Goal: Task Accomplishment & Management: Use online tool/utility

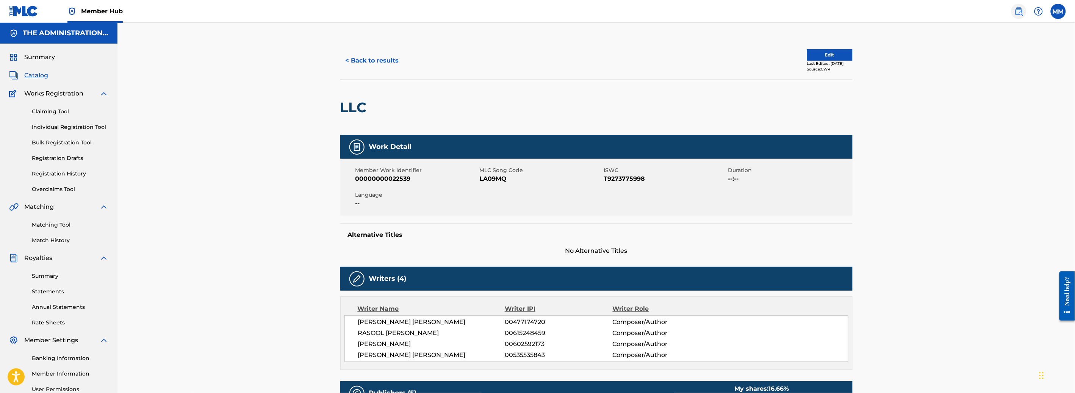
click at [1020, 10] on img at bounding box center [1019, 11] width 9 height 9
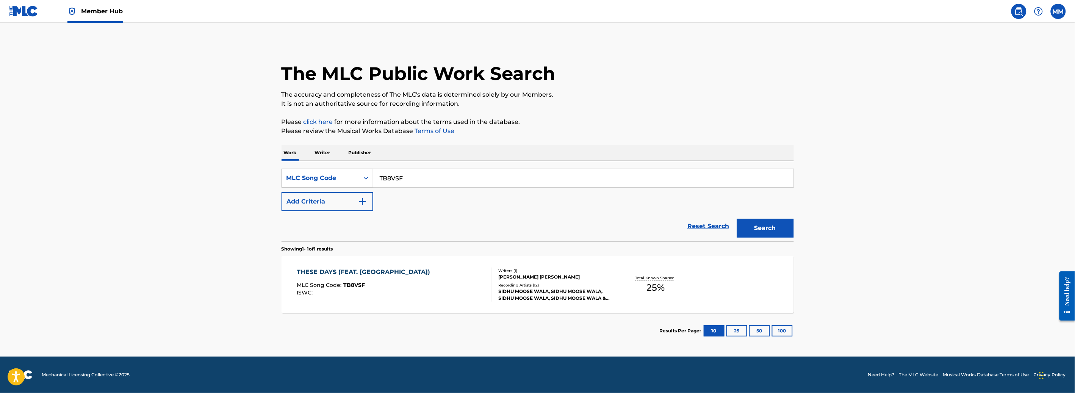
click at [344, 179] on div "MLC Song Code" at bounding box center [321, 178] width 68 height 9
click at [324, 146] on p "Writer" at bounding box center [323, 153] width 20 height 16
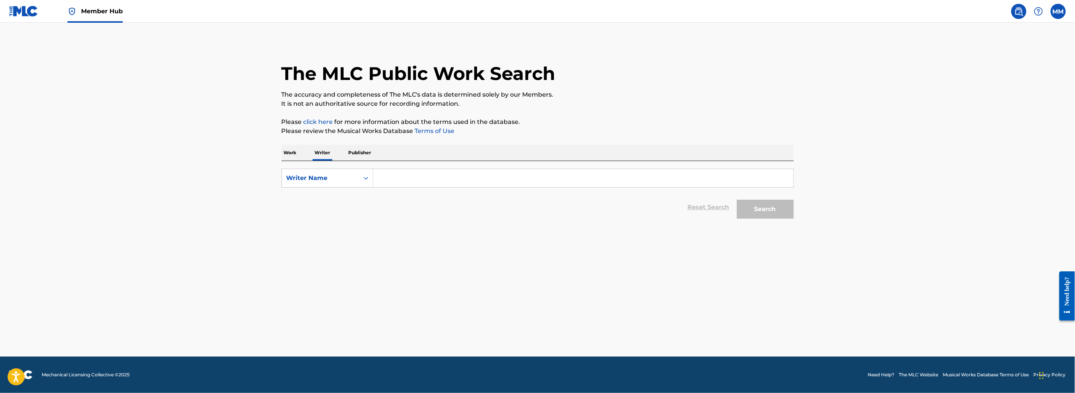
drag, startPoint x: 382, startPoint y: 177, endPoint x: 420, endPoint y: 183, distance: 38.3
click at [382, 178] on input "Search Form" at bounding box center [583, 178] width 420 height 18
paste input "[PERSON_NAME]"
type input "[PERSON_NAME]"
click at [763, 212] on button "Search" at bounding box center [765, 209] width 57 height 19
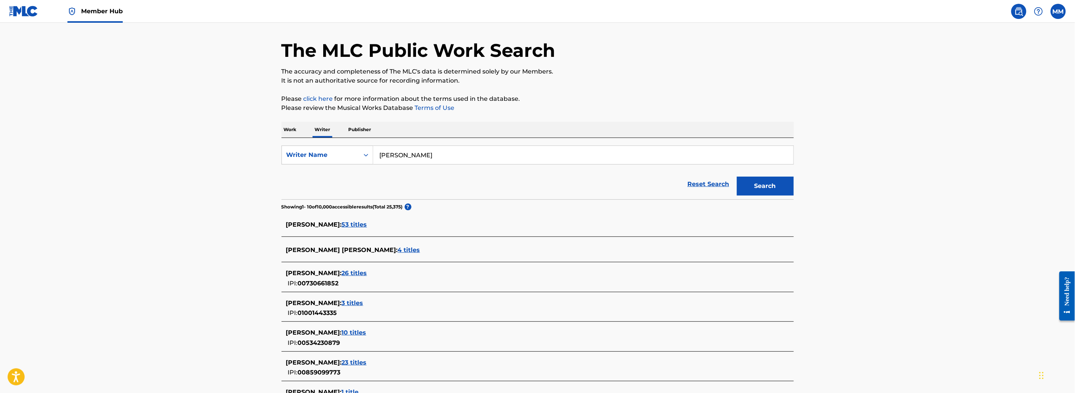
scroll to position [25, 0]
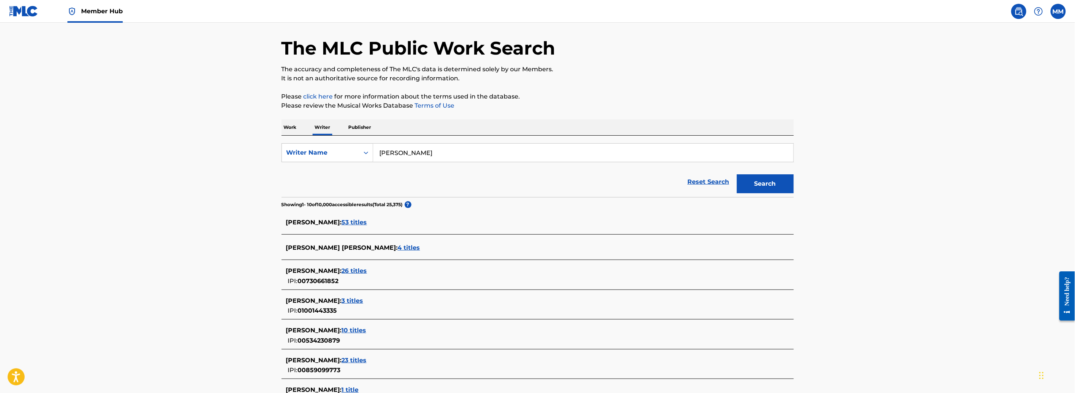
click at [367, 272] on span "26 titles" at bounding box center [354, 270] width 25 height 7
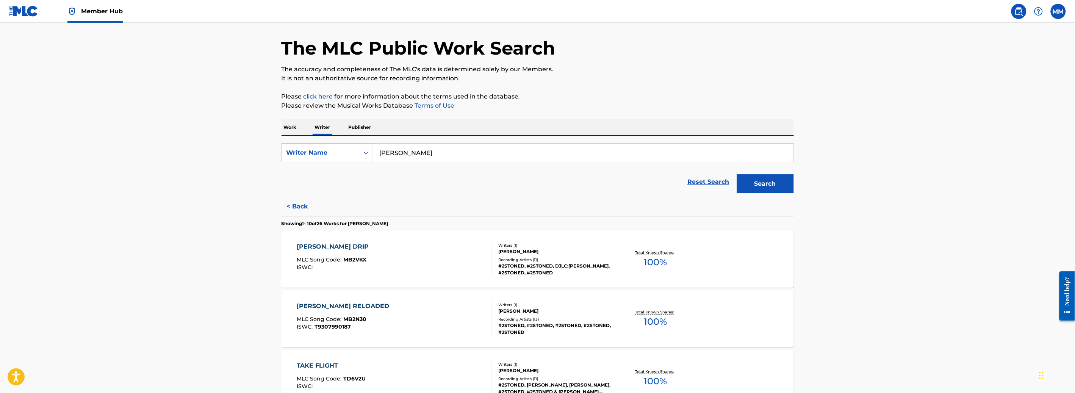
click at [624, 272] on div "[PERSON_NAME] DRIP MLC Song Code : MB2VKX ISWC : Writers ( 1 ) [PERSON_NAME] Re…" at bounding box center [538, 259] width 512 height 57
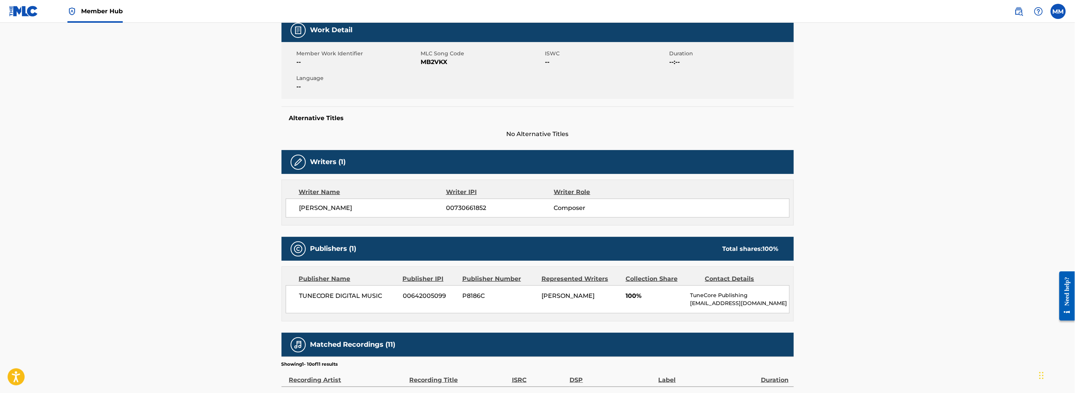
scroll to position [184, 0]
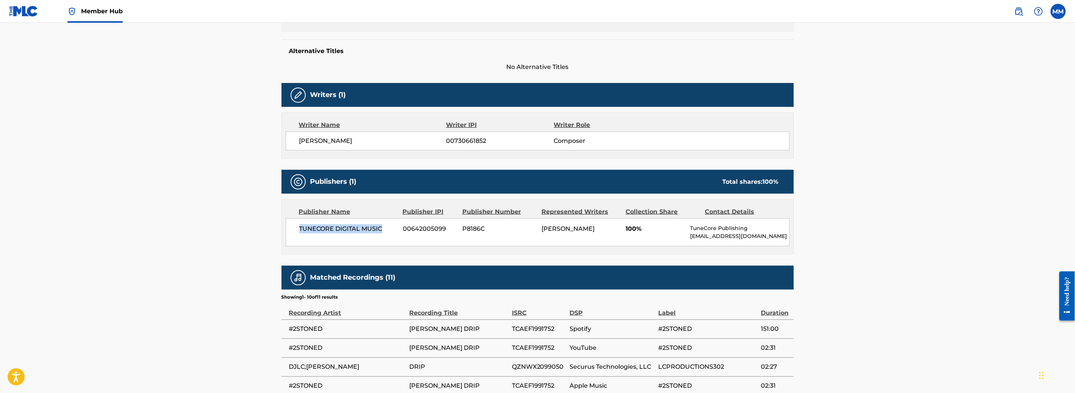
drag, startPoint x: 302, startPoint y: 227, endPoint x: 394, endPoint y: 227, distance: 92.5
click at [389, 233] on span "TUNECORE DIGITAL MUSIC" at bounding box center [348, 228] width 98 height 9
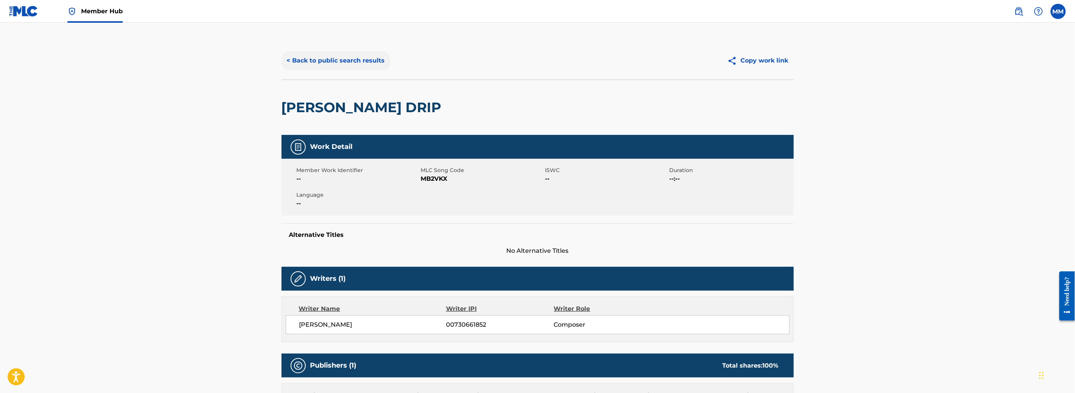
click at [328, 58] on button "< Back to public search results" at bounding box center [336, 60] width 109 height 19
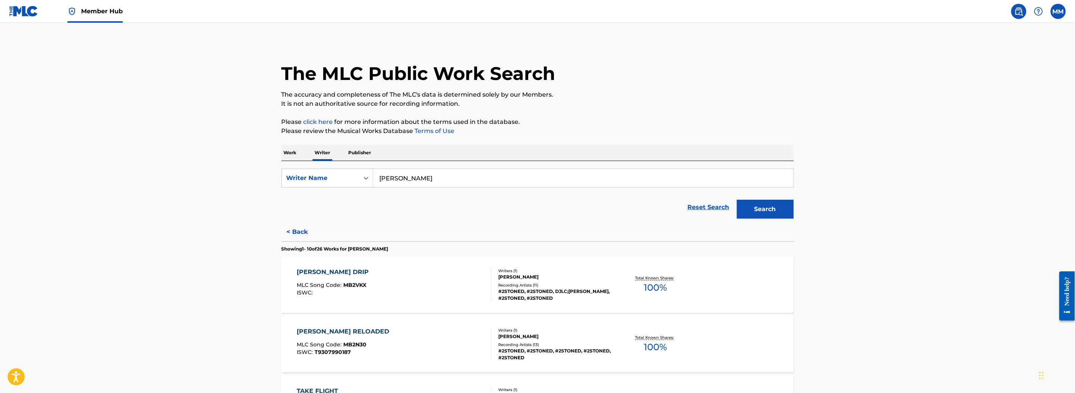
click at [292, 155] on p "Work" at bounding box center [290, 153] width 17 height 16
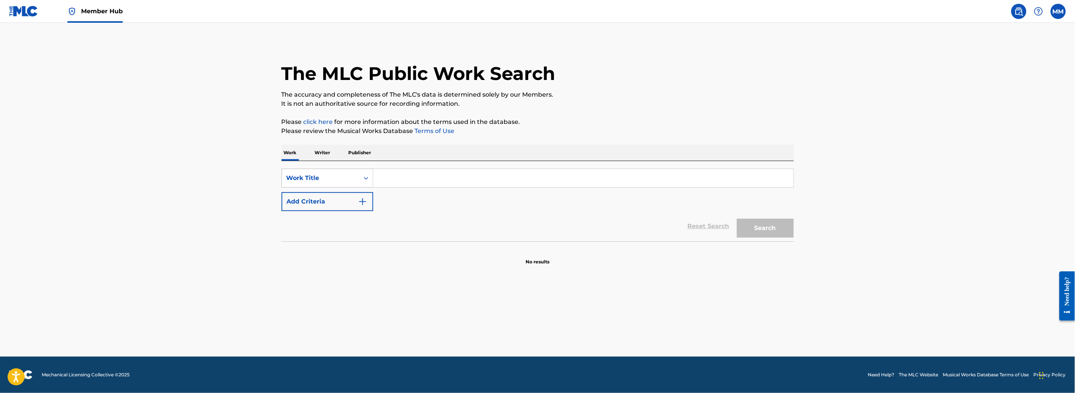
click at [308, 171] on div "Work Title" at bounding box center [320, 178] width 77 height 14
click at [323, 199] on div "Writer Name" at bounding box center [327, 197] width 91 height 19
click at [404, 180] on input "Search Form" at bounding box center [583, 178] width 420 height 18
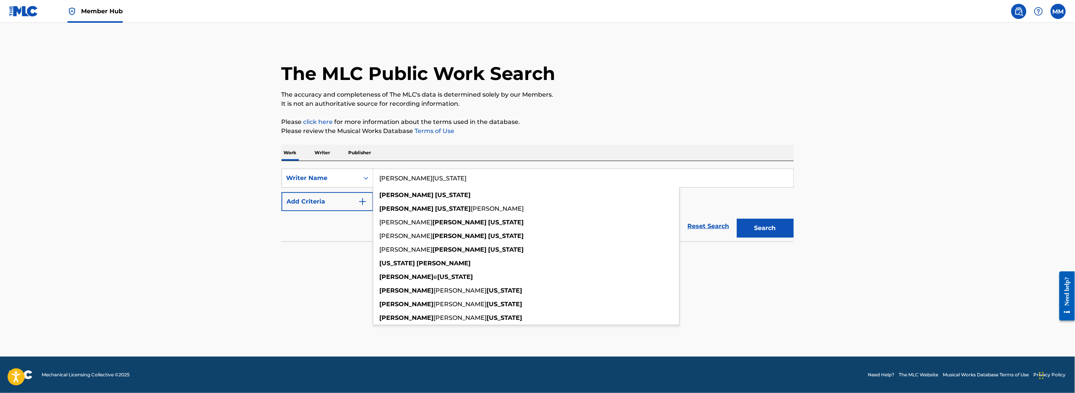
type input "[PERSON_NAME][US_STATE]"
drag, startPoint x: 201, startPoint y: 223, endPoint x: 276, endPoint y: 205, distance: 77.1
click at [201, 223] on main "The MLC Public Work Search The accuracy and completeness of The MLC's data is d…" at bounding box center [537, 190] width 1075 height 334
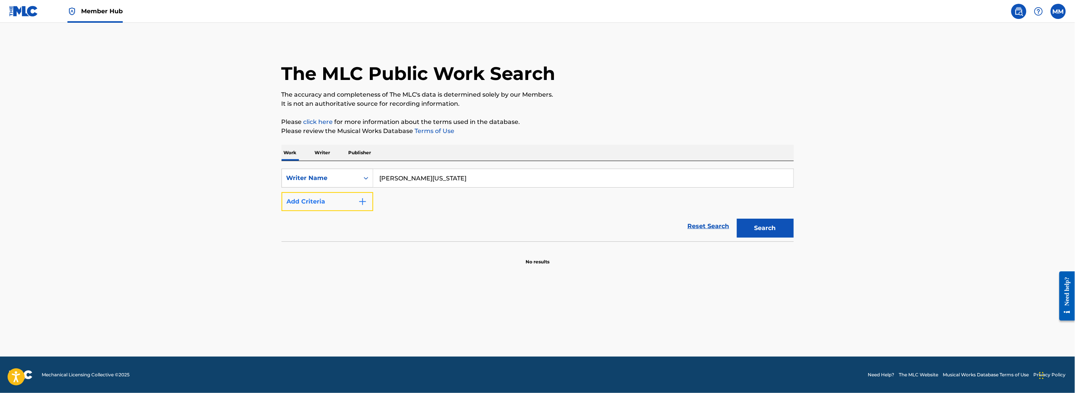
click at [300, 201] on button "Add Criteria" at bounding box center [328, 201] width 92 height 19
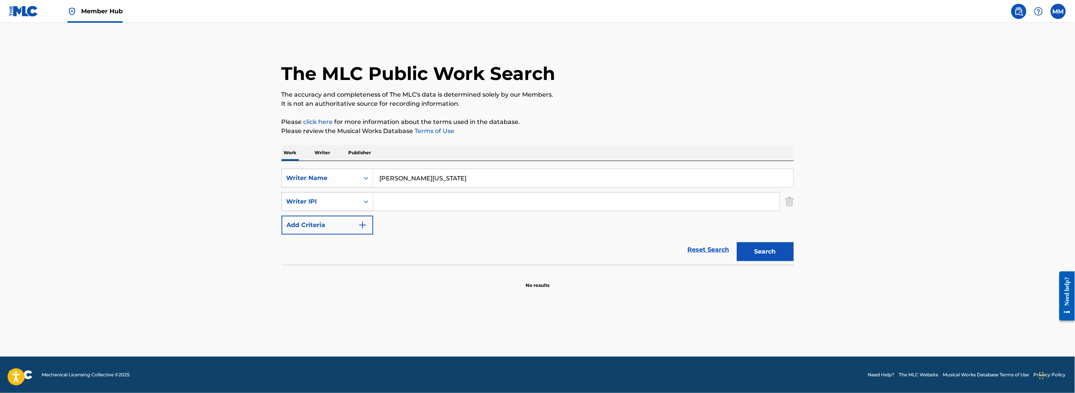
click at [310, 207] on div "Writer IPI" at bounding box center [320, 201] width 77 height 14
click at [321, 225] on div "Publisher Name" at bounding box center [327, 220] width 91 height 19
click at [401, 204] on input "Search Form" at bounding box center [576, 202] width 406 height 18
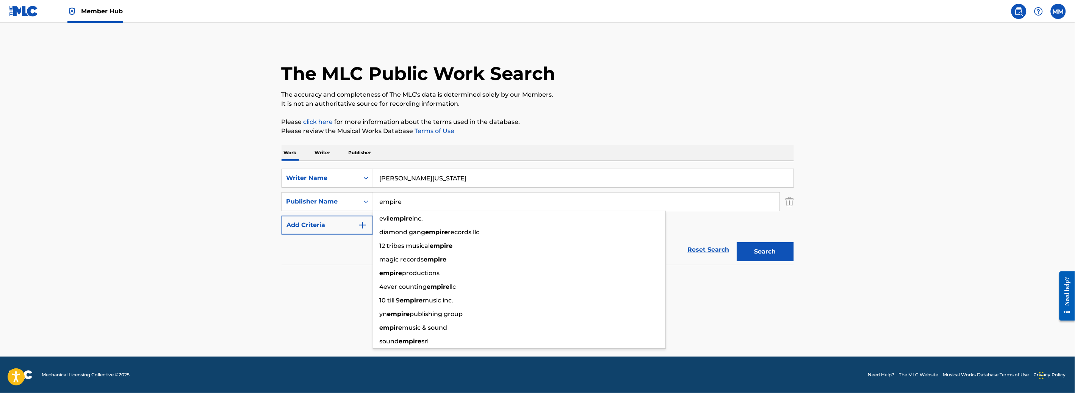
type input "empire"
click at [737, 242] on button "Search" at bounding box center [765, 251] width 57 height 19
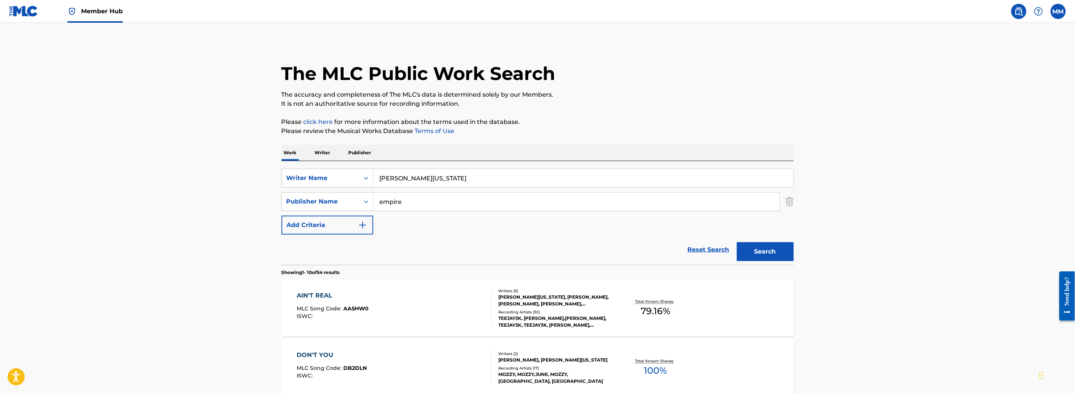
click at [402, 308] on div "AIN'T REAL MLC Song Code : AA5HW0 ISWC :" at bounding box center [394, 308] width 195 height 34
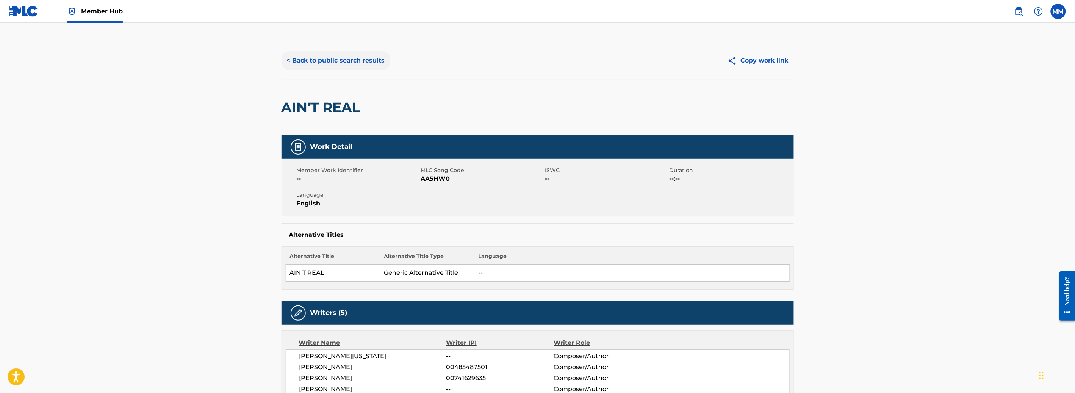
click at [303, 62] on button "< Back to public search results" at bounding box center [336, 60] width 109 height 19
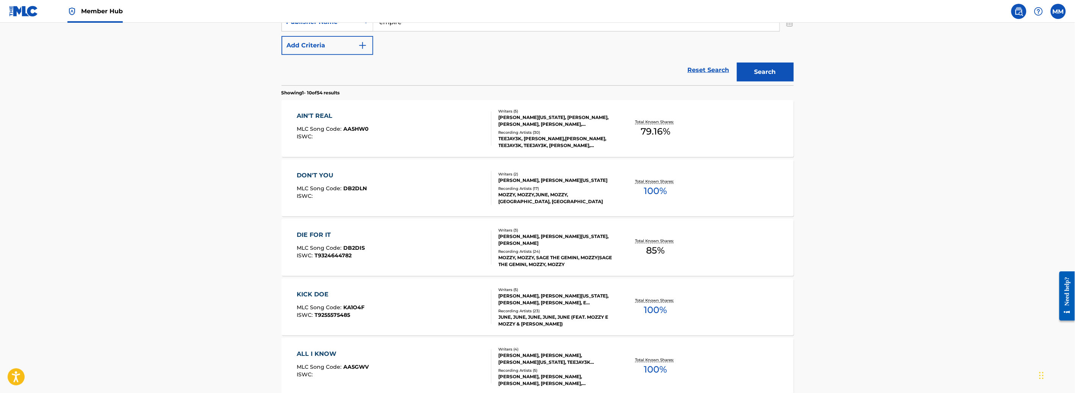
scroll to position [217, 0]
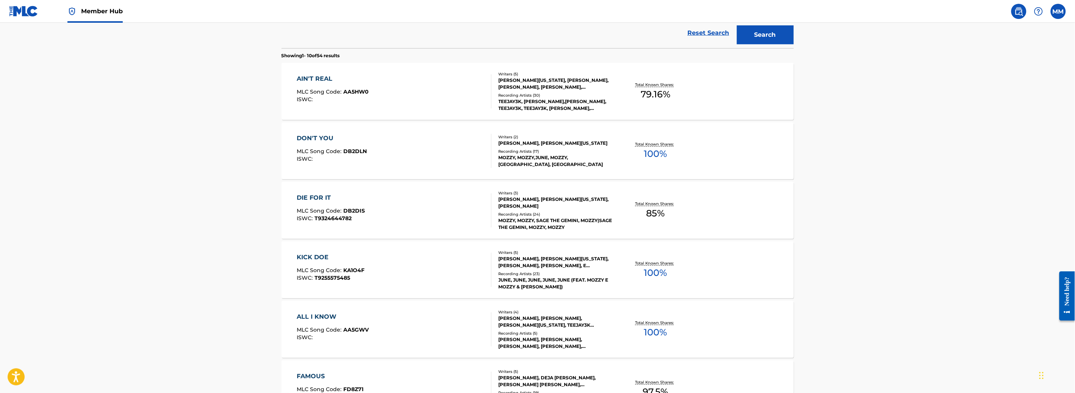
click at [412, 269] on div "KICK DOE MLC Song Code : KA1O4F ISWC : T9255575485" at bounding box center [394, 270] width 195 height 34
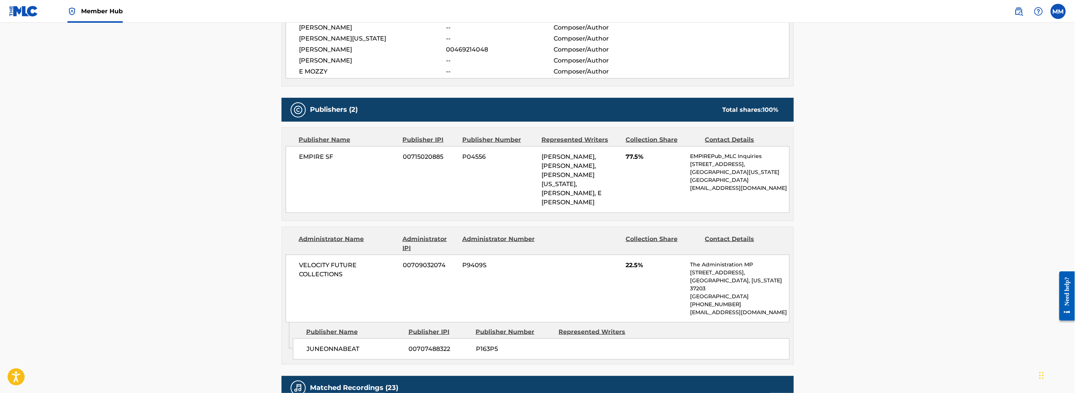
scroll to position [300, 0]
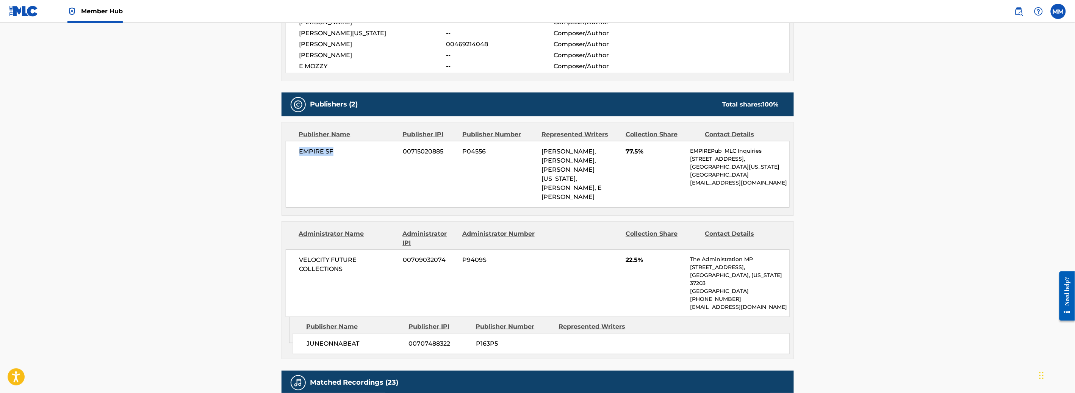
drag, startPoint x: 301, startPoint y: 151, endPoint x: 338, endPoint y: 153, distance: 37.9
click at [338, 153] on span "EMPIRE SF" at bounding box center [348, 151] width 98 height 9
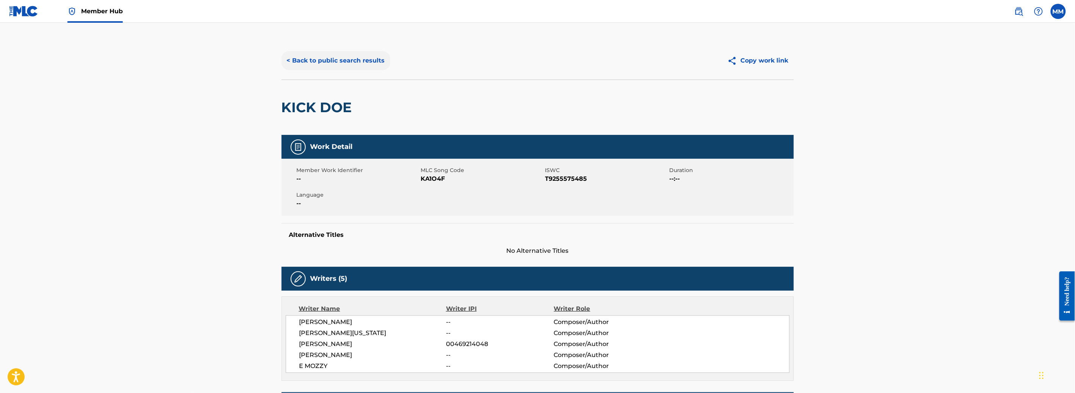
click at [328, 58] on button "< Back to public search results" at bounding box center [336, 60] width 109 height 19
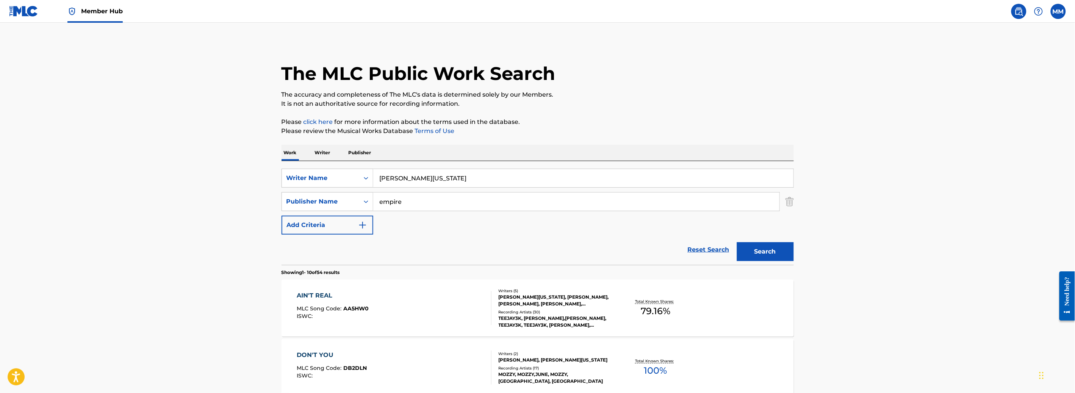
drag, startPoint x: 497, startPoint y: 179, endPoint x: 351, endPoint y: 167, distance: 146.0
click at [351, 167] on div "SearchWithCriteriadef60651-8f4c-4c0c-a132-8427c9626f74 Writer Name [PERSON_NAME…" at bounding box center [538, 213] width 512 height 104
type input "[PERSON_NAME]"
click at [417, 206] on input "empire" at bounding box center [576, 202] width 406 height 18
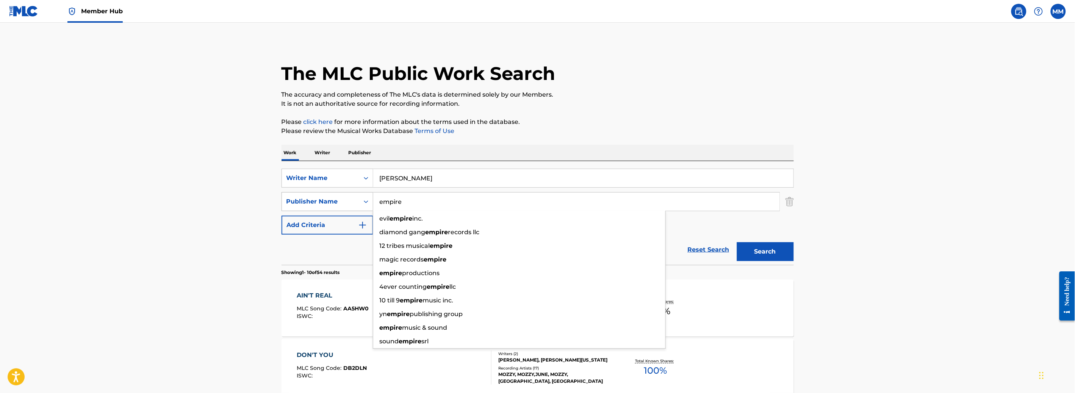
drag, startPoint x: 417, startPoint y: 206, endPoint x: 360, endPoint y: 201, distance: 57.1
click at [360, 201] on div "SearchWithCriteriaf3670151-a1fe-4b7d-921b-ff2a66b801dc Publisher Name empire ev…" at bounding box center [538, 201] width 512 height 19
type input "tunecore"
click at [737, 242] on button "Search" at bounding box center [765, 251] width 57 height 19
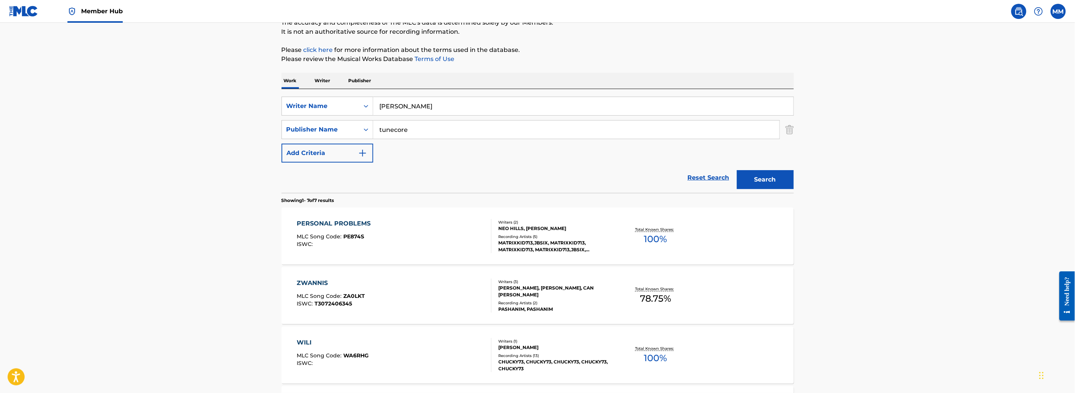
scroll to position [77, 0]
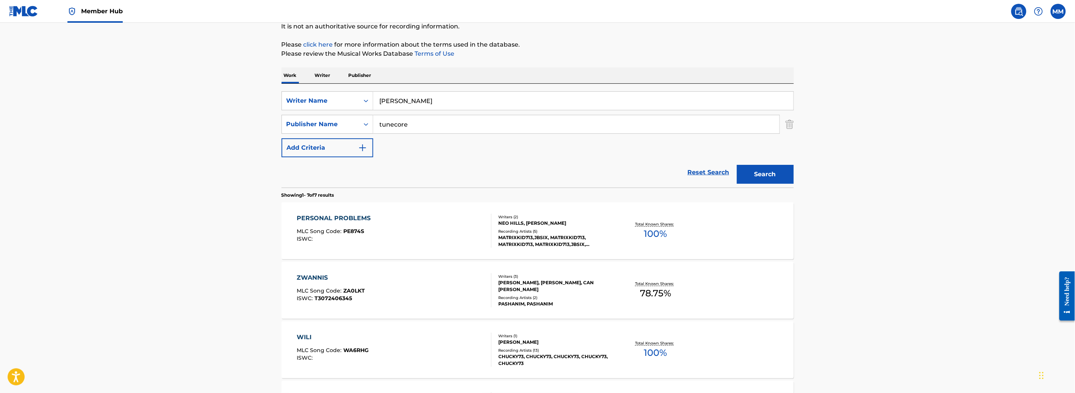
click at [430, 237] on div "PERSONAL PROBLEMS MLC Song Code : PE874S ISWC :" at bounding box center [394, 231] width 195 height 34
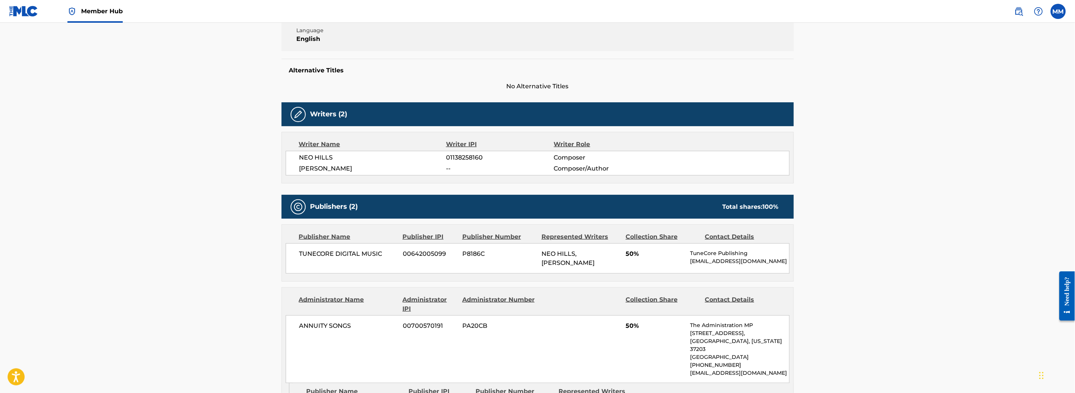
scroll to position [226, 0]
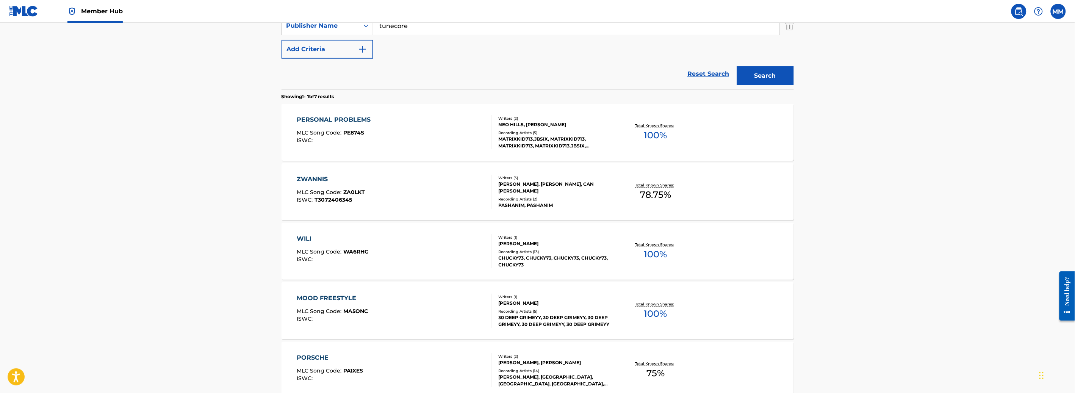
scroll to position [178, 0]
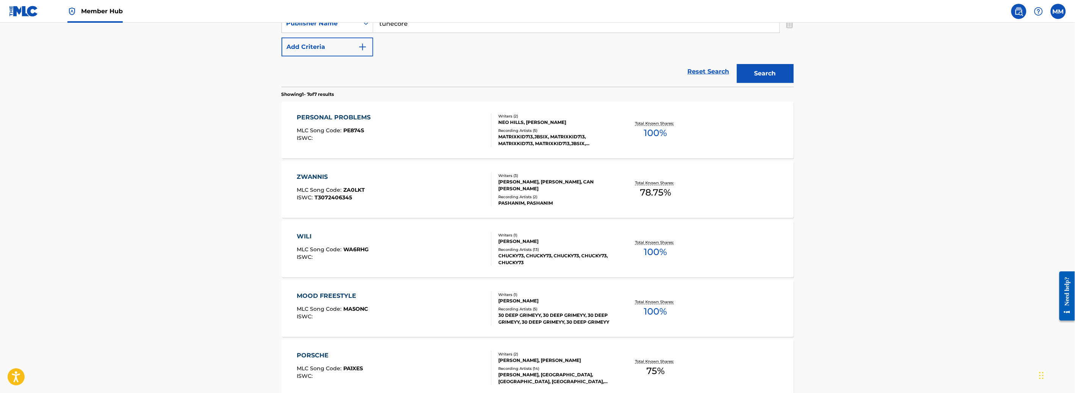
click at [429, 251] on div "WILI MLC Song Code : WA6RHG ISWC :" at bounding box center [394, 249] width 195 height 34
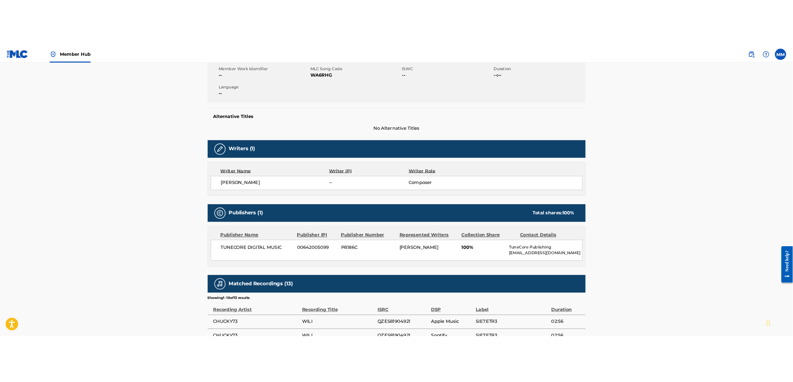
scroll to position [160, 0]
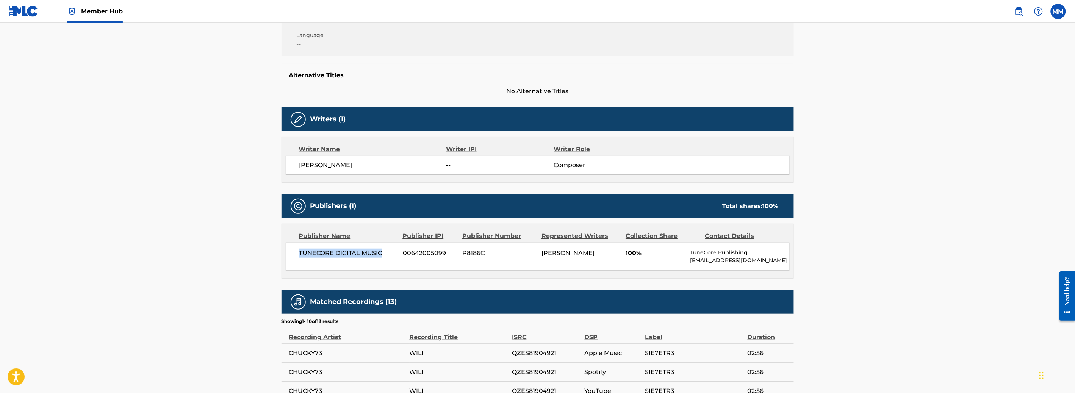
drag, startPoint x: 300, startPoint y: 252, endPoint x: 393, endPoint y: 250, distance: 92.5
click at [393, 250] on span "TUNECORE DIGITAL MUSIC" at bounding box center [348, 253] width 98 height 9
copy span "TUNECORE DIGITAL MUSIC"
drag, startPoint x: 298, startPoint y: 164, endPoint x: 363, endPoint y: 165, distance: 65.2
click at [363, 165] on div "[PERSON_NAME] -- Composer" at bounding box center [538, 165] width 504 height 19
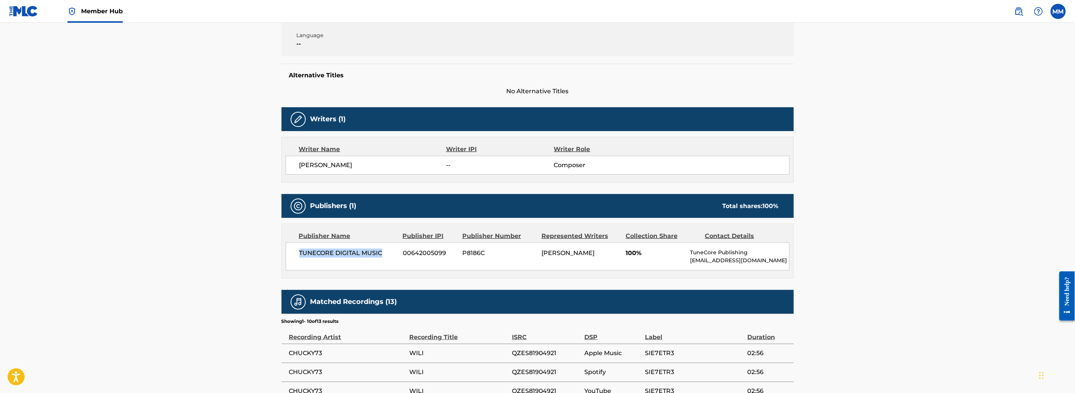
copy span "[PERSON_NAME]"
click at [433, 253] on span "00642005099" at bounding box center [430, 253] width 54 height 9
click at [410, 166] on span "[PERSON_NAME]" at bounding box center [372, 165] width 147 height 9
drag, startPoint x: 298, startPoint y: 253, endPoint x: 385, endPoint y: 257, distance: 87.3
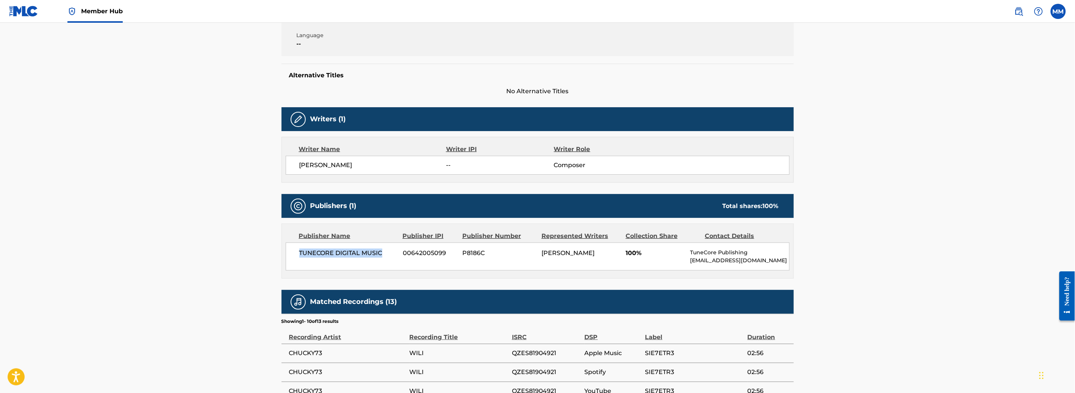
click at [385, 257] on div "TUNECORE DIGITAL MUSIC 00642005099 P8186C TYLIAN FRANCOIS 100% TuneCore Publish…" at bounding box center [538, 257] width 504 height 28
copy span "TUNECORE DIGITAL MUSIC"
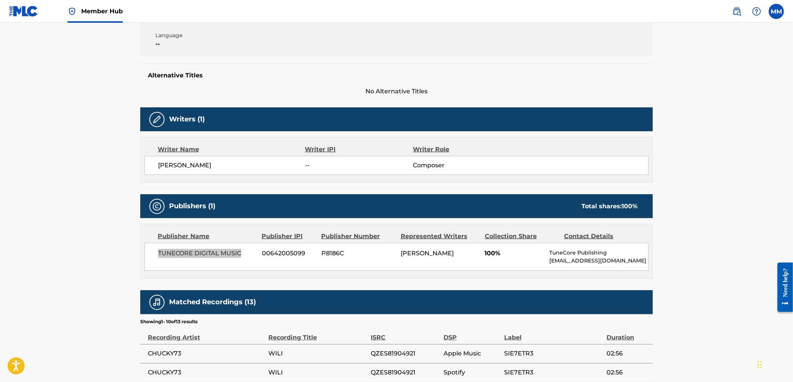
scroll to position [0, 0]
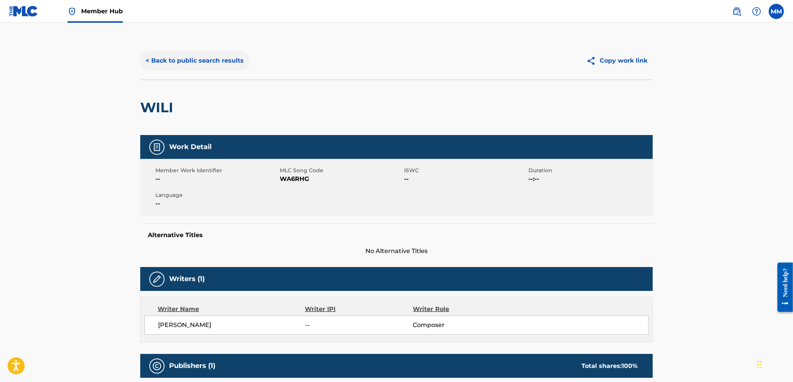
click at [190, 57] on button "< Back to public search results" at bounding box center [194, 60] width 109 height 19
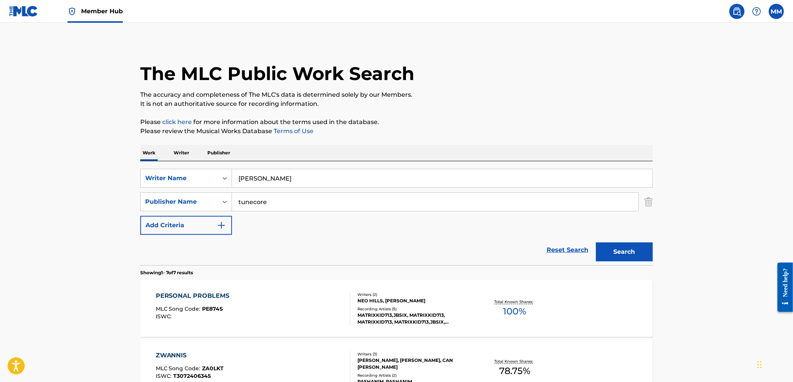
scroll to position [221, 0]
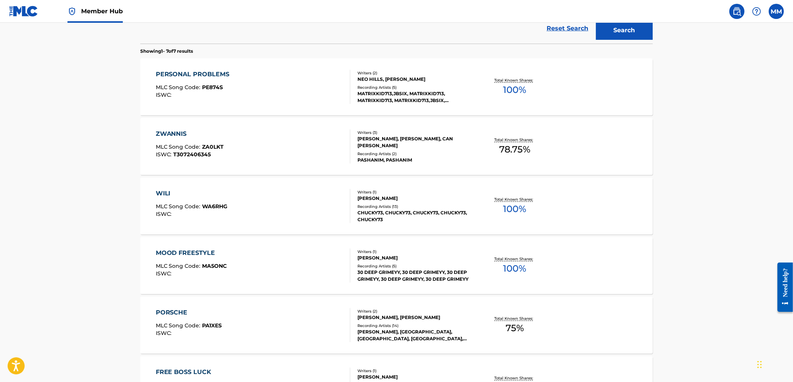
click at [81, 11] on span "Member Hub" at bounding box center [102, 11] width 42 height 9
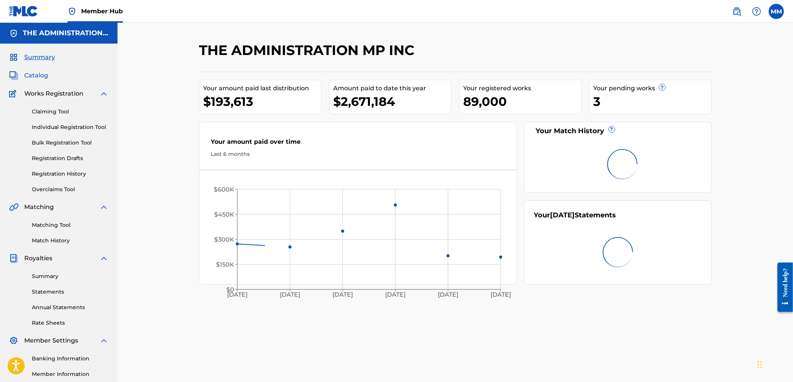
click at [37, 74] on span "Catalog" at bounding box center [36, 75] width 24 height 9
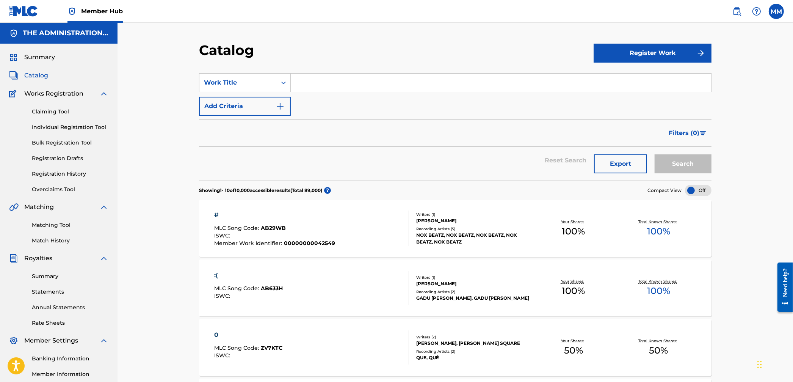
click at [732, 14] on link at bounding box center [736, 11] width 15 height 15
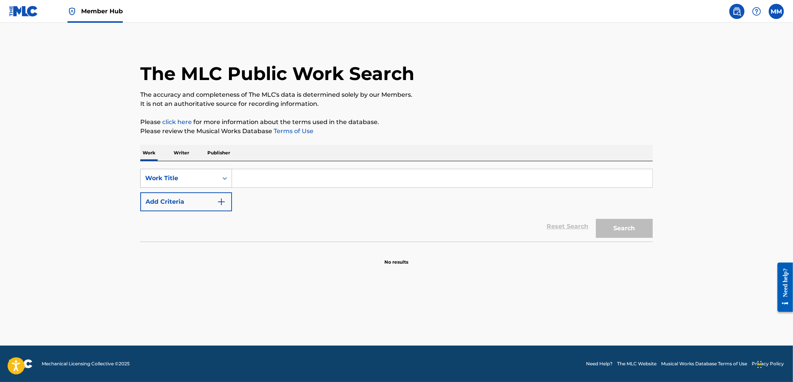
click at [216, 176] on div "Work Title" at bounding box center [179, 178] width 77 height 14
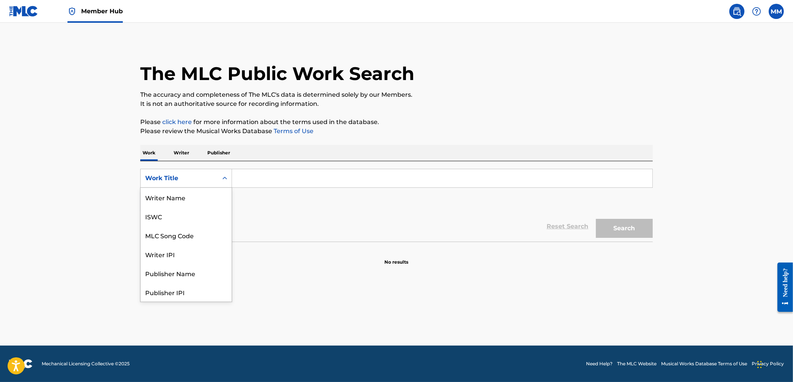
scroll to position [38, 0]
click at [190, 197] on div "MLC Song Code" at bounding box center [186, 197] width 91 height 19
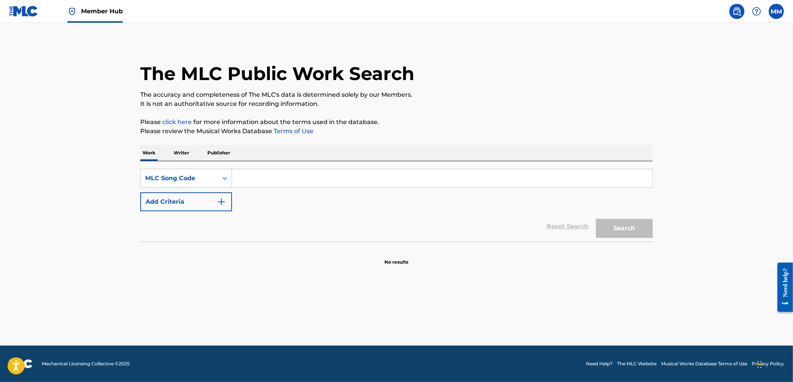
click at [256, 179] on input "Search Form" at bounding box center [442, 178] width 420 height 18
paste input "DD9K0F"
type input "DD9K0F"
click at [617, 223] on button "Search" at bounding box center [624, 228] width 57 height 19
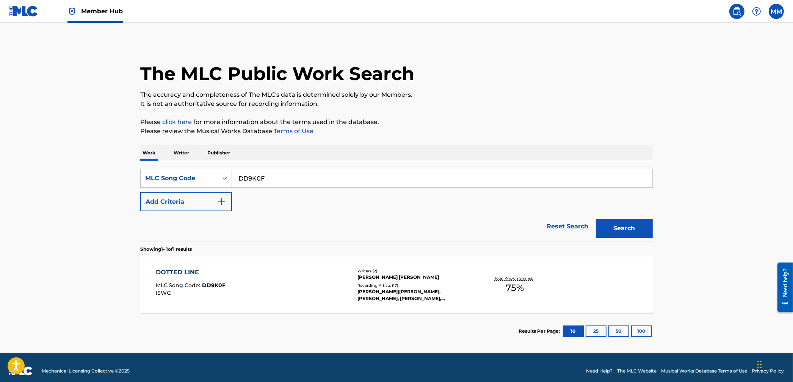
click at [279, 281] on div "DOTTED LINE MLC Song Code : DD9K0F ISWC :" at bounding box center [253, 285] width 195 height 34
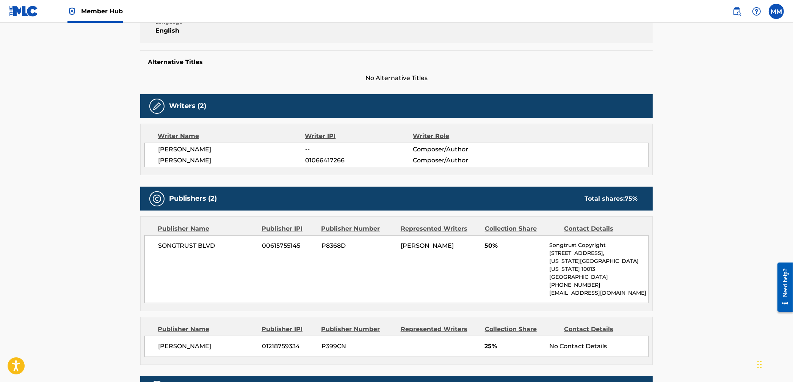
scroll to position [17, 0]
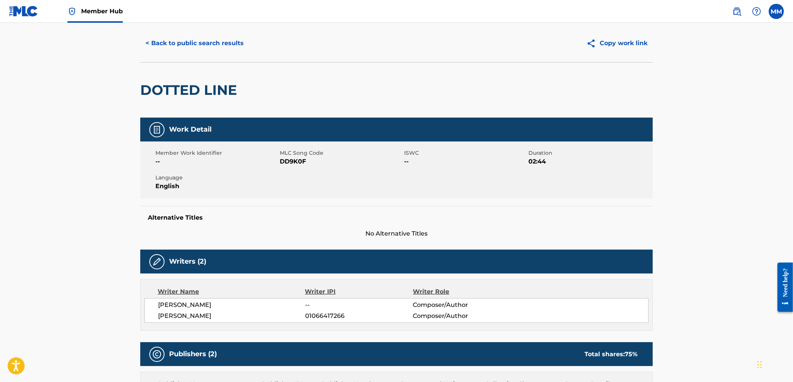
click at [285, 162] on span "DD9K0F" at bounding box center [341, 161] width 122 height 9
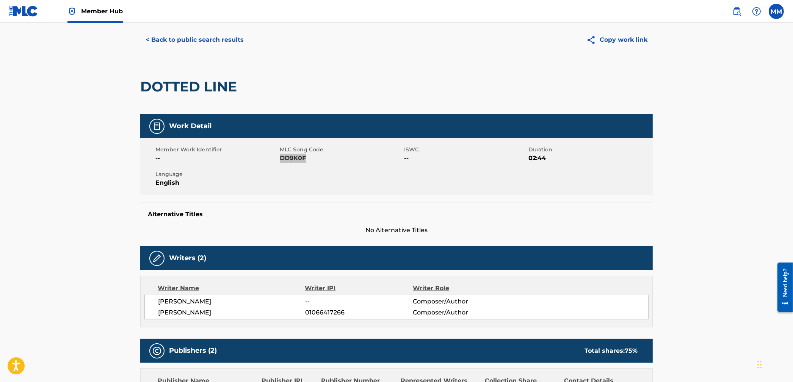
scroll to position [0, 0]
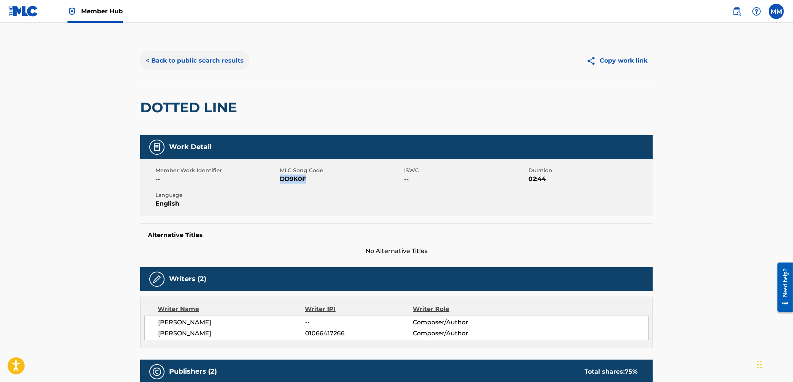
click at [189, 63] on button "< Back to public search results" at bounding box center [194, 60] width 109 height 19
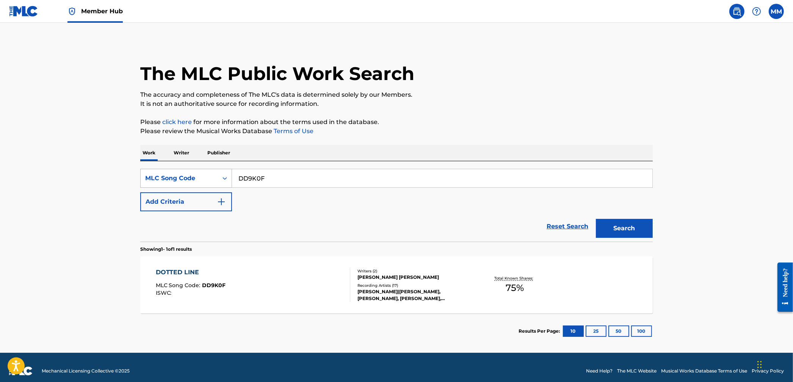
drag, startPoint x: 274, startPoint y: 182, endPoint x: 176, endPoint y: 168, distance: 99.9
click at [176, 169] on div "SearchWithCriteria2243d695-9815-4981-aa1f-5d55eaeef0eb MLC Song Code DD9K0F" at bounding box center [396, 178] width 512 height 19
paste input "OM6K3Y"
type input "OM6K3Y"
click at [634, 220] on button "Search" at bounding box center [624, 228] width 57 height 19
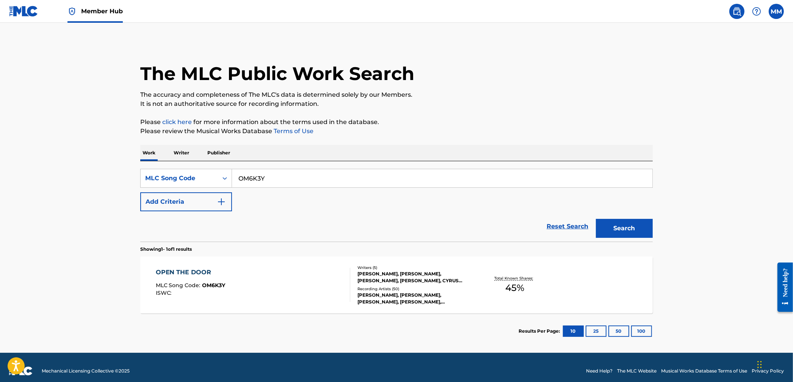
click at [332, 264] on div "OPEN THE DOOR MLC Song Code : OM6K3Y ISWC : Writers ( 5 ) [PERSON_NAME], [PERSO…" at bounding box center [396, 284] width 512 height 57
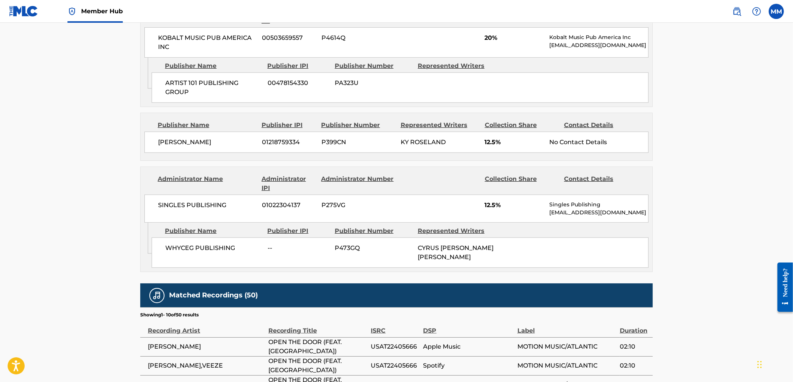
scroll to position [488, 0]
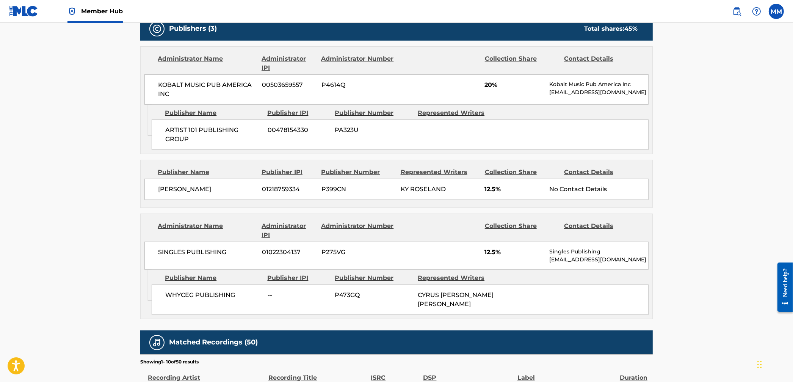
click at [335, 191] on span "P399CN" at bounding box center [358, 189] width 74 height 9
drag, startPoint x: 363, startPoint y: 189, endPoint x: 169, endPoint y: 188, distance: 194.1
click at [169, 188] on div "[PERSON_NAME] 01218759334 P399CN KY ROSELAND 12.5% No Contact Details" at bounding box center [396, 189] width 504 height 21
copy div "[PERSON_NAME] 01218759334 P399CN"
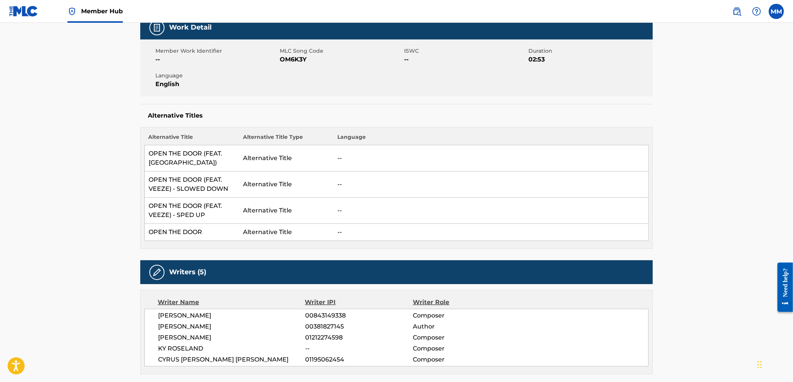
scroll to position [0, 0]
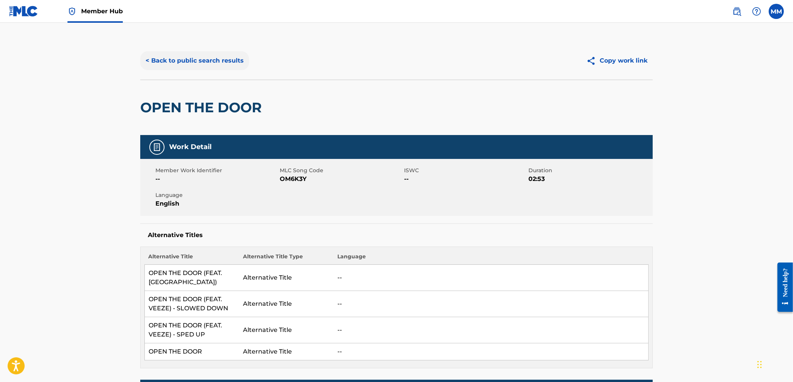
click at [205, 70] on div "< Back to public search results Copy work link" at bounding box center [396, 61] width 512 height 38
click at [203, 64] on button "< Back to public search results" at bounding box center [194, 60] width 109 height 19
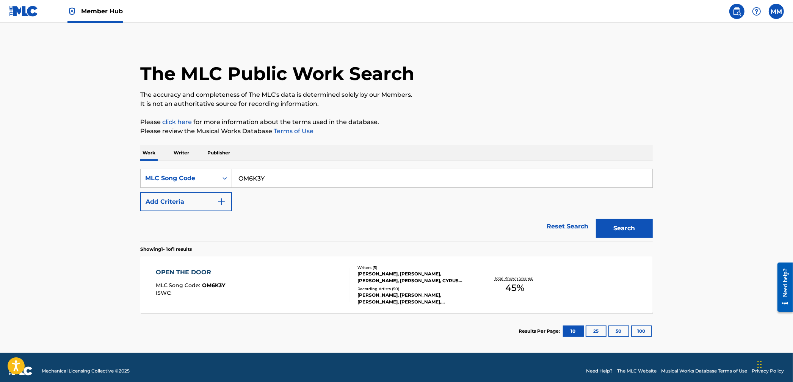
click at [93, 10] on span "Member Hub" at bounding box center [102, 11] width 42 height 9
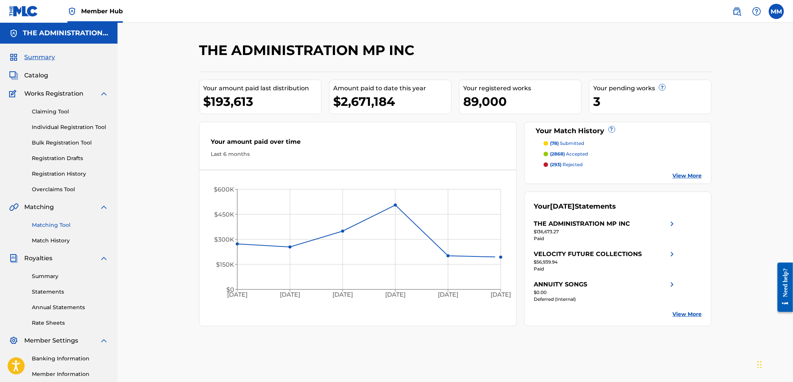
click at [52, 222] on link "Matching Tool" at bounding box center [70, 225] width 77 height 8
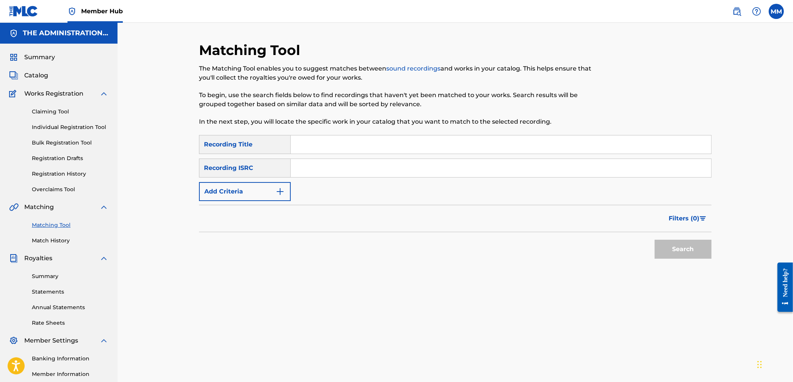
click at [309, 168] on input "Search Form" at bounding box center [501, 168] width 420 height 18
paste input "QZHNC2415110"
type input "QZHNC2415110"
click at [680, 250] on button "Search" at bounding box center [683, 249] width 57 height 19
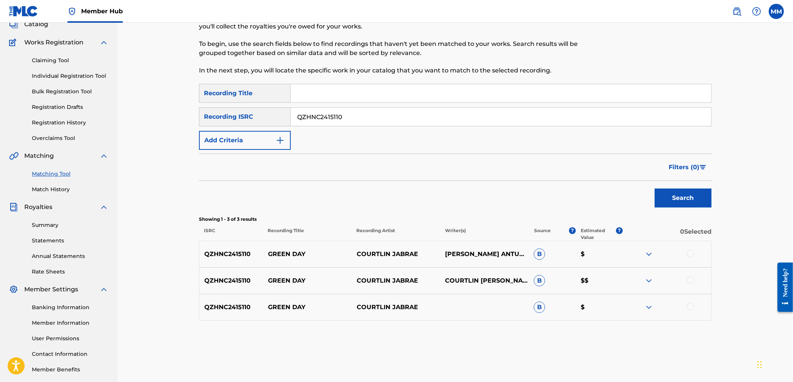
scroll to position [88, 0]
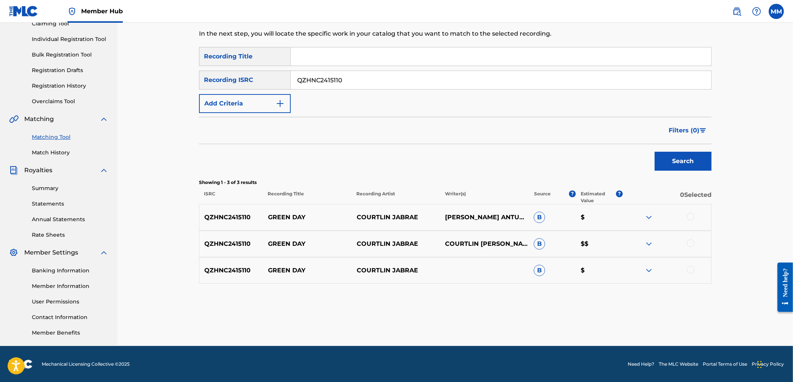
click at [694, 216] on div at bounding box center [691, 217] width 8 height 8
click at [690, 241] on div at bounding box center [691, 243] width 8 height 8
drag, startPoint x: 689, startPoint y: 271, endPoint x: 663, endPoint y: 286, distance: 29.9
click at [688, 271] on div at bounding box center [691, 270] width 8 height 8
click at [551, 314] on button "Match 3 Groups" at bounding box center [533, 319] width 84 height 19
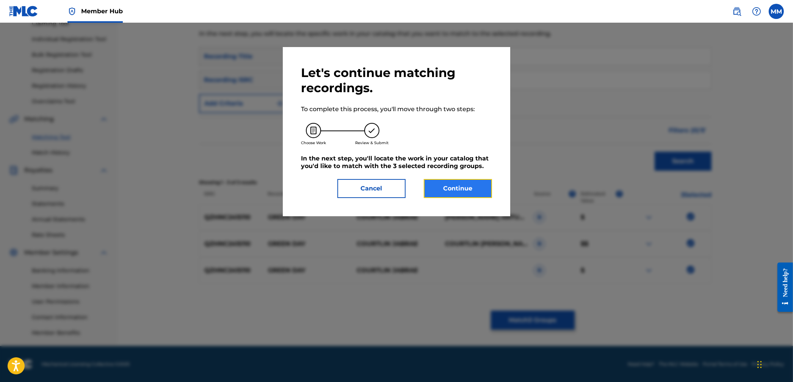
click at [484, 192] on button "Continue" at bounding box center [458, 188] width 68 height 19
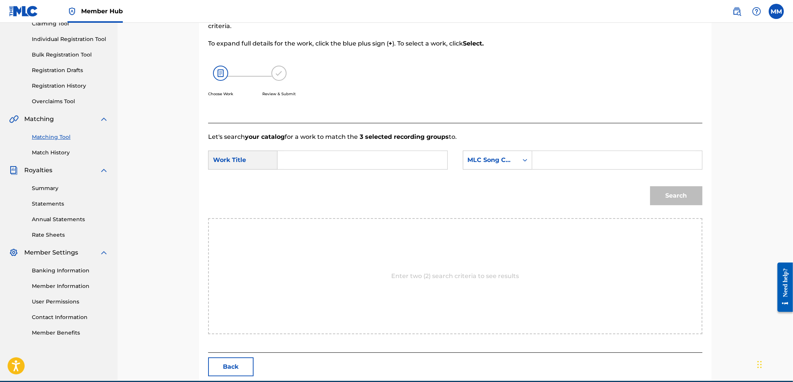
click at [304, 162] on input "Search Form" at bounding box center [362, 160] width 157 height 18
paste input "Green Day"
type input "Green Day"
click at [519, 171] on div "SearchWithCriteriab673e106-26b1-4784-96f3-1058d9450f98 Work Title Green Day Sea…" at bounding box center [455, 162] width 494 height 24
click at [508, 168] on div "MLC Song Code" at bounding box center [497, 159] width 69 height 19
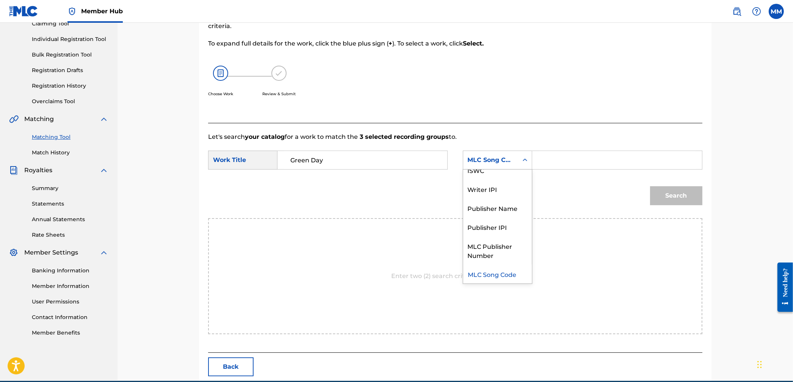
scroll to position [0, 0]
click at [500, 183] on div "Writer Name" at bounding box center [497, 178] width 69 height 19
click at [570, 165] on input "Search Form" at bounding box center [617, 160] width 157 height 18
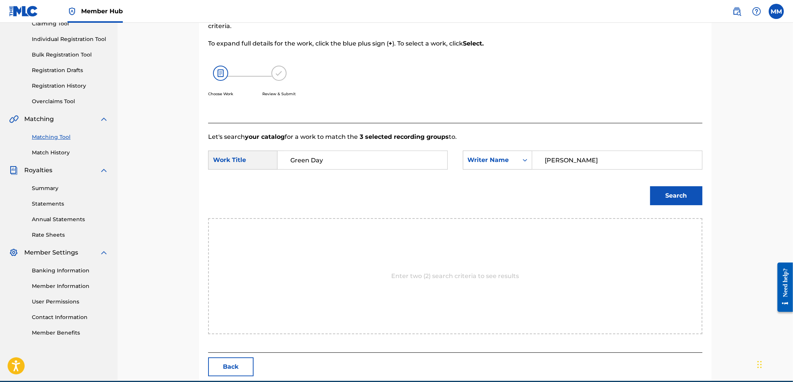
type input "[PERSON_NAME]"
click at [650, 186] on button "Search" at bounding box center [676, 195] width 52 height 19
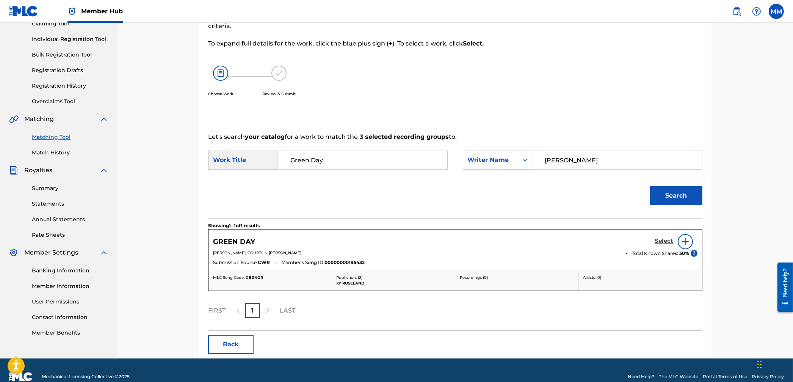
click at [660, 243] on h5 "Select" at bounding box center [664, 240] width 19 height 7
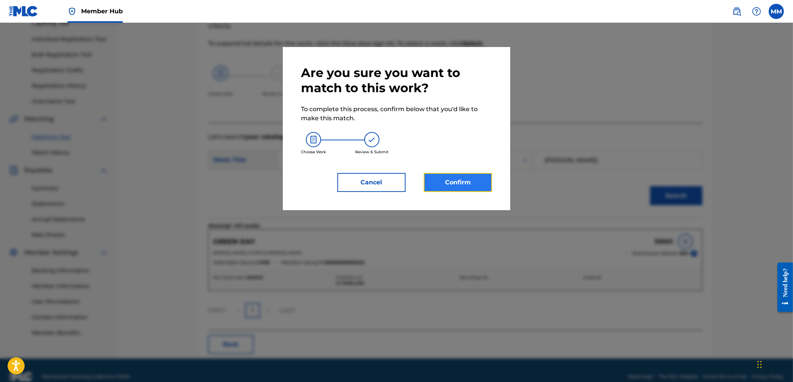
click at [490, 187] on button "Confirm" at bounding box center [458, 182] width 68 height 19
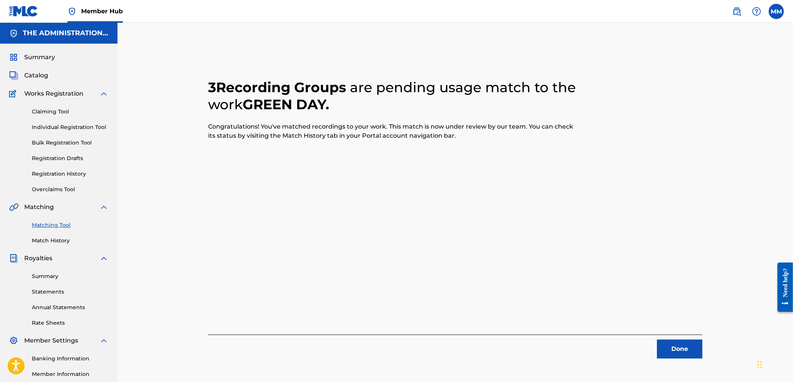
drag, startPoint x: 47, startPoint y: 226, endPoint x: 55, endPoint y: 225, distance: 8.7
click at [47, 226] on link "Matching Tool" at bounding box center [70, 225] width 77 height 8
click at [689, 351] on button "Done" at bounding box center [679, 348] width 45 height 19
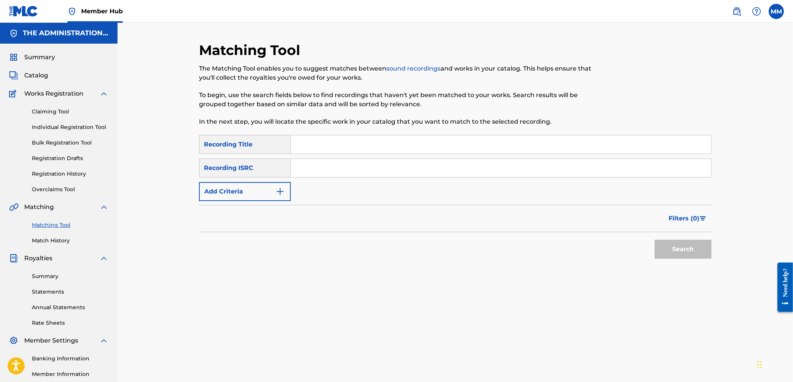
click at [352, 173] on input "Search Form" at bounding box center [501, 168] width 420 height 18
paste input "QZNWT2488760"
type input "QZNWT2488760"
click at [668, 244] on button "Search" at bounding box center [683, 249] width 57 height 19
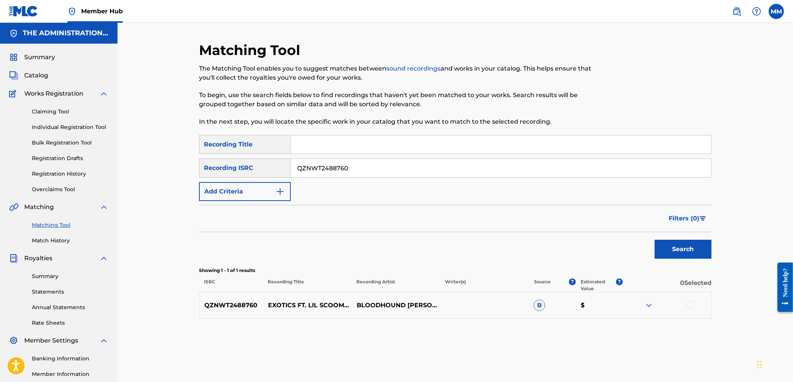
click at [691, 304] on div at bounding box center [691, 305] width 8 height 8
click at [543, 318] on button "Match 1 Group" at bounding box center [533, 319] width 84 height 19
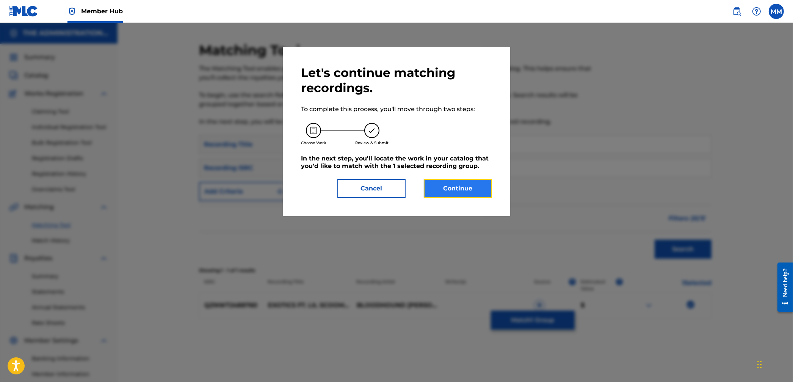
click at [460, 182] on button "Continue" at bounding box center [458, 188] width 68 height 19
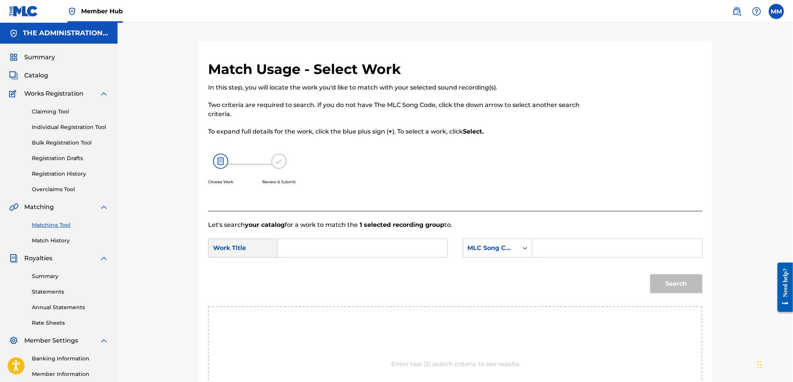
drag, startPoint x: 321, startPoint y: 245, endPoint x: 395, endPoint y: 255, distance: 75.3
click at [321, 245] on input "Search Form" at bounding box center [362, 248] width 157 height 18
paste input "Exotics"
type input "Exotics"
click at [516, 254] on div "MLC Song Code" at bounding box center [490, 248] width 55 height 14
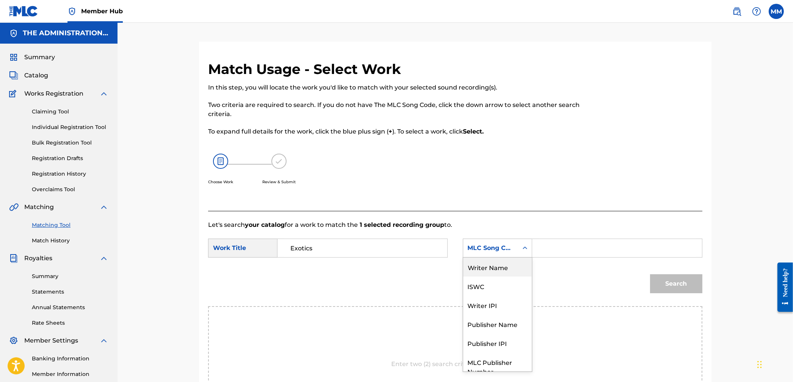
drag, startPoint x: 510, startPoint y: 266, endPoint x: 518, endPoint y: 265, distance: 8.4
click at [510, 266] on div "Writer Name" at bounding box center [497, 266] width 69 height 19
click at [551, 255] on input "Search Form" at bounding box center [617, 248] width 157 height 18
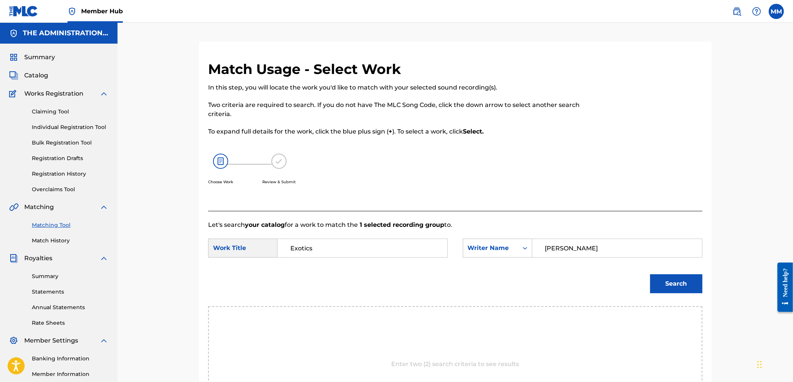
type input "[PERSON_NAME]"
click at [650, 274] on button "Search" at bounding box center [676, 283] width 52 height 19
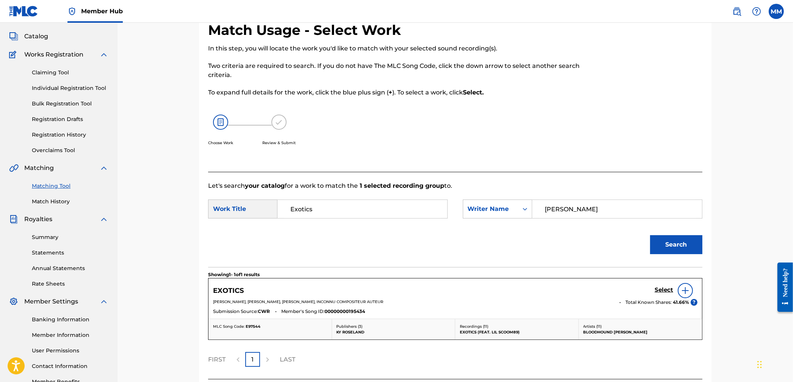
scroll to position [42, 0]
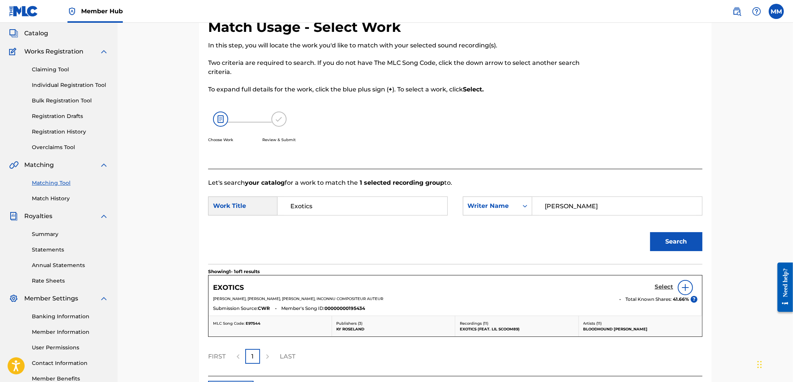
click at [655, 287] on h5 "Select" at bounding box center [664, 286] width 19 height 7
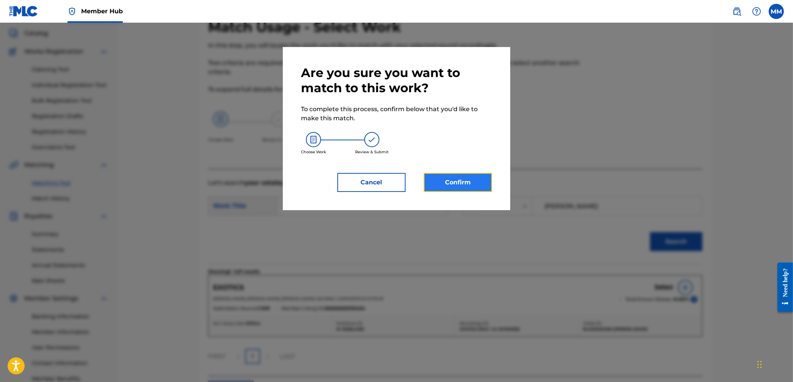
click at [454, 181] on button "Confirm" at bounding box center [458, 182] width 68 height 19
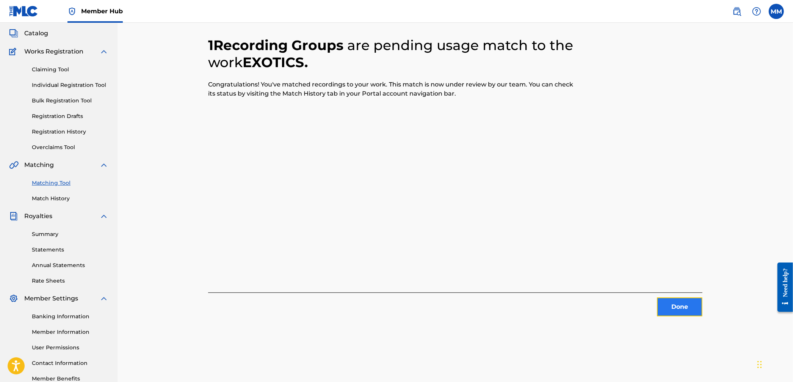
click at [693, 299] on button "Done" at bounding box center [679, 306] width 45 height 19
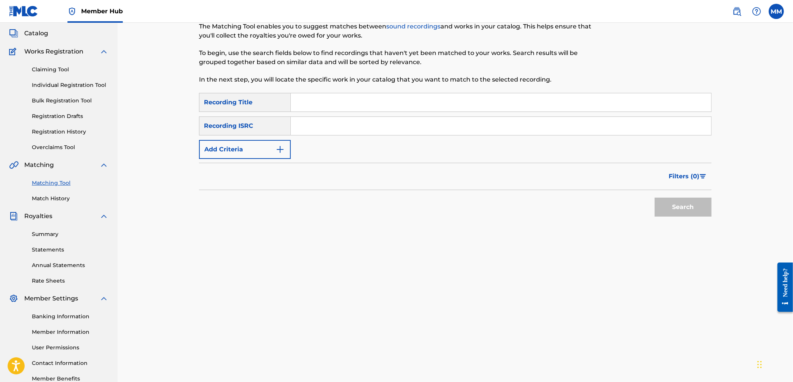
click at [375, 130] on input "Search Form" at bounding box center [501, 126] width 420 height 18
paste input "QZQAY2500436"
click at [700, 190] on div "Search" at bounding box center [681, 205] width 61 height 30
click at [689, 213] on button "Search" at bounding box center [683, 206] width 57 height 19
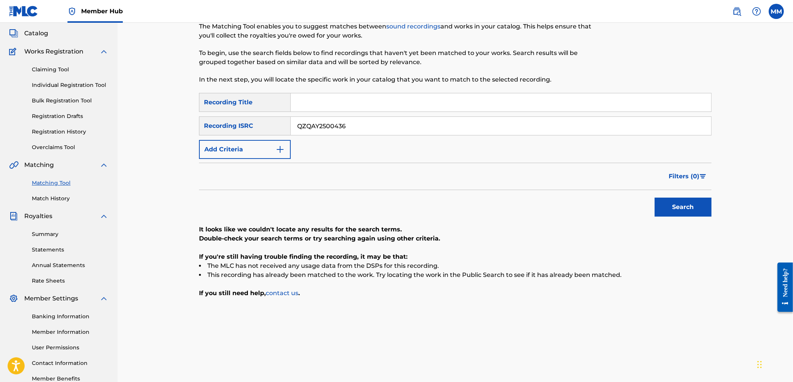
drag, startPoint x: 394, startPoint y: 132, endPoint x: 160, endPoint y: 122, distance: 234.9
click at [187, 124] on div "Matching Tool The Matching Tool enables you to suggest matches between sound re…" at bounding box center [455, 186] width 675 height 411
paste input "TAT2392642"
type input "QZTAT2392642"
drag, startPoint x: 719, startPoint y: 200, endPoint x: 709, endPoint y: 202, distance: 10.5
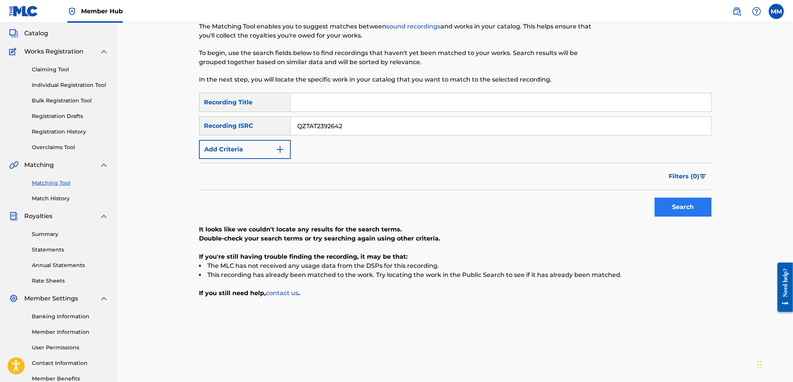
click at [719, 200] on div "Matching Tool The Matching Tool enables you to suggest matches between sound re…" at bounding box center [455, 196] width 531 height 392
click at [707, 203] on button "Search" at bounding box center [683, 206] width 57 height 19
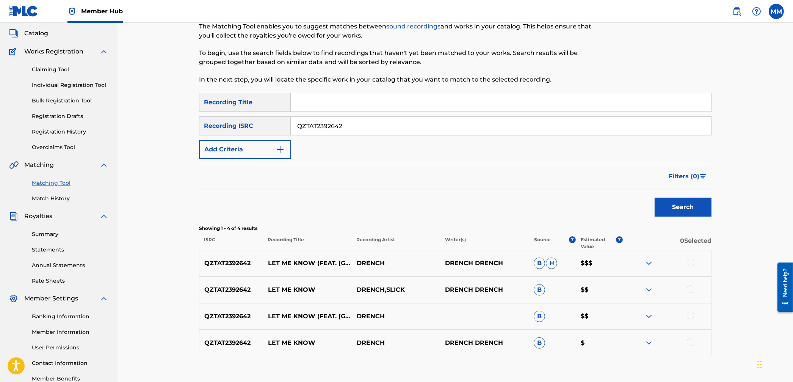
click at [689, 262] on div at bounding box center [691, 263] width 8 height 8
click at [690, 291] on div at bounding box center [691, 289] width 8 height 8
drag, startPoint x: 690, startPoint y: 309, endPoint x: 689, endPoint y: 316, distance: 6.5
click at [690, 310] on div "QZTAT2392642 LET ME KNOW (FEAT. SLICK) DRENCH B $$" at bounding box center [455, 316] width 512 height 27
click at [690, 317] on div at bounding box center [691, 316] width 8 height 8
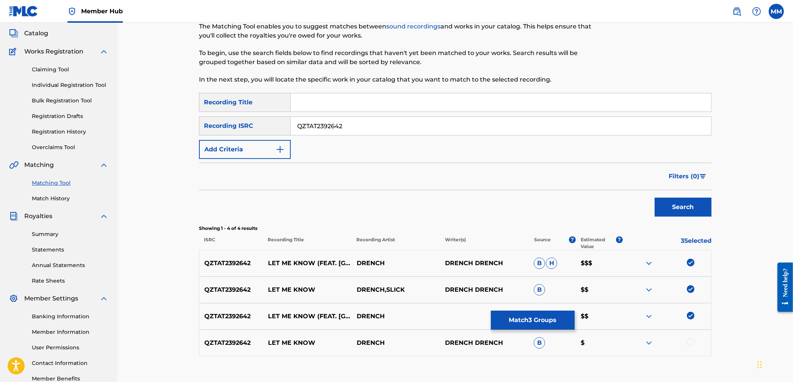
drag, startPoint x: 691, startPoint y: 341, endPoint x: 650, endPoint y: 340, distance: 41.0
click at [691, 341] on div at bounding box center [691, 342] width 8 height 8
click at [554, 321] on button "Match 4 Groups" at bounding box center [533, 319] width 84 height 19
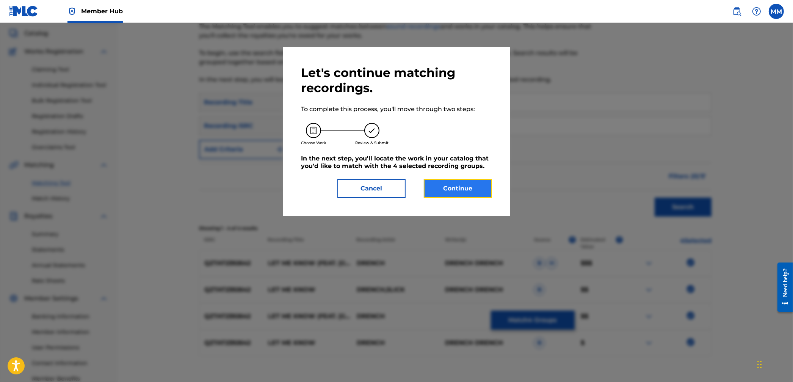
click at [461, 187] on button "Continue" at bounding box center [458, 188] width 68 height 19
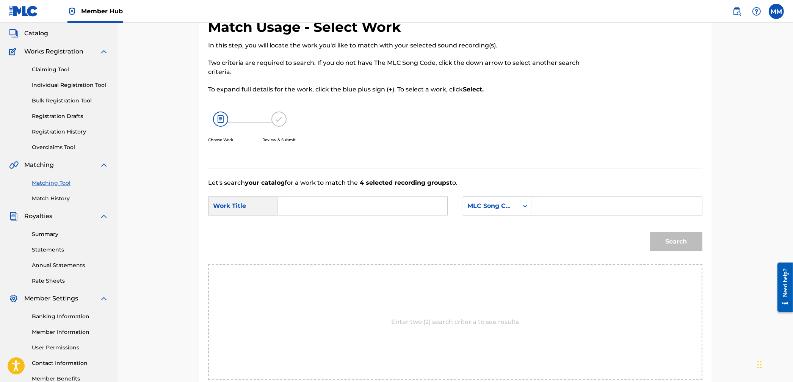
drag, startPoint x: 362, startPoint y: 197, endPoint x: 362, endPoint y: 202, distance: 5.3
click at [362, 197] on input "Search Form" at bounding box center [362, 206] width 157 height 18
paste input "Let Me Know"
type input "Let Me Know"
click at [526, 207] on icon "Search Form" at bounding box center [525, 206] width 8 height 8
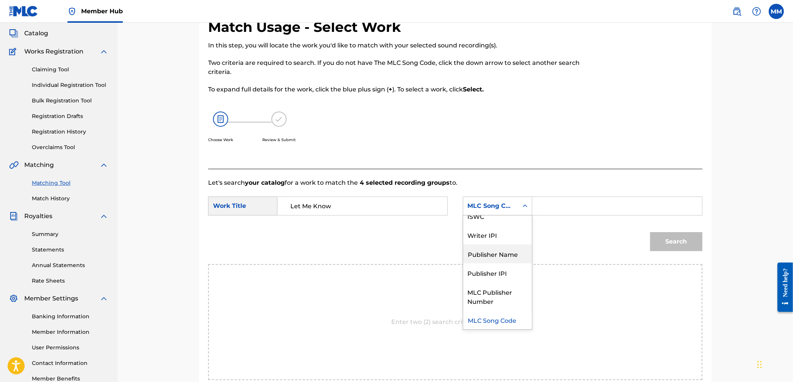
scroll to position [0, 0]
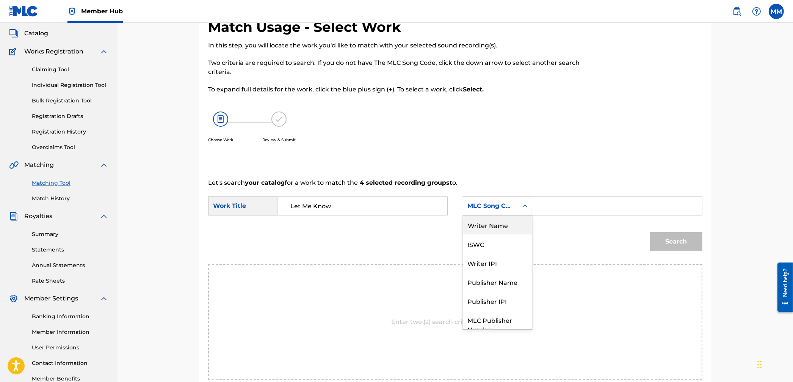
click at [496, 229] on div "Writer Name" at bounding box center [497, 224] width 69 height 19
click at [547, 216] on div "SearchWithCriteriab673e106-26b1-4784-96f3-1058d9450f98 Work Title Let Me Know S…" at bounding box center [455, 208] width 494 height 24
click at [550, 213] on input "Search Form" at bounding box center [617, 206] width 157 height 18
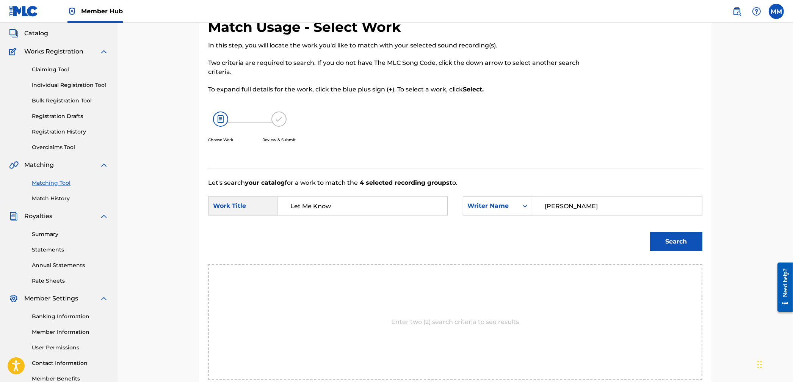
type input "[PERSON_NAME]"
click at [650, 232] on button "Search" at bounding box center [676, 241] width 52 height 19
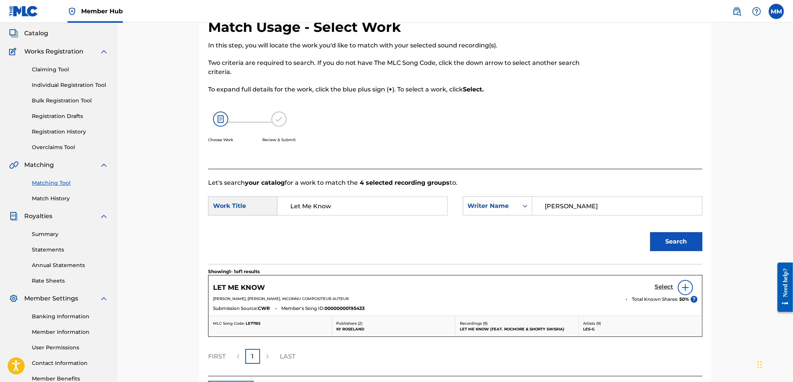
click at [665, 285] on h5 "Select" at bounding box center [664, 286] width 19 height 7
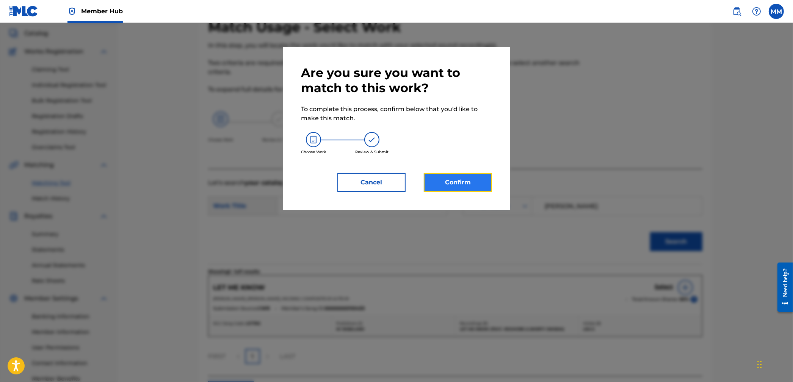
click at [440, 179] on button "Confirm" at bounding box center [458, 182] width 68 height 19
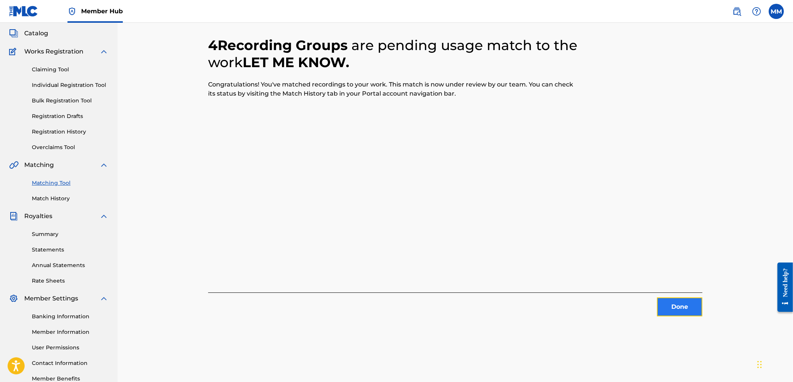
click at [682, 307] on button "Done" at bounding box center [679, 306] width 45 height 19
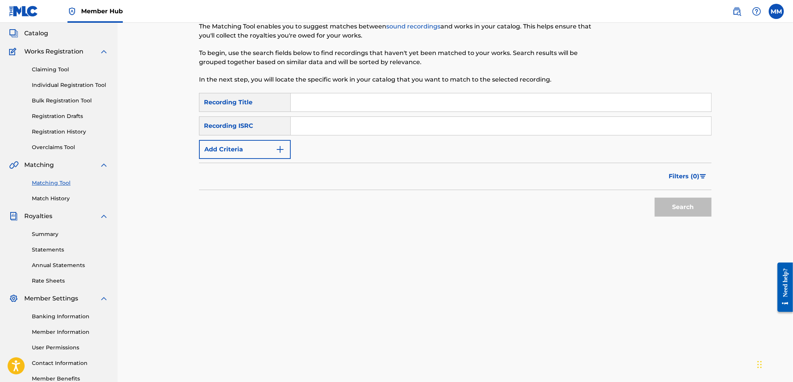
click at [316, 130] on input "Search Form" at bounding box center [501, 126] width 420 height 18
paste input "QZTB52426581"
type input "QZTB52426581"
click at [662, 202] on button "Search" at bounding box center [683, 206] width 57 height 19
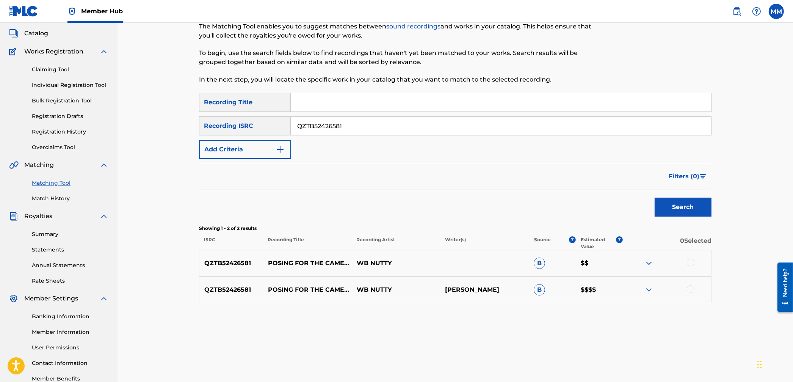
click at [690, 260] on div at bounding box center [691, 263] width 8 height 8
click at [690, 287] on div at bounding box center [691, 289] width 8 height 8
click at [536, 317] on button "Match 2 Groups" at bounding box center [533, 319] width 84 height 19
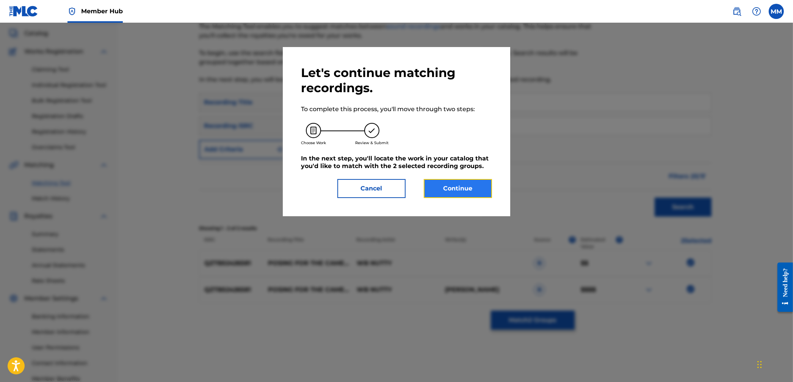
click at [453, 192] on button "Continue" at bounding box center [458, 188] width 68 height 19
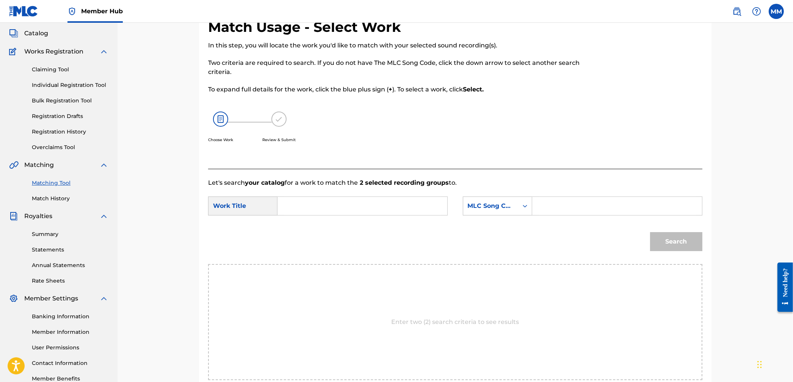
drag, startPoint x: 360, startPoint y: 203, endPoint x: 411, endPoint y: 213, distance: 52.1
click at [361, 204] on input "Search Form" at bounding box center [362, 206] width 157 height 18
paste input "Posing for the Cameras"
type input "Posing for the Cameras"
click at [466, 213] on div "MLC Song Code" at bounding box center [497, 205] width 69 height 19
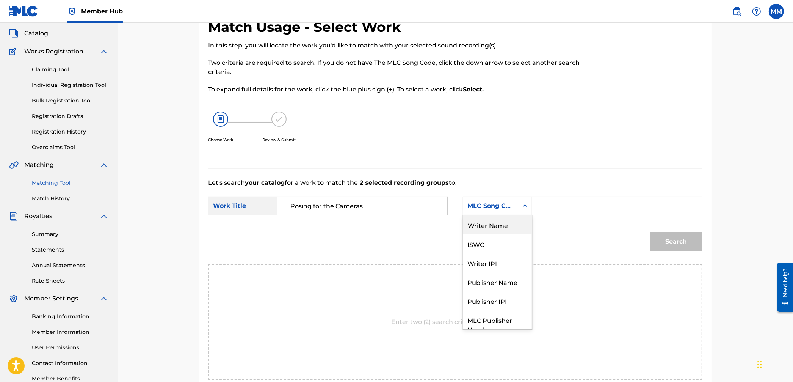
drag, startPoint x: 483, startPoint y: 231, endPoint x: 518, endPoint y: 219, distance: 36.8
click at [483, 231] on div "Writer Name" at bounding box center [497, 224] width 69 height 19
click at [567, 204] on input "Search Form" at bounding box center [617, 206] width 157 height 18
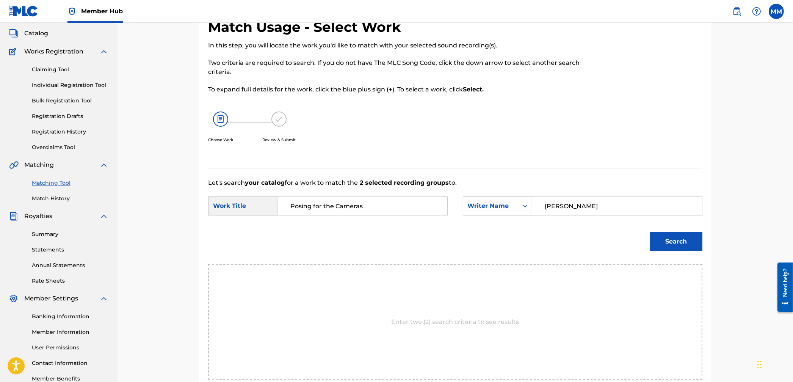
type input "[PERSON_NAME]"
click at [650, 232] on button "Search" at bounding box center [676, 241] width 52 height 19
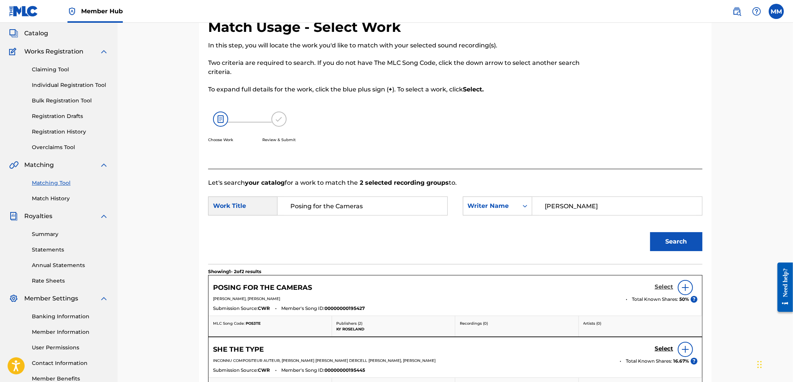
click at [657, 287] on h5 "Select" at bounding box center [664, 286] width 19 height 7
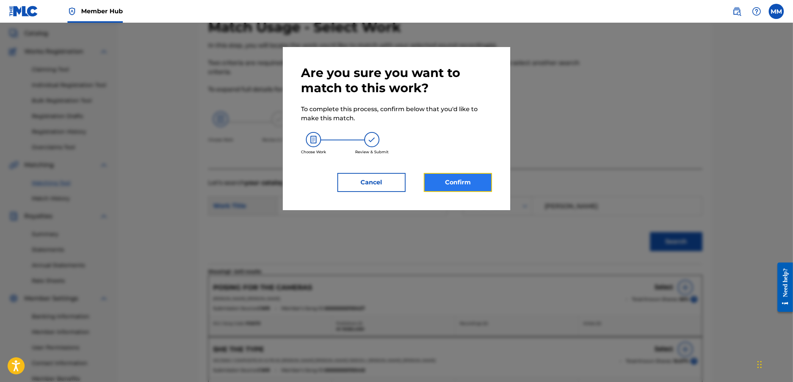
click at [435, 186] on button "Confirm" at bounding box center [458, 182] width 68 height 19
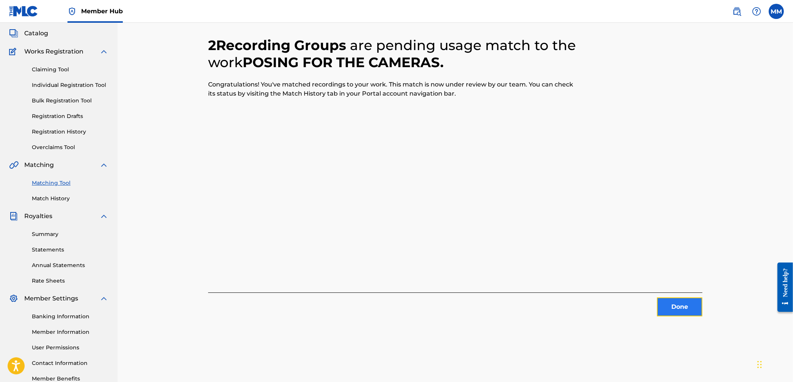
click at [682, 307] on button "Done" at bounding box center [679, 306] width 45 height 19
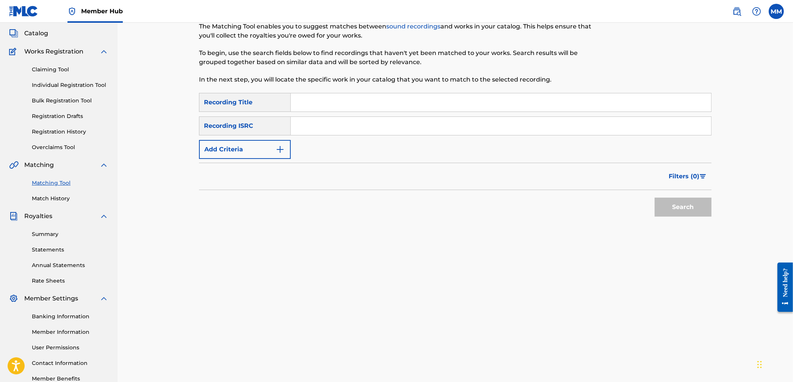
click at [302, 128] on input "Search Form" at bounding box center [501, 126] width 420 height 18
paste input "QZTVM2342850"
click at [667, 205] on button "Search" at bounding box center [683, 206] width 57 height 19
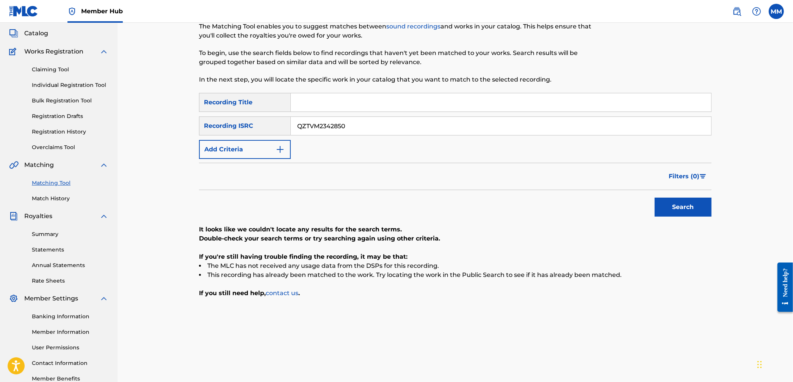
drag, startPoint x: 356, startPoint y: 128, endPoint x: 229, endPoint y: 129, distance: 126.6
click at [230, 120] on div "SearchWithCriteriaf605a84e-3efa-45f3-be2c-806ebbaf7ecb Recording ISRC QZTVM2342…" at bounding box center [455, 125] width 512 height 19
paste input "USAT22405666"
click at [666, 207] on button "Search" at bounding box center [683, 206] width 57 height 19
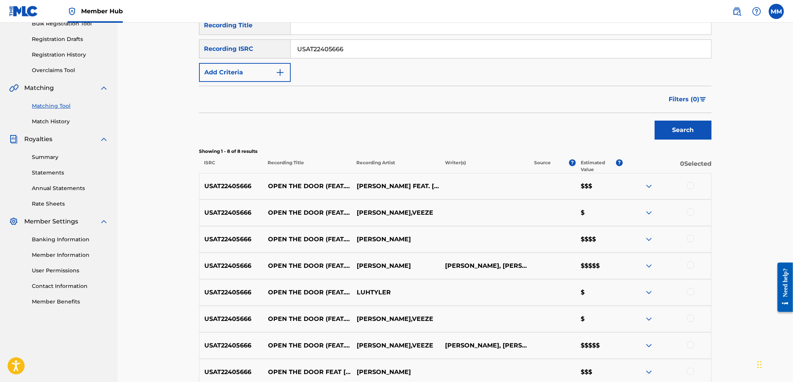
scroll to position [32, 0]
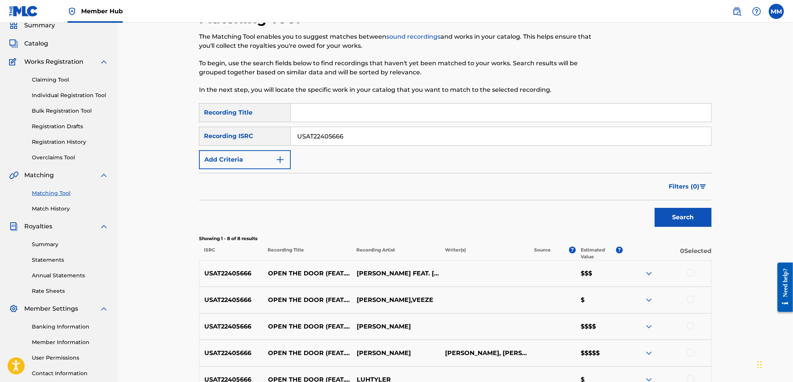
drag, startPoint x: 290, startPoint y: 128, endPoint x: 271, endPoint y: 126, distance: 18.3
click at [271, 127] on div "SearchWithCriteriaf605a84e-3efa-45f3-be2c-806ebbaf7ecb Recording ISRC USAT22405…" at bounding box center [455, 136] width 512 height 19
paste input "LD91775791"
click at [672, 214] on button "Search" at bounding box center [683, 217] width 57 height 19
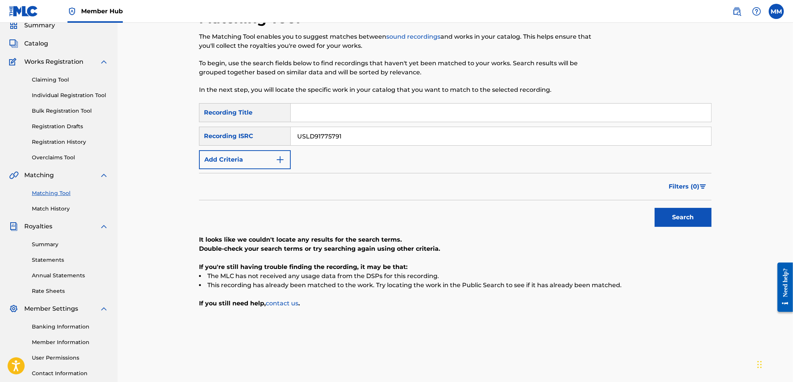
drag, startPoint x: 245, startPoint y: 124, endPoint x: 240, endPoint y: 124, distance: 5.3
click at [240, 124] on div "SearchWithCriteria16adee32-7646-4e88-9df5-01fba6b87e71 Recording Title SearchWi…" at bounding box center [455, 136] width 512 height 66
paste input "6"
click at [694, 218] on button "Search" at bounding box center [683, 217] width 57 height 19
drag, startPoint x: 356, startPoint y: 135, endPoint x: 206, endPoint y: 125, distance: 150.1
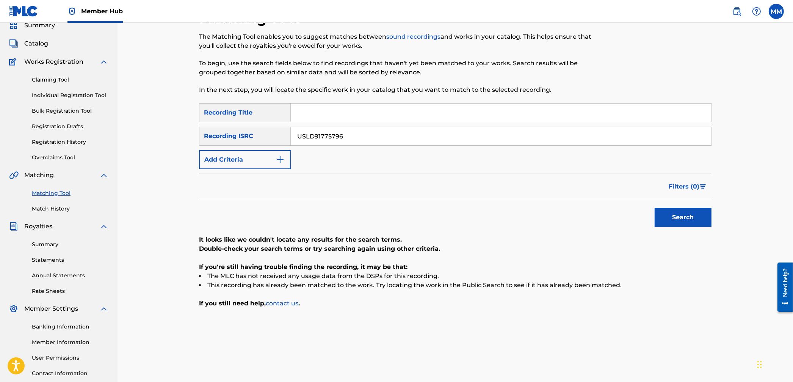
click at [267, 129] on div "SearchWithCriteriaf605a84e-3efa-45f3-be2c-806ebbaf7ecb Recording ISRC USLD91775…" at bounding box center [455, 136] width 512 height 19
paste input "UYG1507957"
click at [689, 220] on button "Search" at bounding box center [683, 217] width 57 height 19
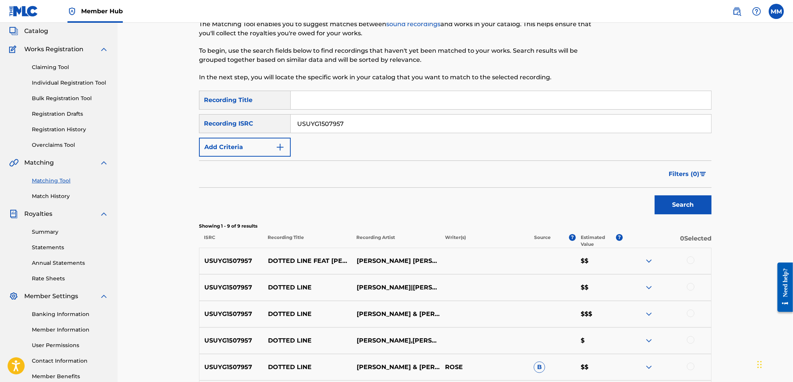
scroll to position [0, 0]
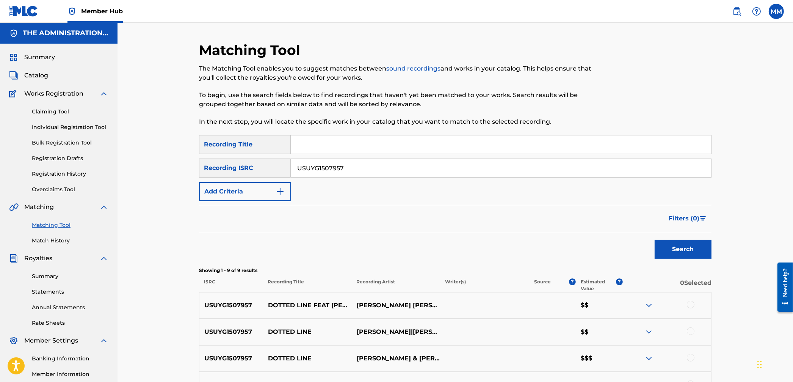
drag, startPoint x: 363, startPoint y: 168, endPoint x: 257, endPoint y: 162, distance: 106.0
click at [263, 162] on div "SearchWithCriteriaf605a84e-3efa-45f3-be2c-806ebbaf7ecb Recording ISRC USUYG1507…" at bounding box center [455, 167] width 512 height 19
paste input "56191"
type input "USUYG1556191"
click at [669, 245] on button "Search" at bounding box center [683, 249] width 57 height 19
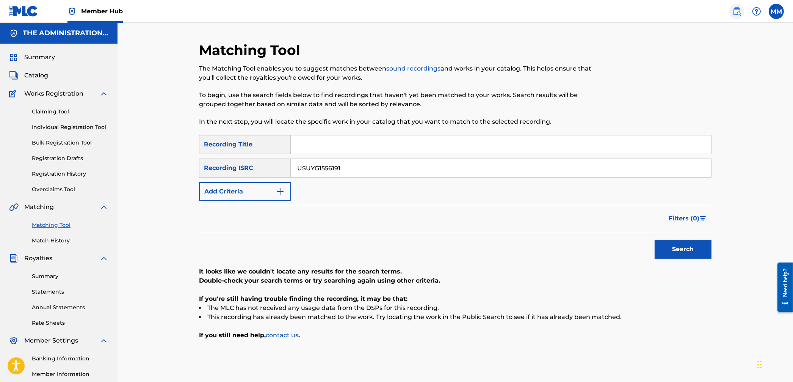
click at [733, 12] on img at bounding box center [736, 11] width 9 height 9
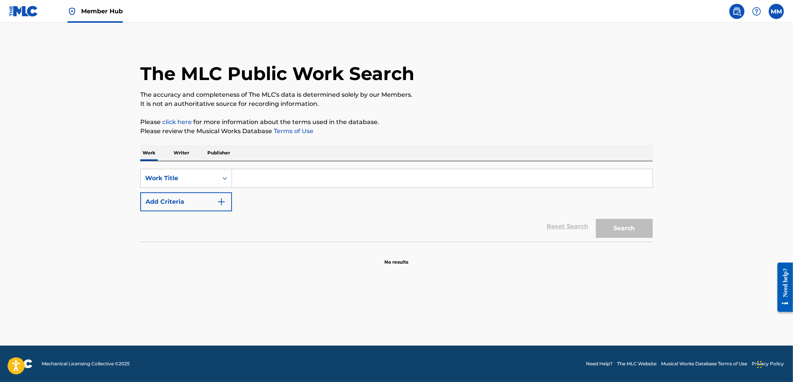
click at [257, 178] on input "Search Form" at bounding box center [442, 178] width 420 height 18
paste input "No Blickout"
type input "No Blickout"
click at [616, 222] on button "Search" at bounding box center [624, 228] width 57 height 19
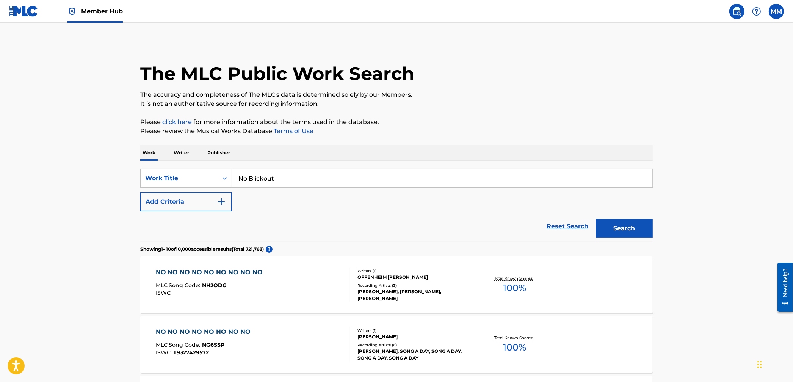
click at [184, 152] on p "Writer" at bounding box center [181, 153] width 20 height 16
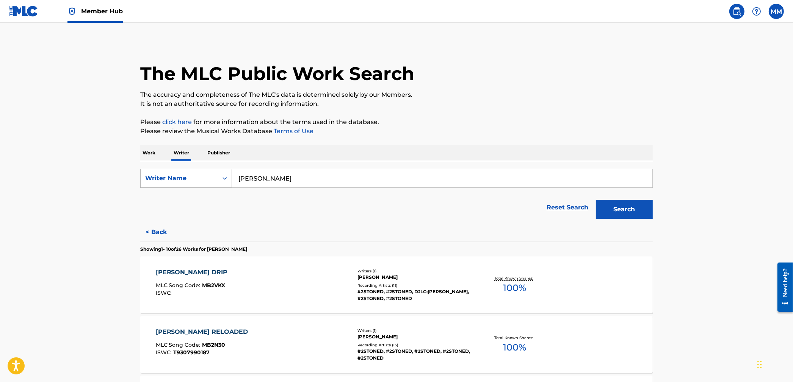
drag, startPoint x: 328, startPoint y: 178, endPoint x: 213, endPoint y: 169, distance: 114.4
click at [220, 169] on div "SearchWithCriteria059a9fb4-9b80-42e2-a175-4b3d0065ee27 Writer Name [PERSON_NAME]" at bounding box center [396, 178] width 512 height 19
paste input "[URL][DOMAIN_NAME][PERSON_NAME]"
drag, startPoint x: 290, startPoint y: 173, endPoint x: 203, endPoint y: 165, distance: 87.2
click at [204, 165] on div "SearchWithCriteria059a9fb4-9b80-42e2-a175-4b3d0065ee27 Writer Name [URL][DOMAIN…" at bounding box center [396, 191] width 512 height 61
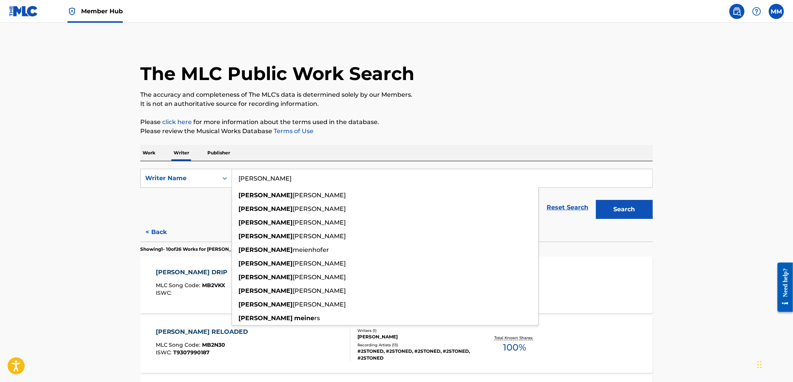
type input "[PERSON_NAME]"
click at [596, 200] on button "Search" at bounding box center [624, 209] width 57 height 19
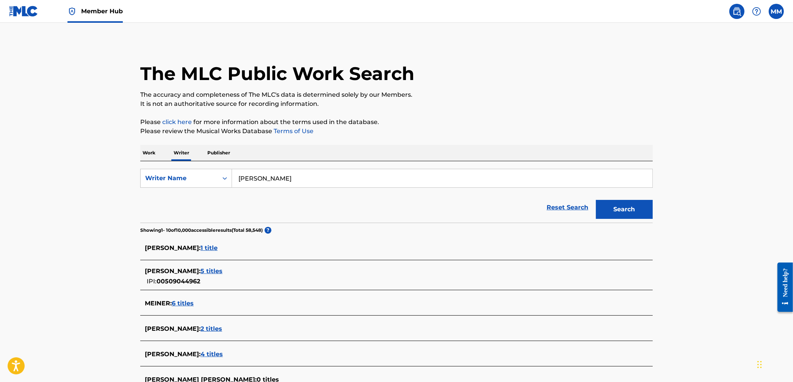
drag, startPoint x: 152, startPoint y: 155, endPoint x: 163, endPoint y: 159, distance: 11.8
click at [152, 155] on p "Work" at bounding box center [148, 153] width 17 height 16
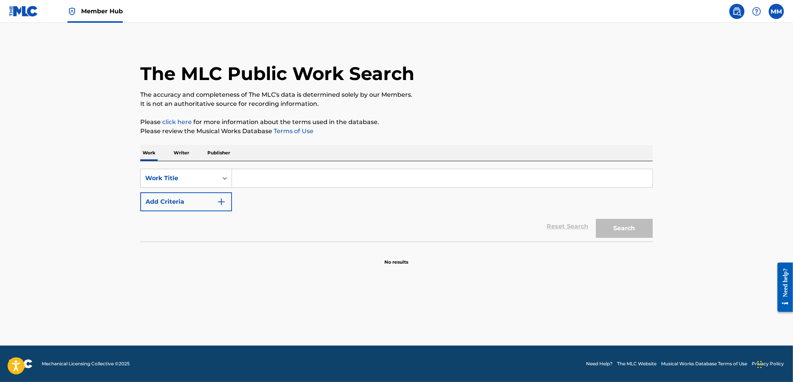
click at [280, 184] on input "Search Form" at bounding box center [442, 178] width 420 height 18
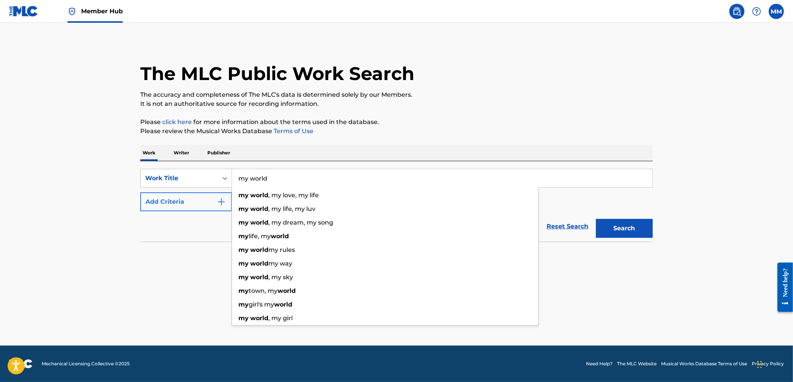
type input "my world"
click at [204, 208] on button "Add Criteria" at bounding box center [186, 201] width 92 height 19
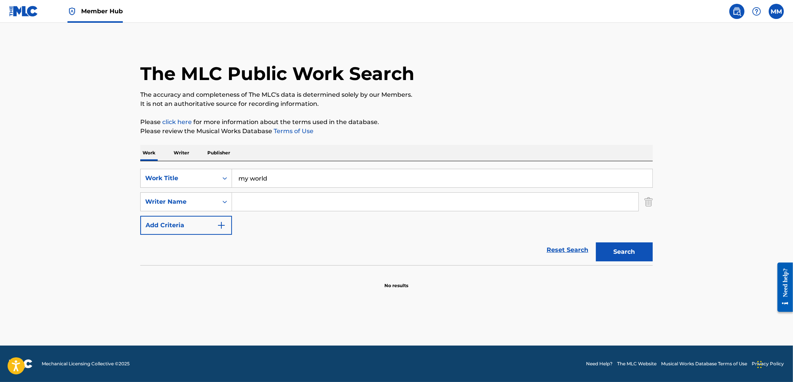
click at [294, 208] on input "Search Form" at bounding box center [435, 202] width 406 height 18
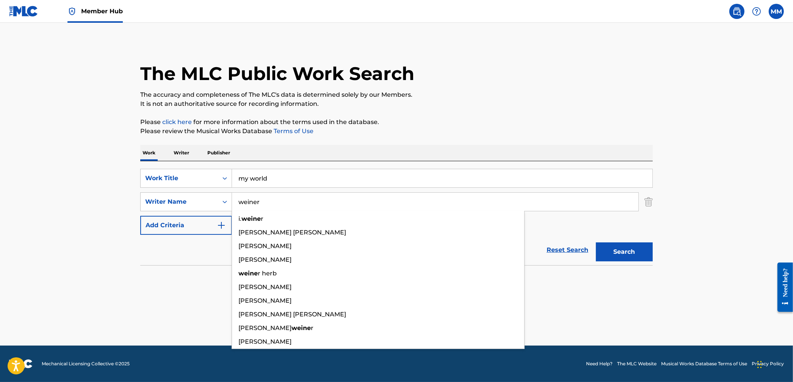
click at [596, 242] on button "Search" at bounding box center [624, 251] width 57 height 19
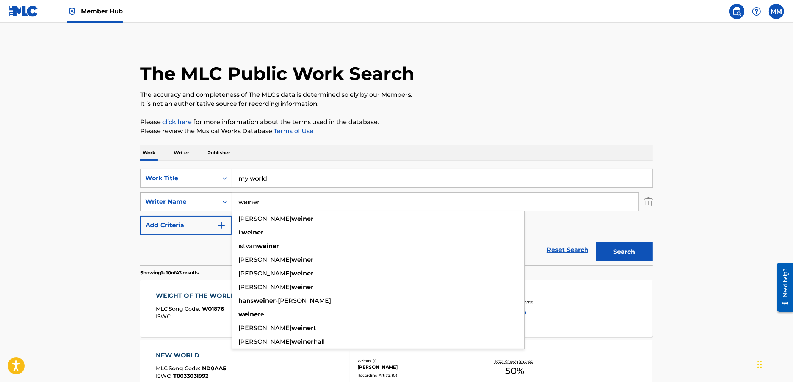
drag, startPoint x: 265, startPoint y: 208, endPoint x: 157, endPoint y: 203, distance: 107.8
click at [156, 196] on div "SearchWithCriteriafdf9bfa9-05d8-47a0-b02f-6c85c867d1a8 Writer Name [PERSON_NAME…" at bounding box center [396, 201] width 512 height 19
paste input "[PERSON_NAME]"
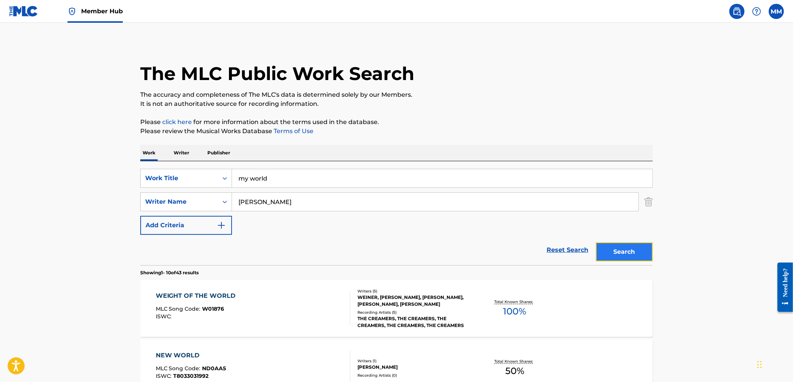
click at [634, 249] on button "Search" at bounding box center [624, 251] width 57 height 19
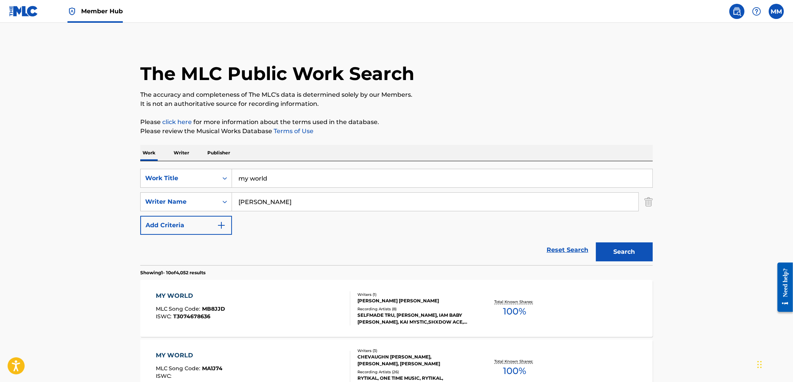
click at [238, 201] on input "[PERSON_NAME]" at bounding box center [435, 202] width 406 height 18
click at [596, 242] on button "Search" at bounding box center [624, 251] width 57 height 19
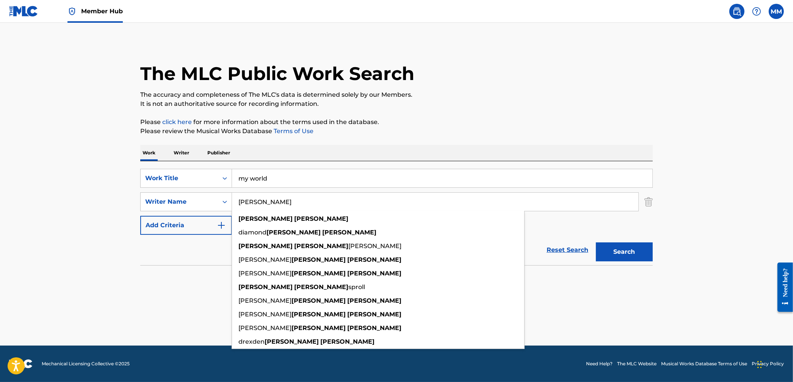
type input "[PERSON_NAME]"
click at [596, 242] on button "Search" at bounding box center [624, 251] width 57 height 19
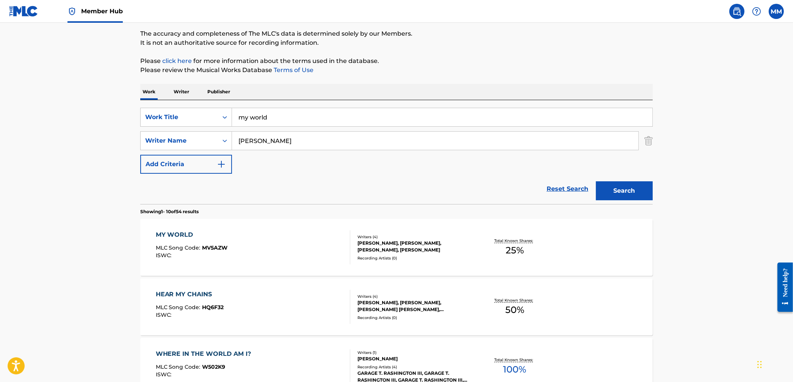
scroll to position [66, 0]
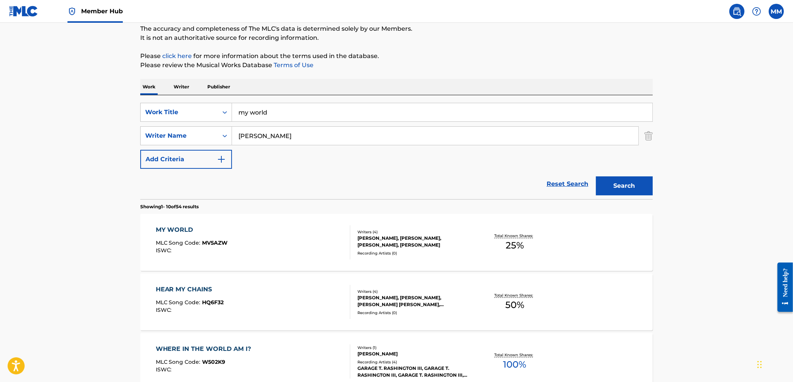
click at [295, 234] on div "MY WORLD MLC Song Code : MV5AZW ISWC :" at bounding box center [253, 242] width 195 height 34
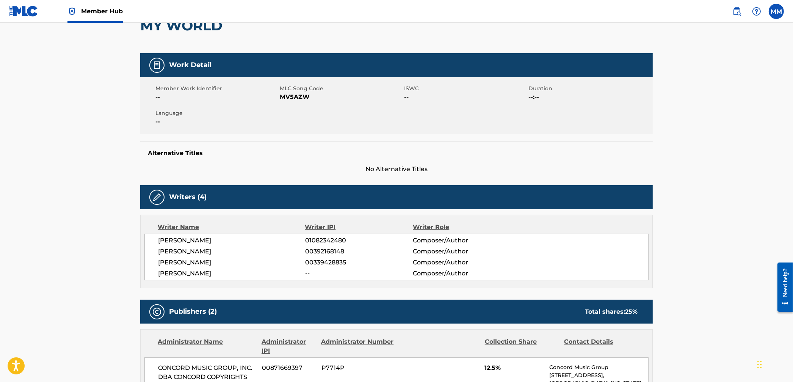
scroll to position [29, 0]
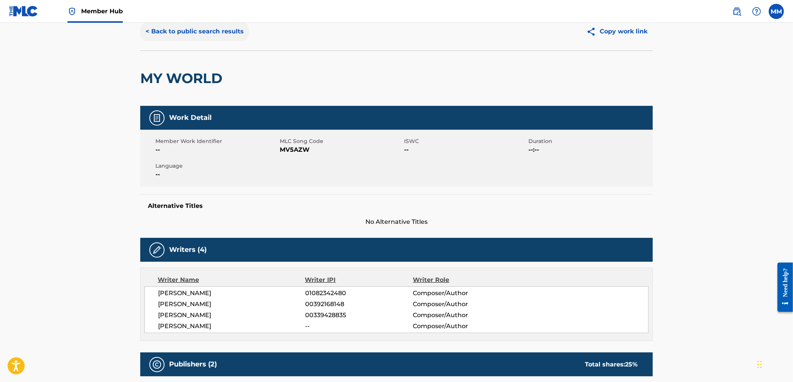
click at [193, 34] on button "< Back to public search results" at bounding box center [194, 31] width 109 height 19
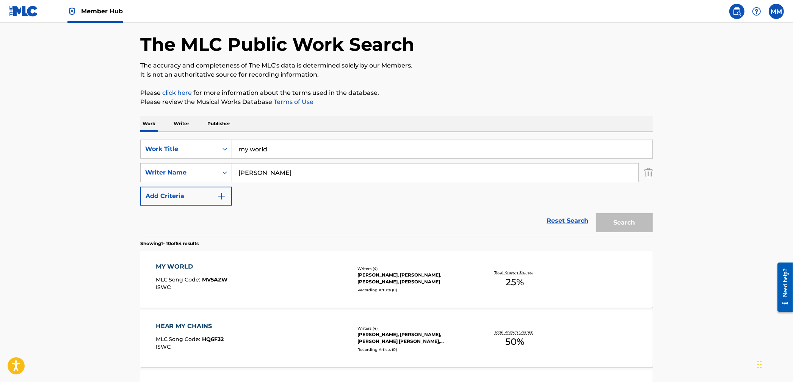
scroll to position [66, 0]
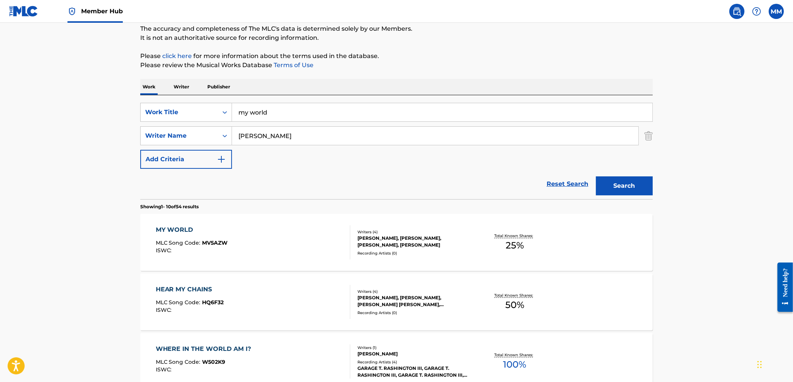
click at [34, 13] on img at bounding box center [23, 11] width 29 height 11
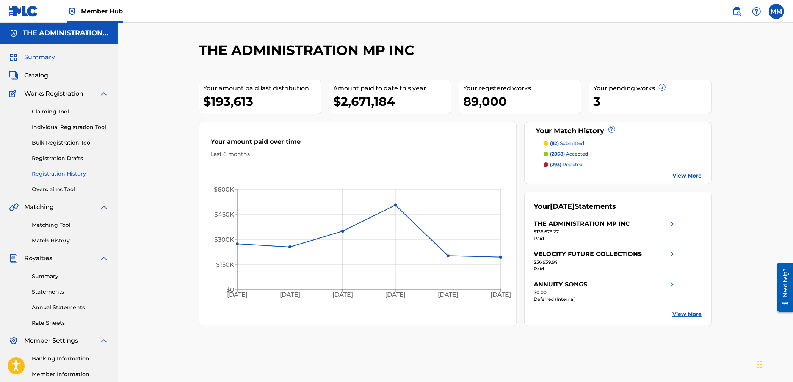
click at [64, 174] on link "Registration History" at bounding box center [70, 174] width 77 height 8
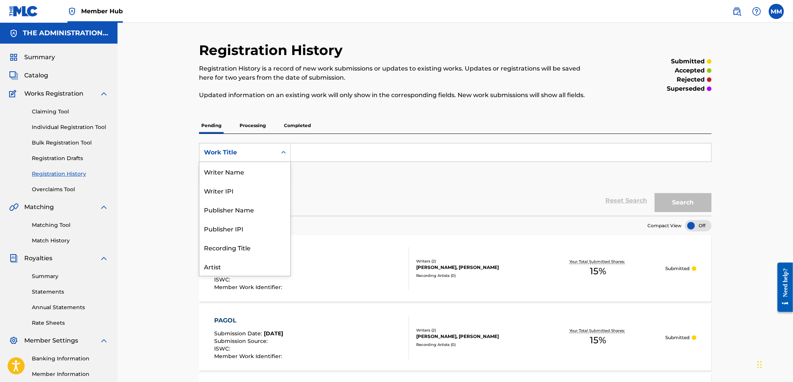
click at [262, 154] on div "Work Title" at bounding box center [238, 152] width 68 height 9
drag, startPoint x: 246, startPoint y: 253, endPoint x: 270, endPoint y: 218, distance: 43.1
click at [246, 252] on div "ISRC" at bounding box center [244, 253] width 91 height 19
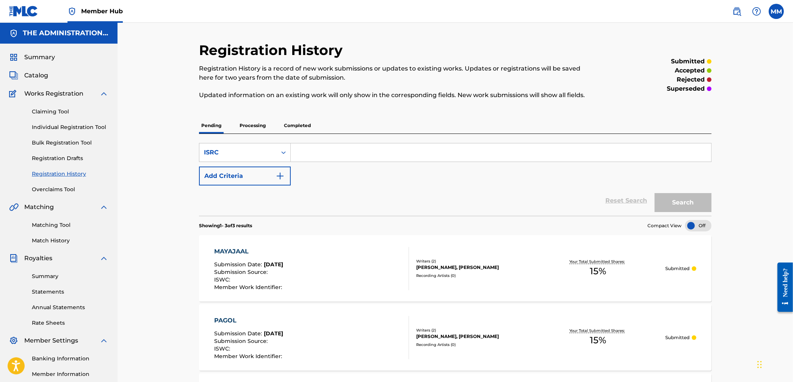
click at [323, 156] on input "Search Form" at bounding box center [501, 152] width 420 height 18
paste input "USLD91775388"
type input "USLD91775388"
click at [672, 201] on button "Search" at bounding box center [683, 202] width 57 height 19
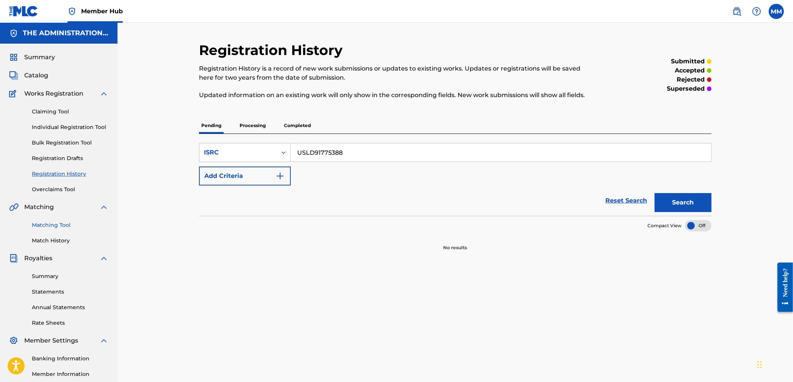
click at [55, 223] on link "Matching Tool" at bounding box center [70, 225] width 77 height 8
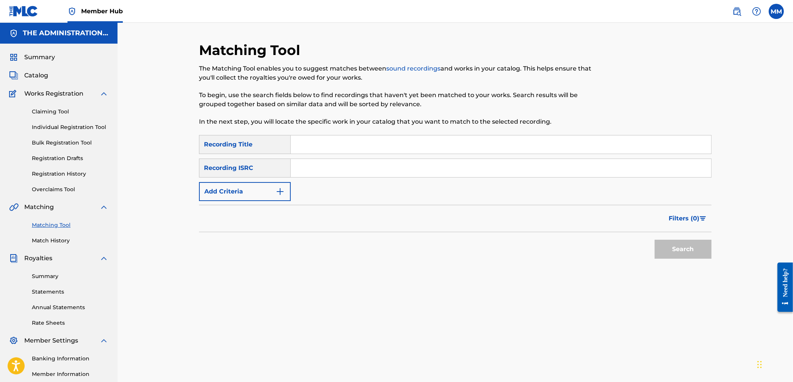
click at [345, 171] on input "Search Form" at bounding box center [501, 168] width 420 height 18
paste input "USLD91775388"
type input "USLD91775388"
click at [669, 249] on button "Search" at bounding box center [683, 249] width 57 height 19
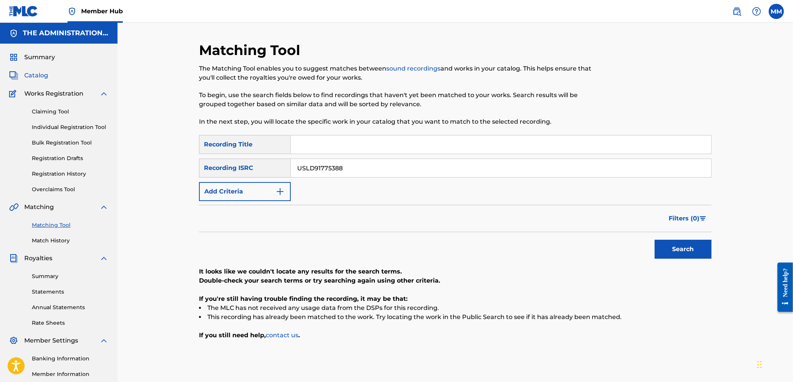
click at [39, 79] on span "Catalog" at bounding box center [36, 75] width 24 height 9
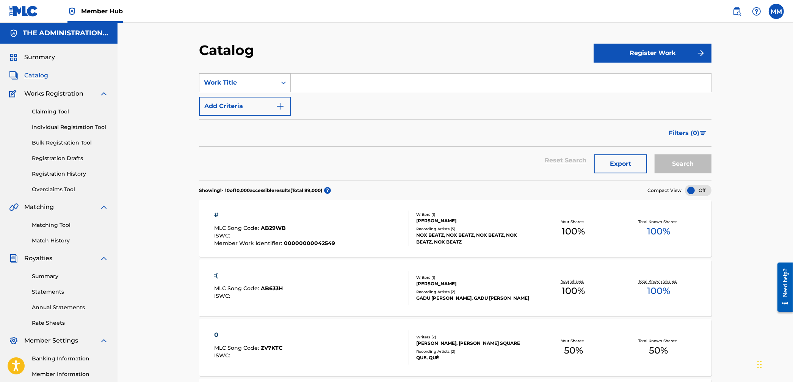
click at [257, 88] on div "Work Title" at bounding box center [237, 82] width 77 height 14
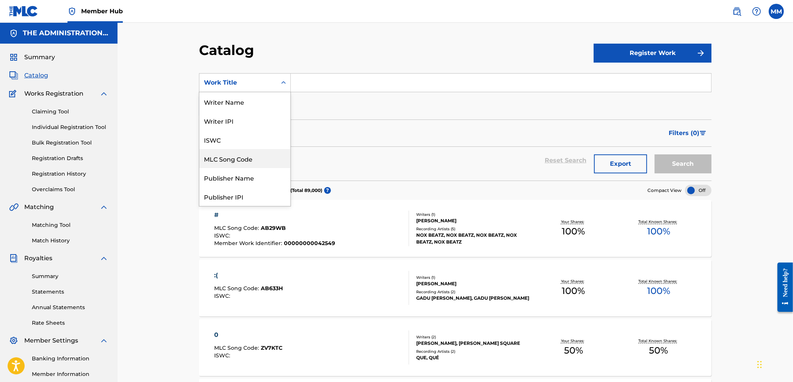
drag, startPoint x: 236, startPoint y: 153, endPoint x: 297, endPoint y: 108, distance: 75.9
click at [236, 153] on div "MLC Song Code" at bounding box center [244, 158] width 91 height 19
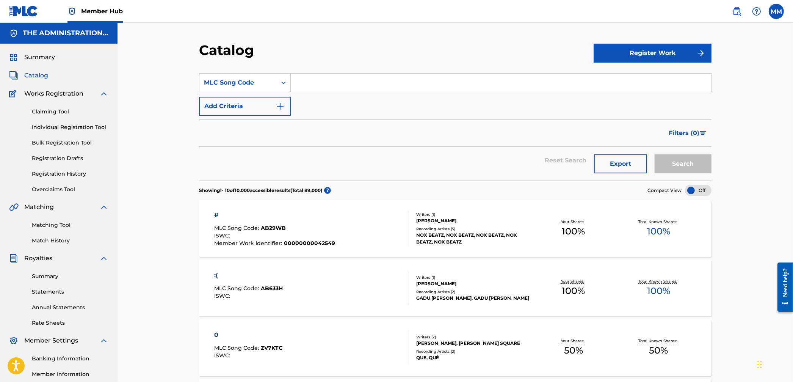
click at [309, 83] on input "Search Form" at bounding box center [501, 83] width 420 height 18
paste input "AB1MHQ"
type input "AB1MHQ"
click at [674, 170] on button "Search" at bounding box center [683, 163] width 57 height 19
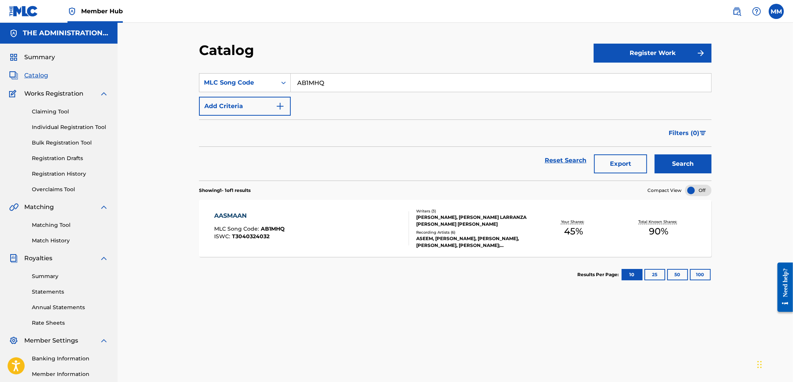
click at [366, 218] on div "AASMAAN MLC Song Code : AB1MHQ ISWC : T3040324032" at bounding box center [312, 228] width 195 height 34
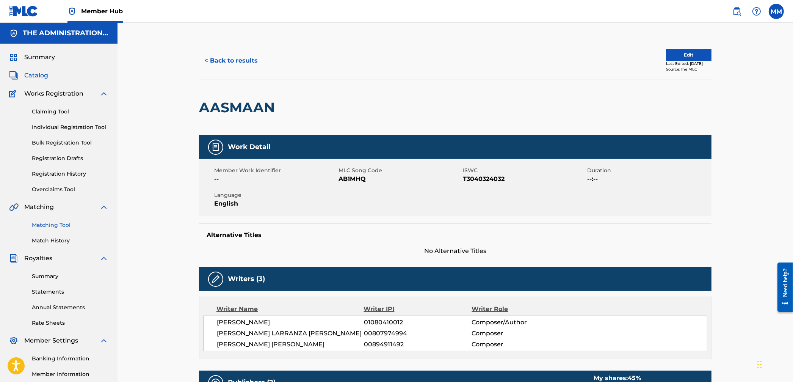
click at [55, 225] on link "Matching Tool" at bounding box center [70, 225] width 77 height 8
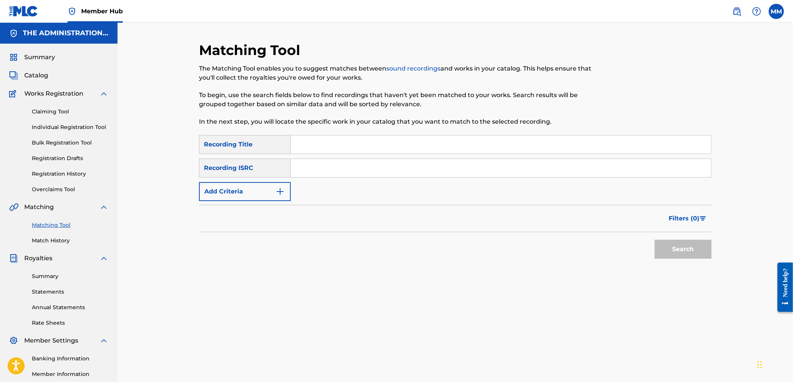
click at [356, 165] on input "Search Form" at bounding box center [501, 168] width 420 height 18
paste input "QZDA62058285"
type input "QZDA62058285"
click at [656, 242] on button "Search" at bounding box center [683, 249] width 57 height 19
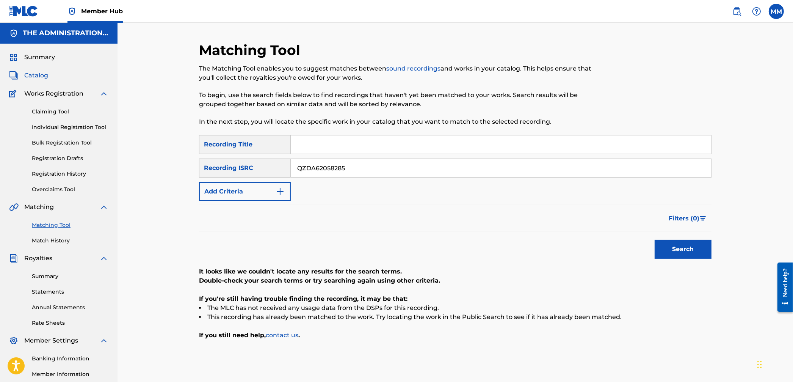
click at [39, 77] on span "Catalog" at bounding box center [36, 75] width 24 height 9
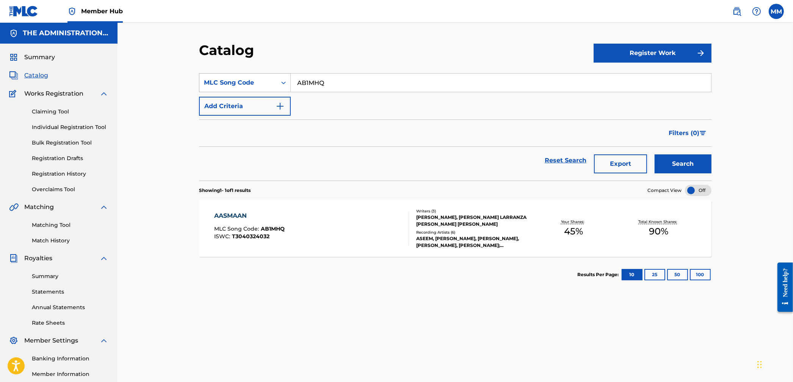
drag, startPoint x: 345, startPoint y: 86, endPoint x: 236, endPoint y: 78, distance: 109.8
click at [246, 79] on div "SearchWithCriteria63a13d40-6148-49fb-b209-384bda1bbf4a MLC Song Code AB1MHQ" at bounding box center [455, 82] width 512 height 19
paste input "BD0WU7"
type input "BD0WU7"
click at [667, 160] on button "Search" at bounding box center [683, 163] width 57 height 19
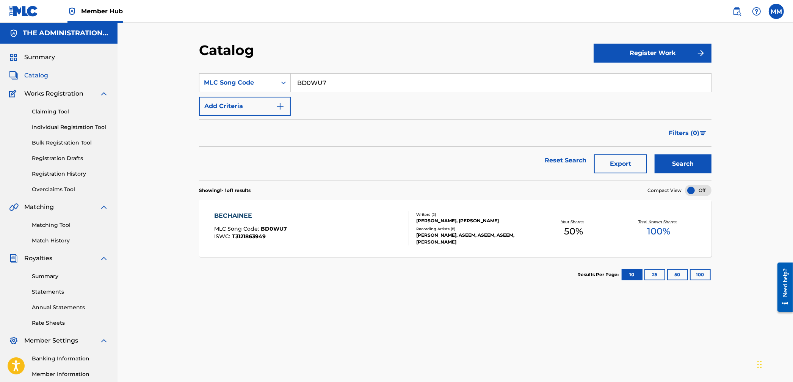
click at [355, 211] on div "BECHAINEE MLC Song Code : BD0WU7 ISWC : T3121863949" at bounding box center [312, 228] width 195 height 34
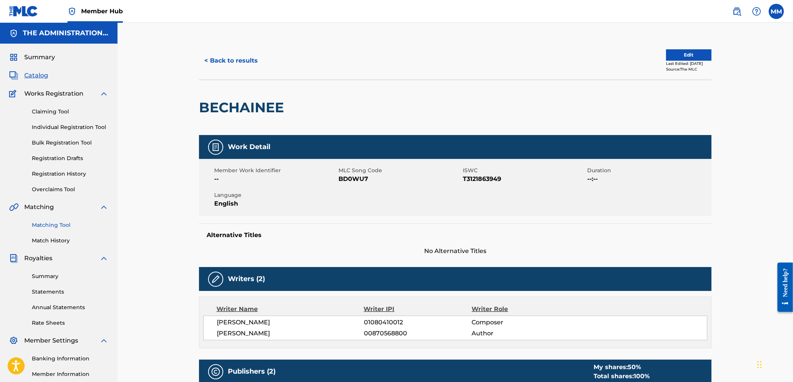
drag, startPoint x: 54, startPoint y: 224, endPoint x: 84, endPoint y: 224, distance: 29.9
click at [54, 224] on link "Matching Tool" at bounding box center [70, 225] width 77 height 8
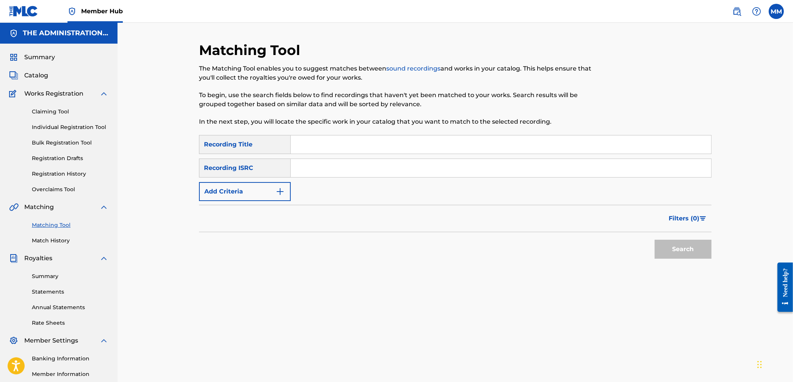
click at [305, 174] on input "Search Form" at bounding box center [501, 168] width 420 height 18
paste input "GBLLT2239136"
click at [692, 249] on button "Search" at bounding box center [683, 249] width 57 height 19
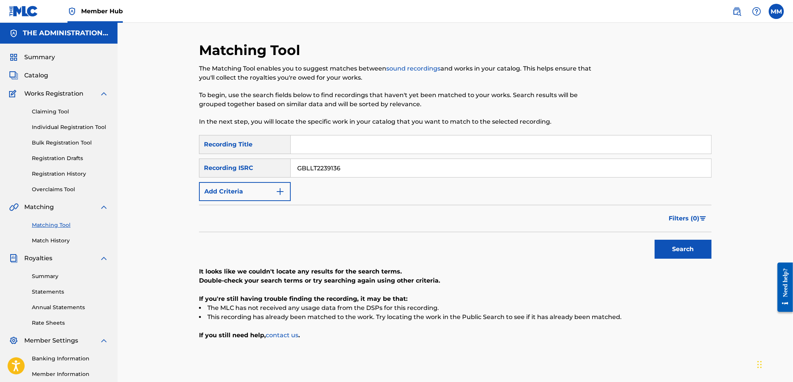
drag, startPoint x: 375, startPoint y: 171, endPoint x: 234, endPoint y: 161, distance: 141.4
click at [244, 162] on div "SearchWithCriteriaf605a84e-3efa-45f3-be2c-806ebbaf7ecb Recording ISRC GBLLT2239…" at bounding box center [455, 167] width 512 height 19
paste input "151822"
type input "GBLLT2151822"
click at [690, 249] on button "Search" at bounding box center [683, 249] width 57 height 19
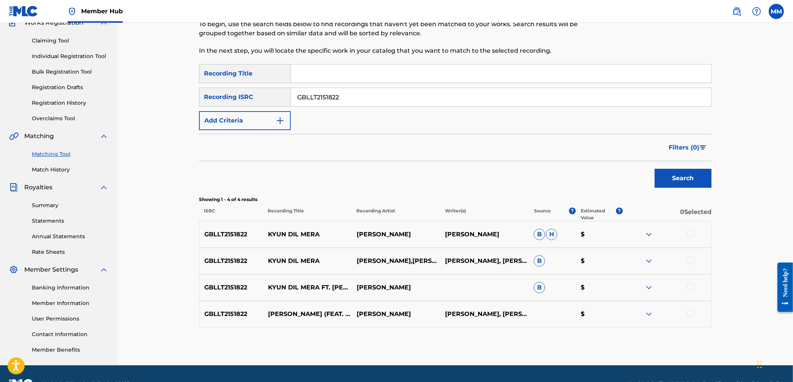
scroll to position [82, 0]
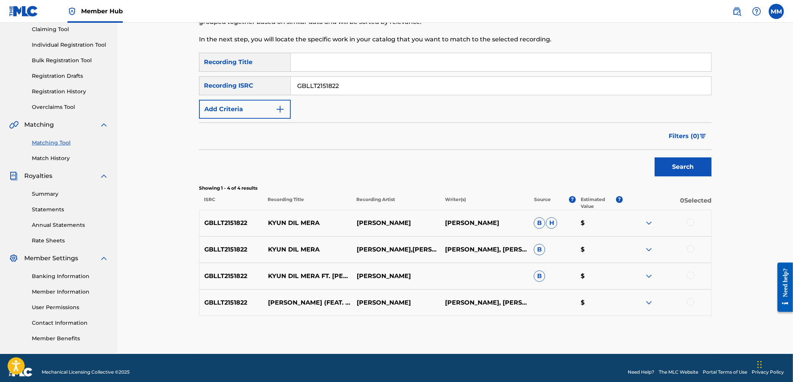
click at [690, 221] on div at bounding box center [691, 222] width 8 height 8
click at [691, 248] on div at bounding box center [691, 249] width 8 height 8
click at [693, 276] on div at bounding box center [691, 275] width 8 height 8
click at [691, 301] on div at bounding box center [691, 302] width 8 height 8
click at [541, 324] on button "Match 4 Groups" at bounding box center [533, 319] width 84 height 19
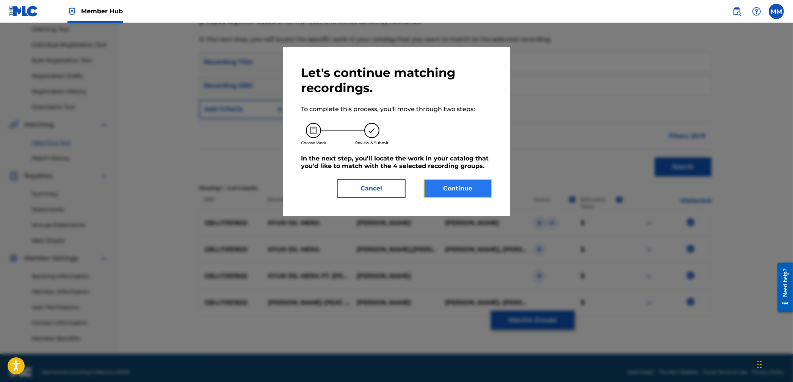
click at [454, 188] on button "Continue" at bounding box center [458, 188] width 68 height 19
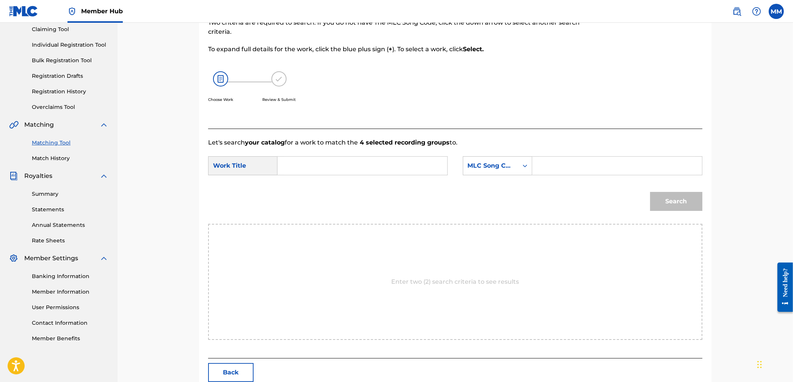
drag, startPoint x: 361, startPoint y: 161, endPoint x: 409, endPoint y: 162, distance: 47.8
click at [361, 161] on input "Search Form" at bounding box center [362, 166] width 157 height 18
paste input "Kyun Dil Mera"
type input "Kyun Dil Mera"
click at [486, 163] on div "MLC Song Code" at bounding box center [491, 165] width 46 height 9
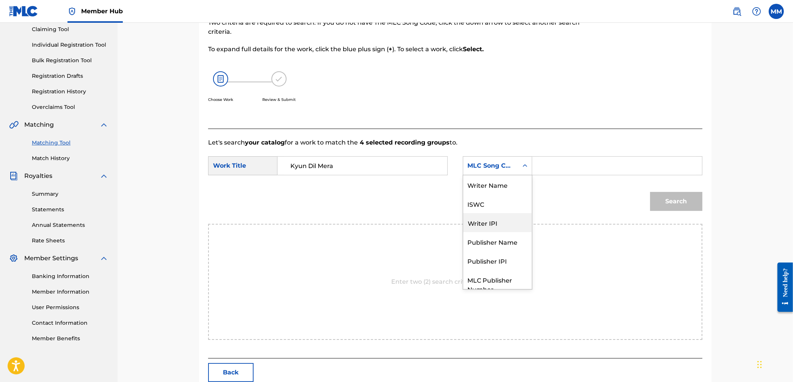
scroll to position [0, 0]
drag, startPoint x: 484, startPoint y: 189, endPoint x: 487, endPoint y: 187, distance: 3.9
click at [484, 188] on div "Writer Name" at bounding box center [497, 184] width 69 height 19
click at [547, 167] on input "Search Form" at bounding box center [617, 166] width 157 height 18
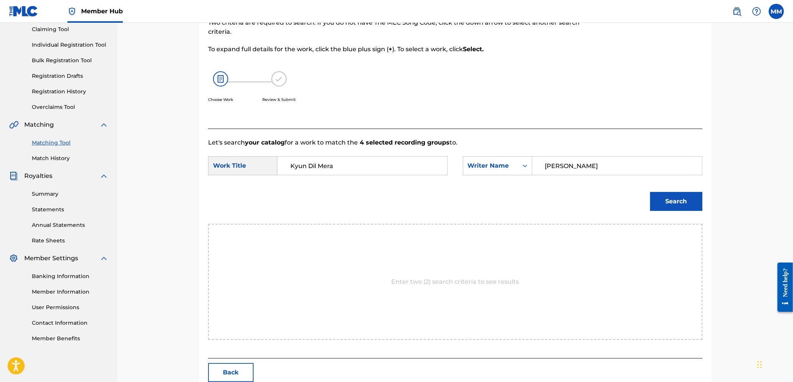
type input "[PERSON_NAME]"
click at [650, 192] on button "Search" at bounding box center [676, 201] width 52 height 19
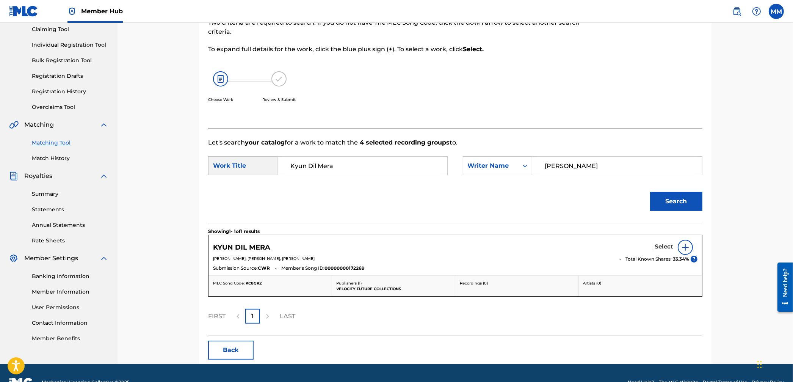
click at [665, 247] on h5 "Select" at bounding box center [664, 246] width 19 height 7
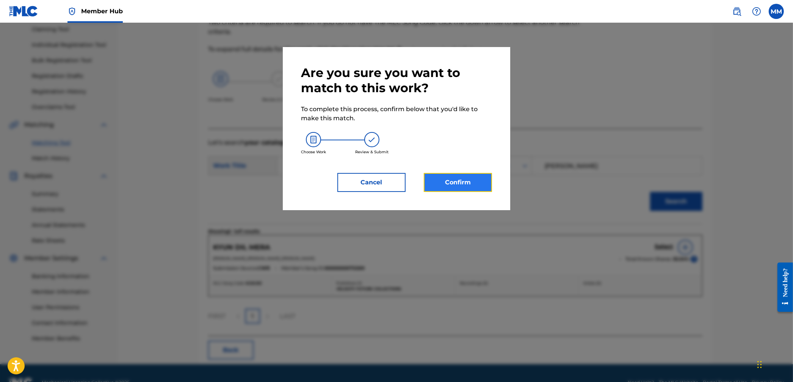
click at [483, 183] on button "Confirm" at bounding box center [458, 182] width 68 height 19
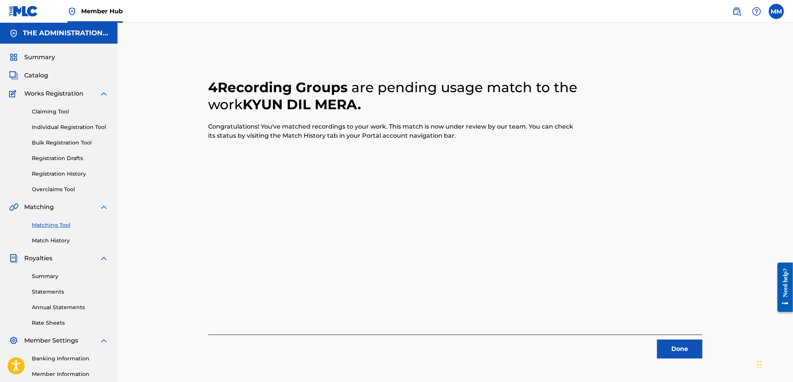
click at [57, 226] on link "Matching Tool" at bounding box center [70, 225] width 77 height 8
click at [669, 340] on button "Done" at bounding box center [679, 348] width 45 height 19
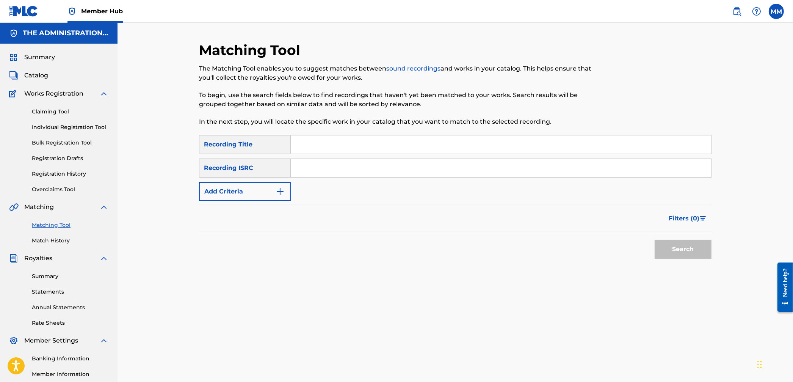
click at [310, 169] on input "Search Form" at bounding box center [501, 168] width 420 height 18
paste input "CHF032509977"
click at [671, 238] on div "Search" at bounding box center [681, 247] width 61 height 30
drag, startPoint x: 670, startPoint y: 249, endPoint x: 648, endPoint y: 253, distance: 22.7
click at [670, 249] on button "Search" at bounding box center [683, 249] width 57 height 19
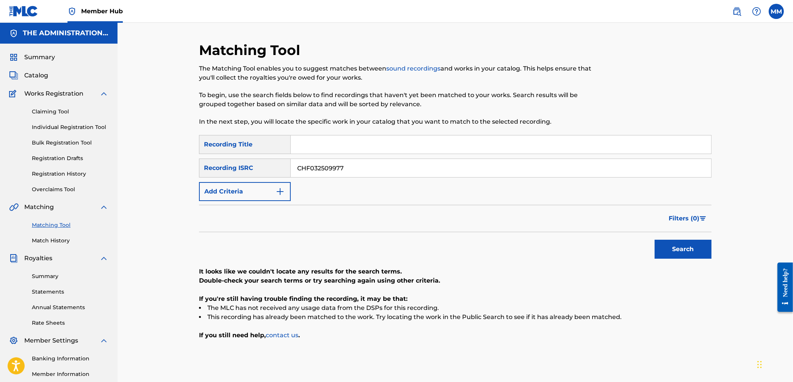
drag, startPoint x: 347, startPoint y: 168, endPoint x: 214, endPoint y: 159, distance: 133.4
click at [223, 160] on div "SearchWithCriteriaf605a84e-3efa-45f3-be2c-806ebbaf7ecb Recording ISRC CHF032509…" at bounding box center [455, 167] width 512 height 19
paste input "103"
click at [699, 251] on button "Search" at bounding box center [683, 249] width 57 height 19
drag, startPoint x: 407, startPoint y: 170, endPoint x: 236, endPoint y: 154, distance: 172.5
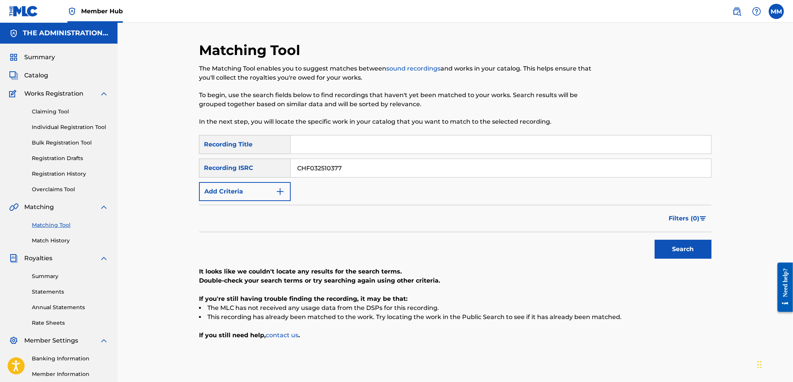
click at [261, 156] on div "SearchWithCriteria16adee32-7646-4e88-9df5-01fba6b87e71 Recording Title SearchWi…" at bounding box center [455, 168] width 512 height 66
paste input "QZDA62058288"
click at [689, 244] on button "Search" at bounding box center [683, 249] width 57 height 19
drag, startPoint x: 429, startPoint y: 173, endPoint x: 210, endPoint y: 163, distance: 219.3
click at [221, 164] on div "SearchWithCriteriaf605a84e-3efa-45f3-be2c-806ebbaf7ecb Recording ISRC QZDA62058…" at bounding box center [455, 167] width 512 height 19
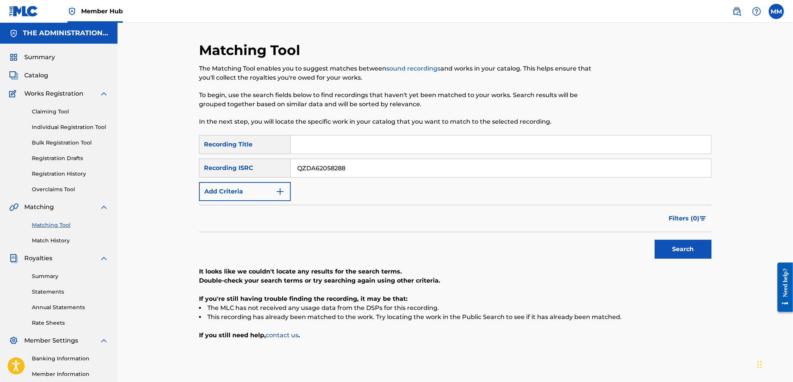
paste input "GBLLT2239136"
click at [678, 257] on button "Search" at bounding box center [683, 249] width 57 height 19
drag, startPoint x: 401, startPoint y: 169, endPoint x: 238, endPoint y: 156, distance: 163.9
click at [243, 156] on div "SearchWithCriteria16adee32-7646-4e88-9df5-01fba6b87e71 Recording Title SearchWi…" at bounding box center [455, 168] width 512 height 66
paste input "1805164"
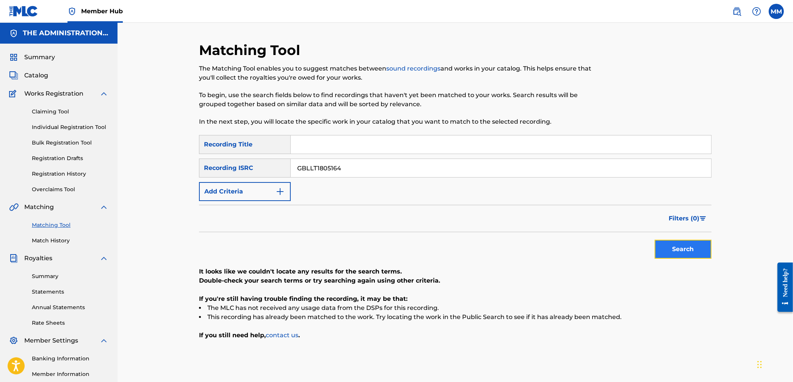
click at [666, 254] on button "Search" at bounding box center [683, 249] width 57 height 19
drag, startPoint x: 390, startPoint y: 166, endPoint x: 216, endPoint y: 151, distance: 175.1
click at [214, 148] on div "SearchWithCriteria16adee32-7646-4e88-9df5-01fba6b87e71 Recording Title SearchWi…" at bounding box center [455, 168] width 512 height 66
paste input "2015797"
click at [697, 247] on button "Search" at bounding box center [683, 249] width 57 height 19
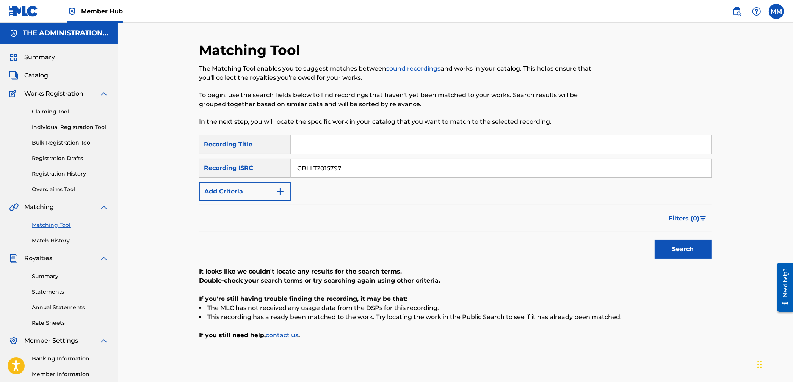
drag, startPoint x: 390, startPoint y: 170, endPoint x: 226, endPoint y: 167, distance: 163.4
click at [196, 154] on div "Matching Tool The Matching Tool enables you to suggest matches between sound re…" at bounding box center [455, 238] width 531 height 392
paste input "232765"
type input "GBLLT2232765"
click at [696, 256] on button "Search" at bounding box center [683, 249] width 57 height 19
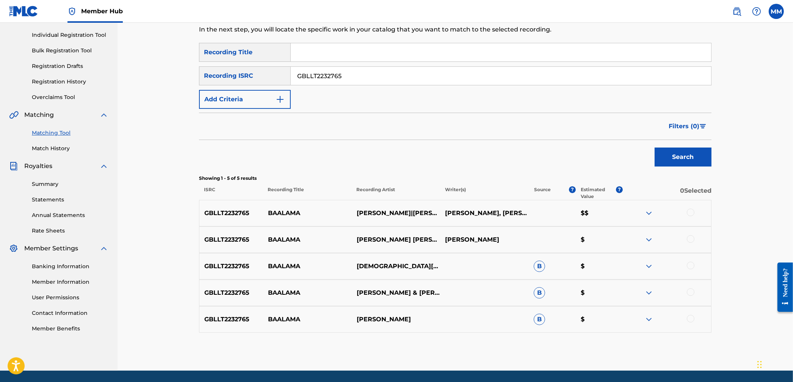
scroll to position [99, 0]
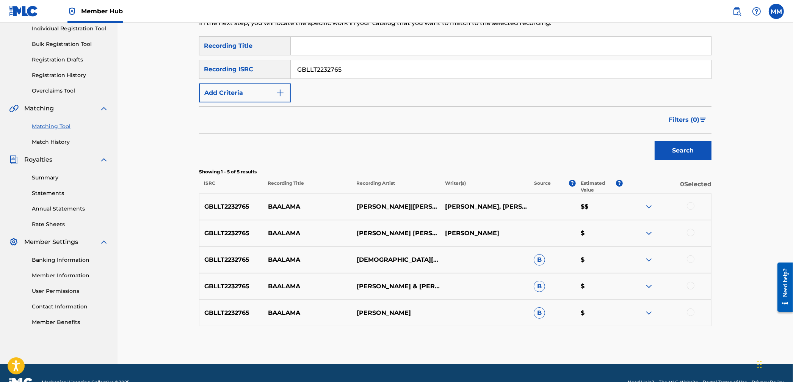
click at [690, 206] on div at bounding box center [691, 206] width 8 height 8
click at [690, 231] on div at bounding box center [691, 233] width 8 height 8
click at [691, 248] on div "GBLLT2232765 [PERSON_NAME],[PERSON_NAME] B $" at bounding box center [455, 259] width 512 height 27
drag, startPoint x: 691, startPoint y: 251, endPoint x: 694, endPoint y: 275, distance: 24.0
click at [691, 253] on div "GBLLT2232765 [PERSON_NAME],[PERSON_NAME] B $" at bounding box center [455, 259] width 512 height 27
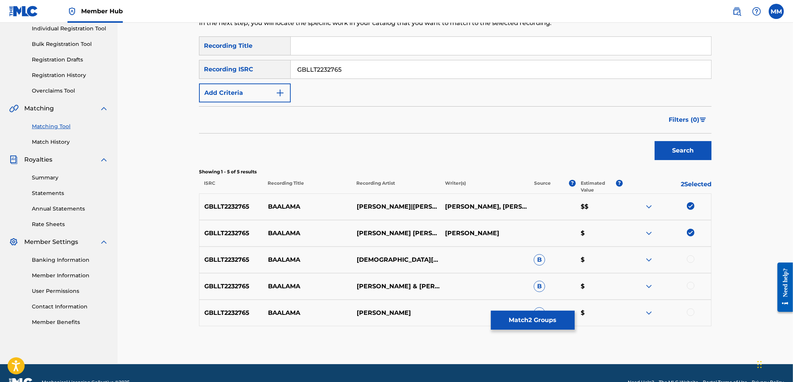
click at [693, 262] on div at bounding box center [666, 259] width 89 height 9
click at [691, 291] on div "GBLLT2232765 [PERSON_NAME] & [PERSON_NAME] $" at bounding box center [455, 286] width 512 height 27
click at [692, 280] on div "GBLLT2232765 [PERSON_NAME] & [PERSON_NAME] $" at bounding box center [455, 286] width 512 height 27
click at [692, 263] on div at bounding box center [666, 259] width 89 height 9
click at [691, 261] on div at bounding box center [691, 259] width 8 height 8
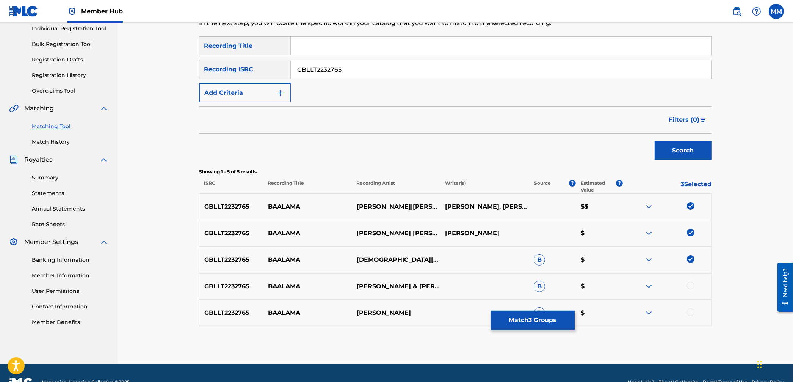
click at [691, 285] on div at bounding box center [691, 286] width 8 height 8
click at [689, 310] on div at bounding box center [691, 312] width 8 height 8
click at [561, 321] on button "Match 5 Groups" at bounding box center [533, 319] width 84 height 19
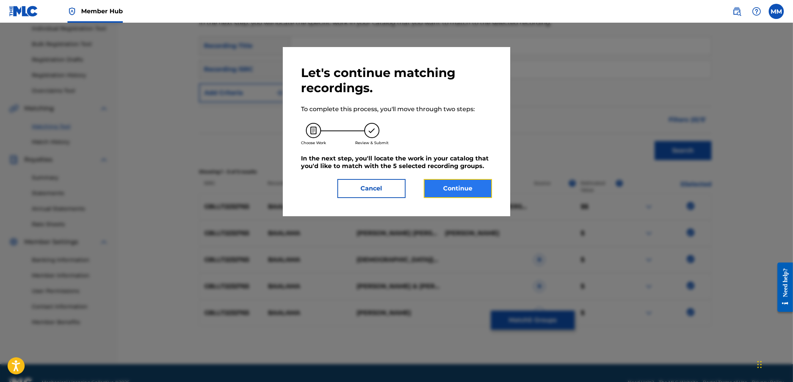
click at [475, 183] on button "Continue" at bounding box center [458, 188] width 68 height 19
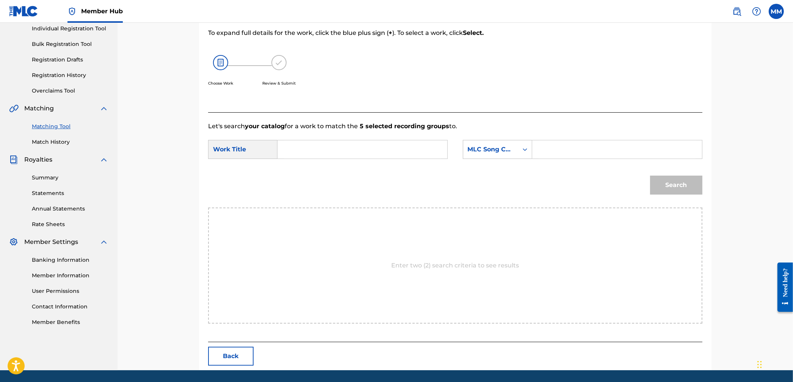
click at [292, 153] on input "Search Form" at bounding box center [362, 149] width 157 height 18
paste input "Baalama"
type input "Baalama"
click at [516, 157] on div "MLC Song Code" at bounding box center [497, 149] width 69 height 19
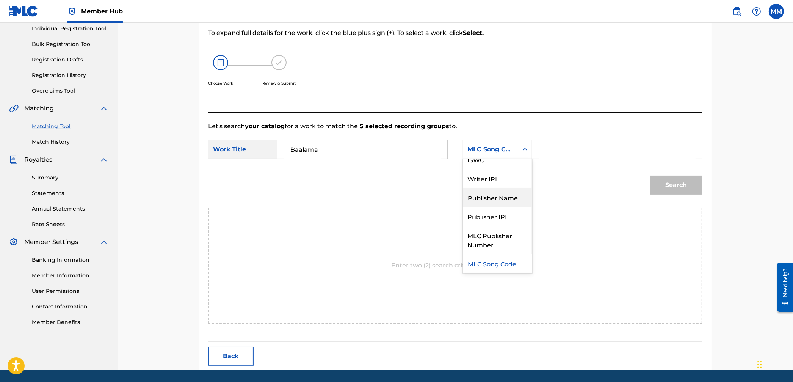
scroll to position [0, 0]
drag, startPoint x: 503, startPoint y: 164, endPoint x: 537, endPoint y: 159, distance: 34.0
click at [503, 164] on div "Writer Name" at bounding box center [497, 168] width 69 height 19
click at [560, 155] on input "Search Form" at bounding box center [617, 149] width 157 height 18
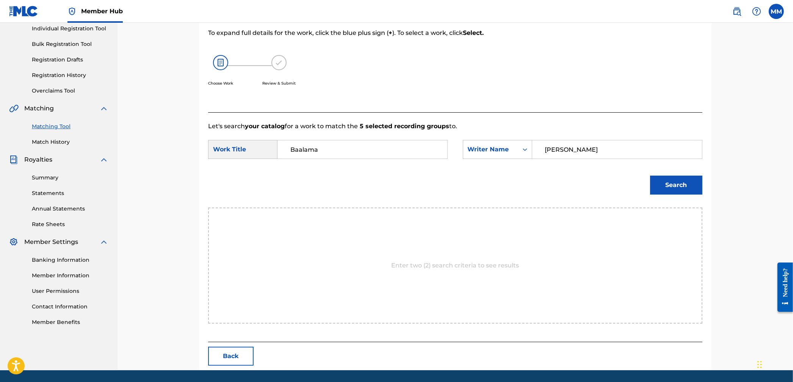
type input "[PERSON_NAME]"
click at [650, 176] on button "Search" at bounding box center [676, 185] width 52 height 19
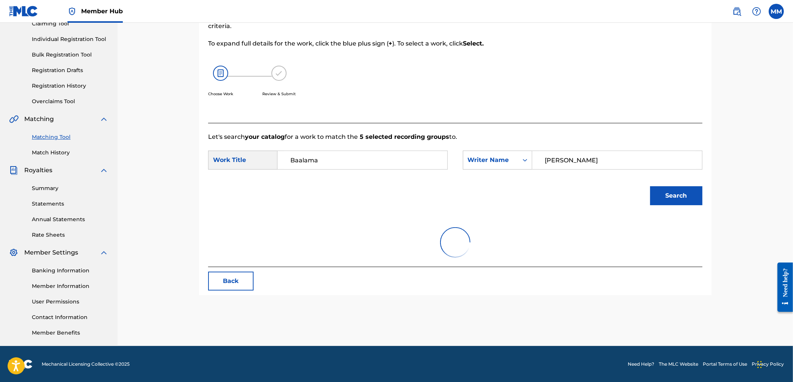
scroll to position [99, 0]
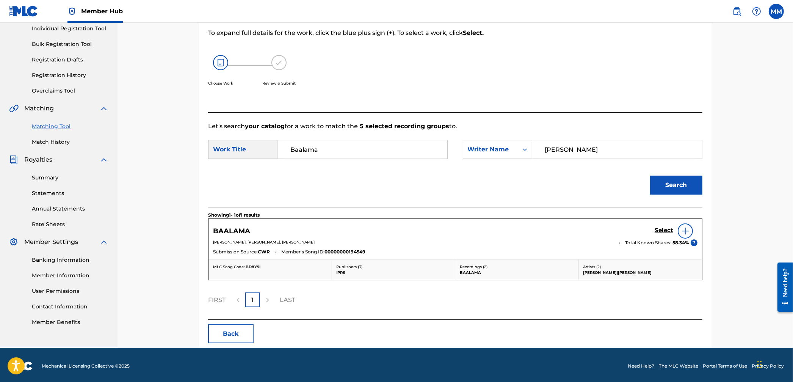
click at [683, 229] on img at bounding box center [685, 230] width 9 height 9
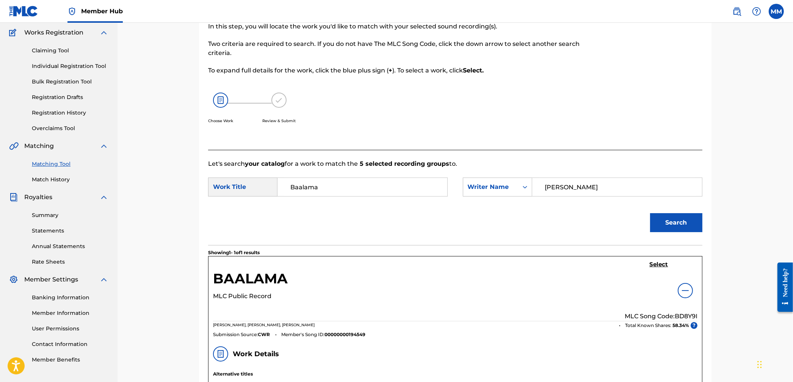
scroll to position [0, 0]
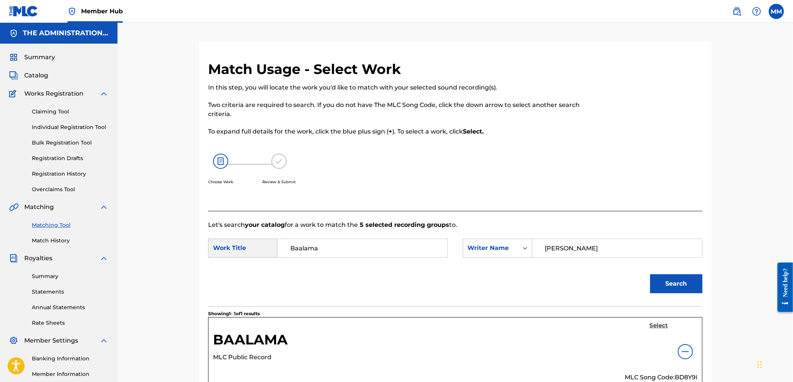
click at [660, 323] on h5 "Select" at bounding box center [659, 325] width 19 height 7
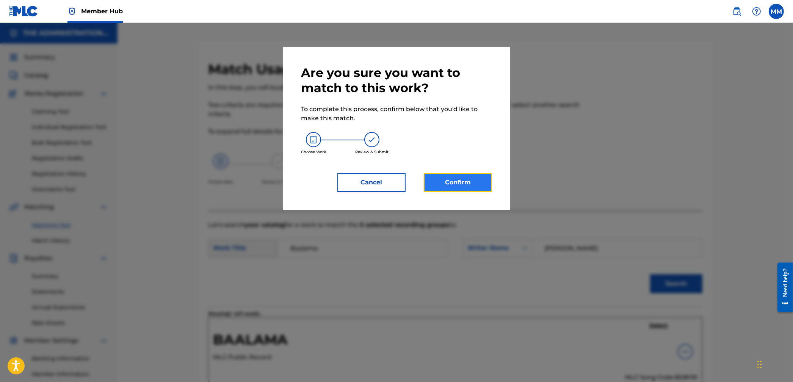
click at [462, 186] on button "Confirm" at bounding box center [458, 182] width 68 height 19
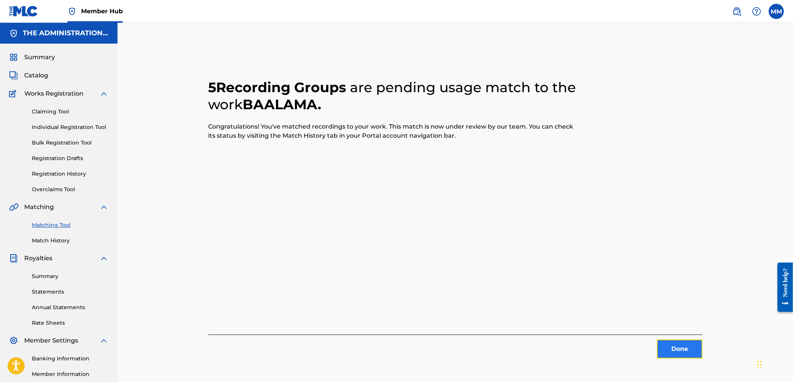
click at [679, 347] on button "Done" at bounding box center [679, 348] width 45 height 19
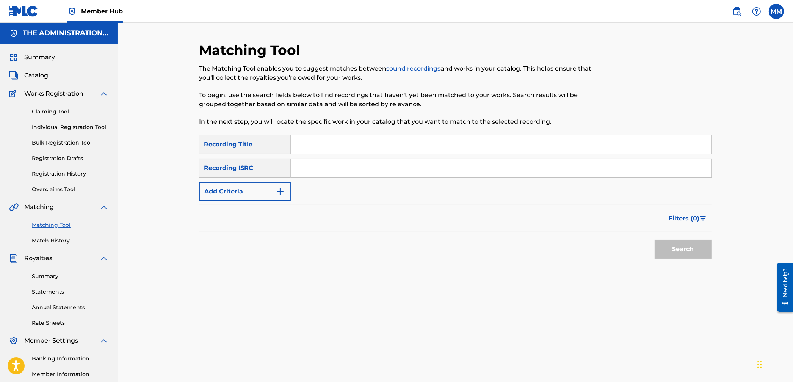
click at [317, 167] on input "Search Form" at bounding box center [501, 168] width 420 height 18
paste input "INU252520401"
click at [677, 245] on button "Search" at bounding box center [683, 249] width 57 height 19
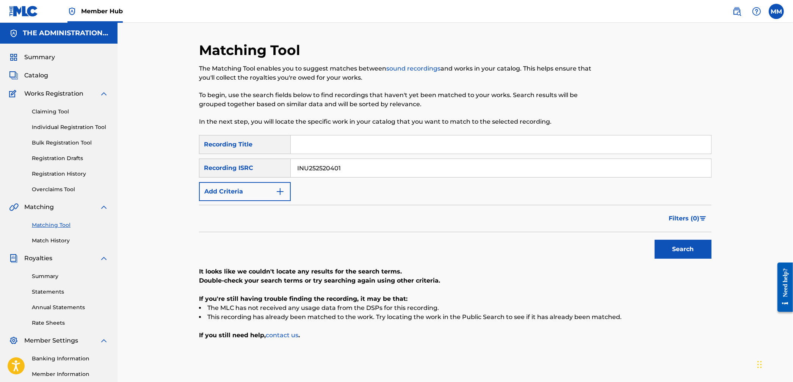
drag, startPoint x: 357, startPoint y: 172, endPoint x: 243, endPoint y: 157, distance: 115.0
click at [243, 157] on div "SearchWithCriteria16adee32-7646-4e88-9df5-01fba6b87e71 Recording Title SearchWi…" at bounding box center [455, 168] width 512 height 66
paste input "ushm91727245"
click at [675, 245] on button "Search" at bounding box center [683, 249] width 57 height 19
drag, startPoint x: 402, startPoint y: 171, endPoint x: 275, endPoint y: 161, distance: 127.8
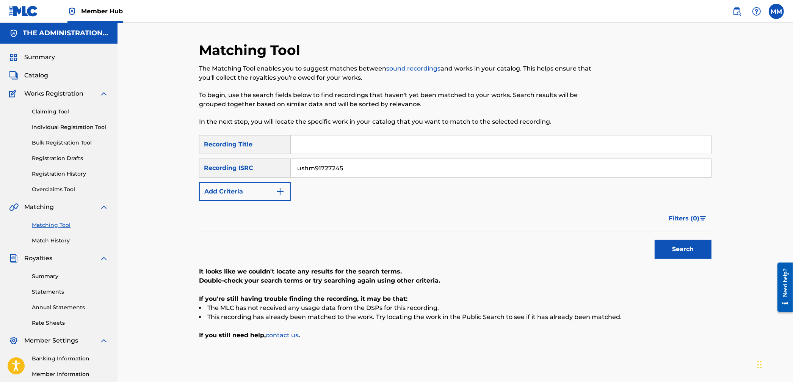
click at [290, 162] on div "SearchWithCriteriaf605a84e-3efa-45f3-be2c-806ebbaf7ecb Recording ISRC ushm91727…" at bounding box center [455, 167] width 512 height 19
paste input "GBLLT2239007"
click at [682, 235] on div "Search" at bounding box center [681, 247] width 61 height 30
click at [683, 244] on button "Search" at bounding box center [683, 249] width 57 height 19
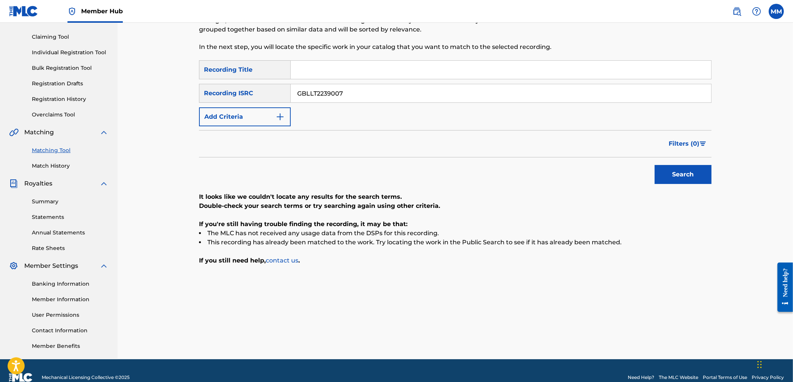
scroll to position [88, 0]
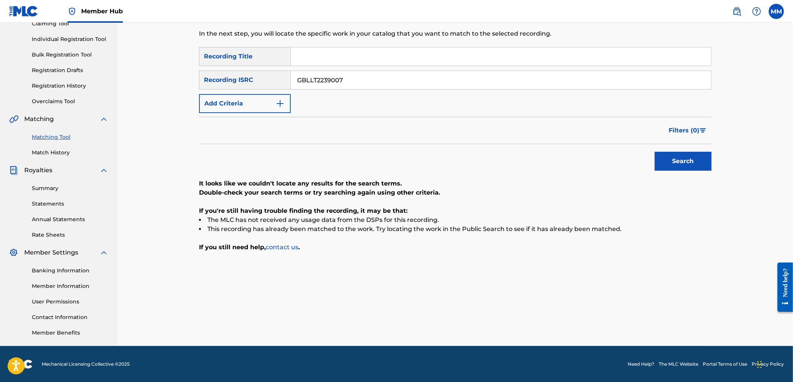
drag, startPoint x: 347, startPoint y: 78, endPoint x: 208, endPoint y: 68, distance: 138.8
click at [222, 68] on div "SearchWithCriteria16adee32-7646-4e88-9df5-01fba6b87e71 Recording Title SearchWi…" at bounding box center [455, 80] width 512 height 66
paste input "135"
click at [662, 162] on button "Search" at bounding box center [683, 161] width 57 height 19
drag, startPoint x: 357, startPoint y: 78, endPoint x: 150, endPoint y: 64, distance: 206.7
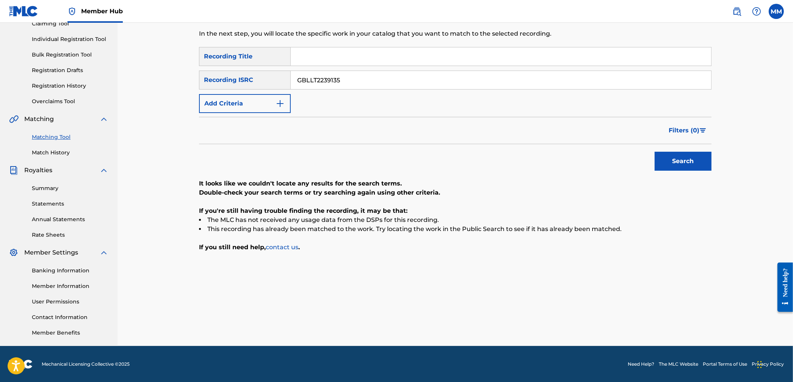
click at [158, 64] on div "Matching Tool The Matching Tool enables you to suggest matches between sound re…" at bounding box center [455, 140] width 675 height 411
paste input "98"
click at [686, 151] on div "Search" at bounding box center [681, 159] width 61 height 30
click at [685, 153] on button "Search" at bounding box center [683, 161] width 57 height 19
drag, startPoint x: 412, startPoint y: 88, endPoint x: 224, endPoint y: 64, distance: 188.8
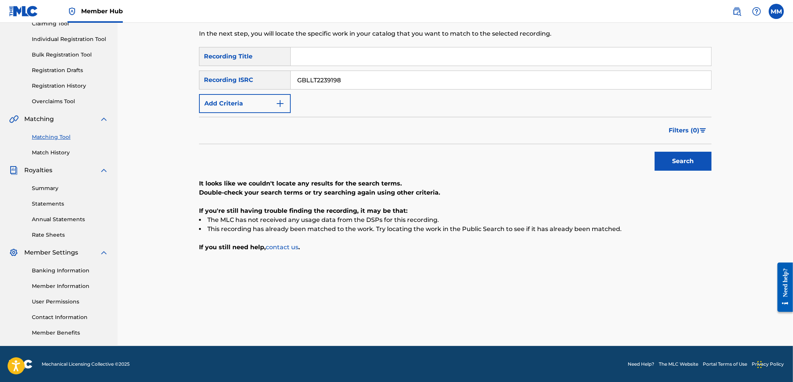
click at [240, 64] on div "SearchWithCriteria16adee32-7646-4e88-9df5-01fba6b87e71 Recording Title SearchWi…" at bounding box center [455, 80] width 512 height 66
paste input "INU252416097"
type input "INU252416097"
click at [678, 167] on button "Search" at bounding box center [683, 161] width 57 height 19
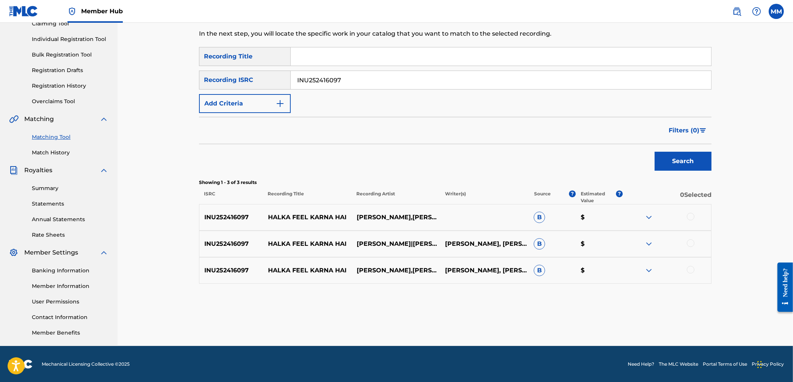
click at [692, 215] on div at bounding box center [691, 217] width 8 height 8
click at [689, 242] on div at bounding box center [691, 243] width 8 height 8
click at [691, 267] on div at bounding box center [691, 270] width 8 height 8
click at [554, 319] on button "Match 3 Groups" at bounding box center [533, 319] width 84 height 19
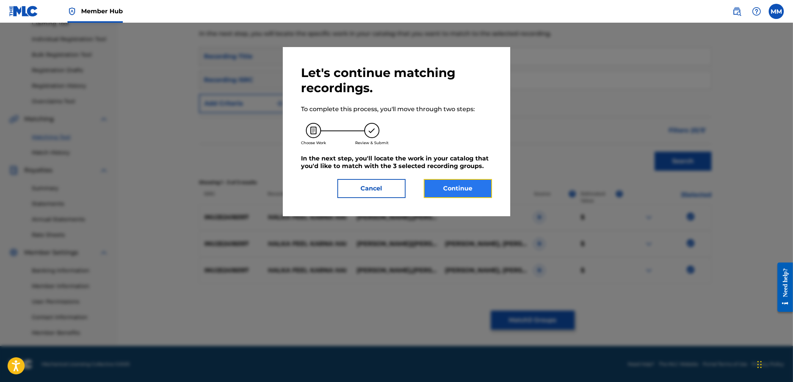
click at [458, 187] on button "Continue" at bounding box center [458, 188] width 68 height 19
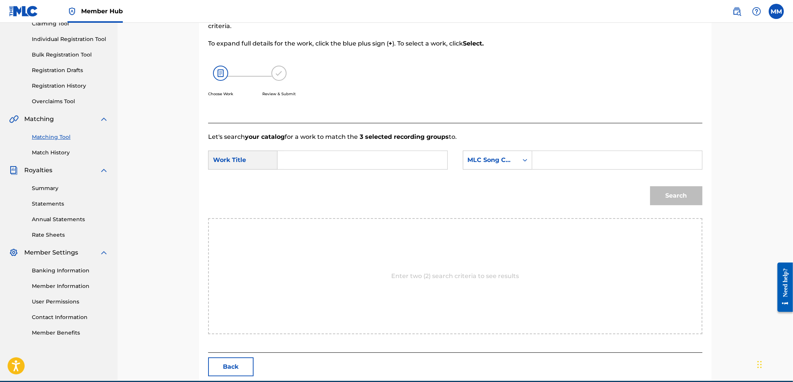
click at [348, 152] on input "Search Form" at bounding box center [362, 160] width 157 height 18
paste input "Halka Feel Karna Hai"
type input "Halka Feel Karna Hai"
click at [492, 161] on div "MLC Song Code" at bounding box center [491, 159] width 46 height 9
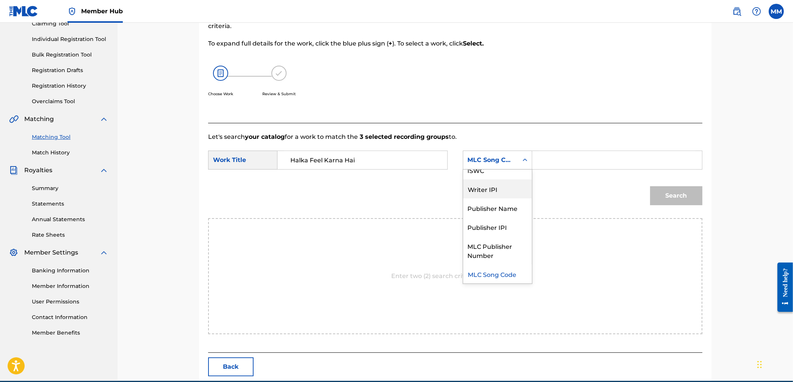
scroll to position [0, 0]
click at [491, 179] on div "Writer Name" at bounding box center [497, 178] width 69 height 19
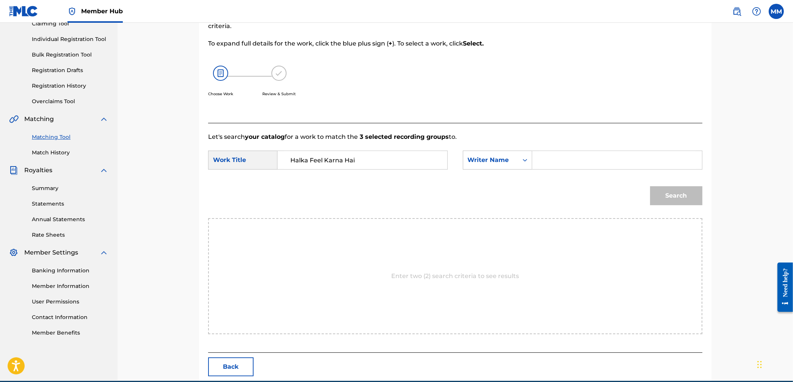
click at [547, 165] on input "Search Form" at bounding box center [617, 160] width 157 height 18
type input "[PERSON_NAME]"
click at [650, 186] on button "Search" at bounding box center [676, 195] width 52 height 19
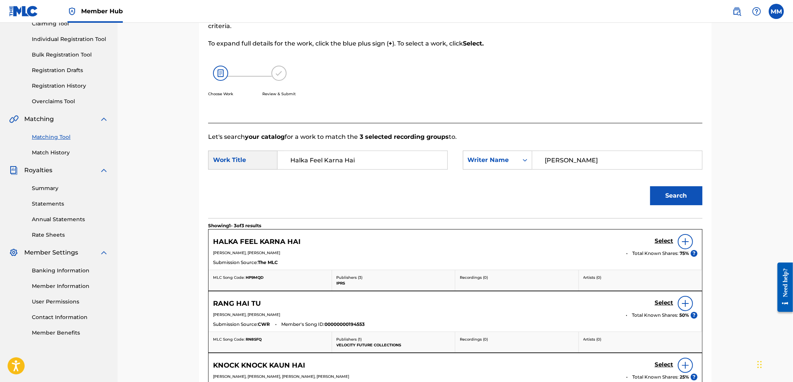
click at [654, 242] on div "HALKA FEEL KARNA HAI Select" at bounding box center [455, 241] width 484 height 15
click at [657, 242] on h5 "Select" at bounding box center [664, 240] width 19 height 7
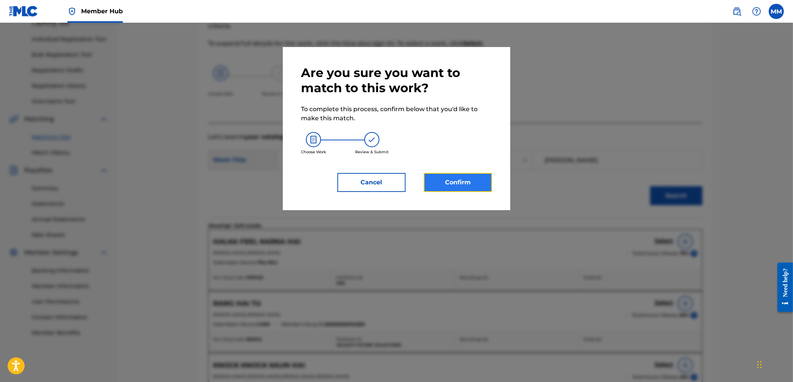
click at [476, 182] on button "Confirm" at bounding box center [458, 182] width 68 height 19
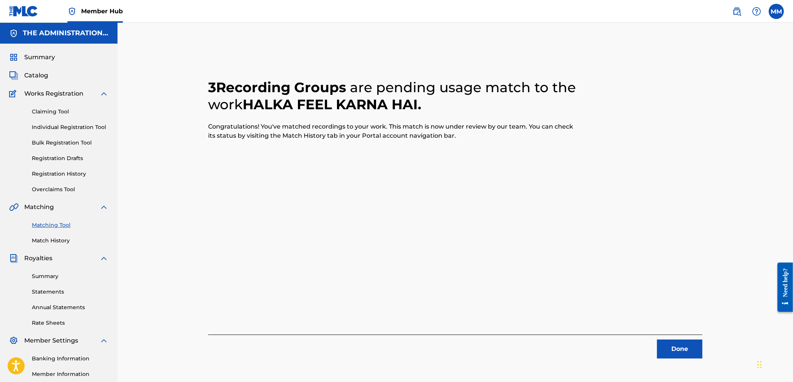
click at [681, 336] on div "Done" at bounding box center [455, 346] width 494 height 24
click at [685, 340] on button "Done" at bounding box center [679, 348] width 45 height 19
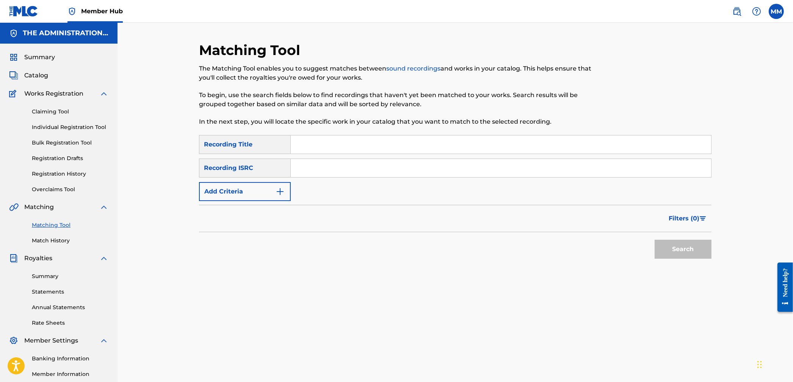
drag, startPoint x: 368, startPoint y: 172, endPoint x: 462, endPoint y: 206, distance: 100.0
click at [368, 172] on input "Search Form" at bounding box center [501, 168] width 420 height 18
paste input "QZDA62058286"
click at [688, 248] on button "Search" at bounding box center [683, 249] width 57 height 19
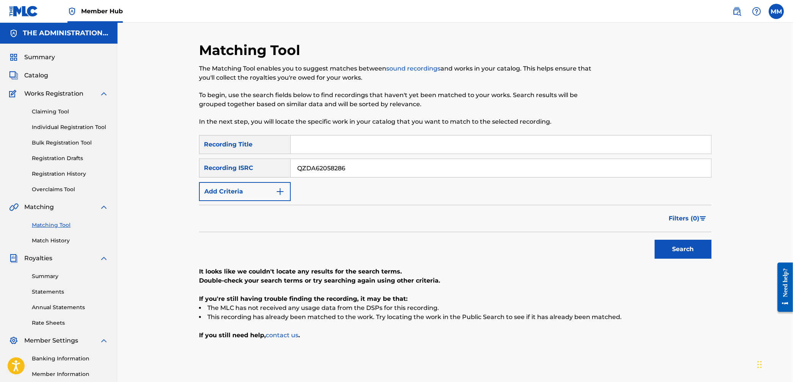
drag, startPoint x: 370, startPoint y: 171, endPoint x: 221, endPoint y: 151, distance: 151.0
click at [221, 151] on div "SearchWithCriteria16adee32-7646-4e88-9df5-01fba6b87e71 Recording Title SearchWi…" at bounding box center [455, 168] width 512 height 66
paste input "52098484"
type input "QZDA52098484"
click at [681, 236] on div "Search" at bounding box center [681, 247] width 61 height 30
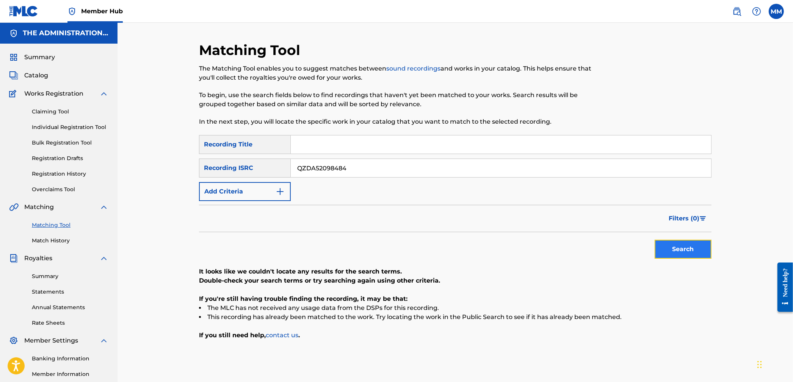
click at [681, 246] on button "Search" at bounding box center [683, 249] width 57 height 19
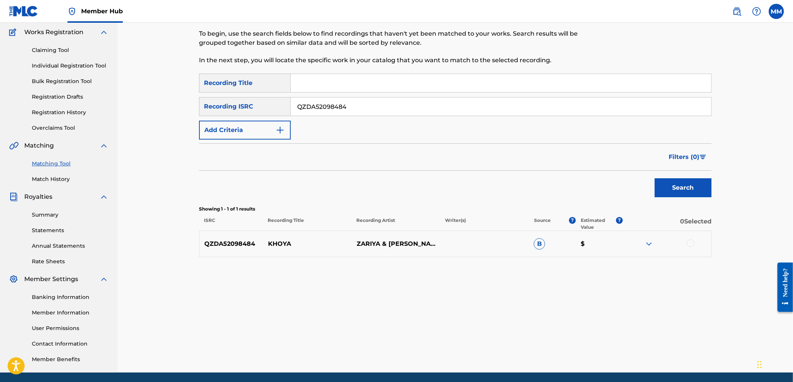
scroll to position [70, 0]
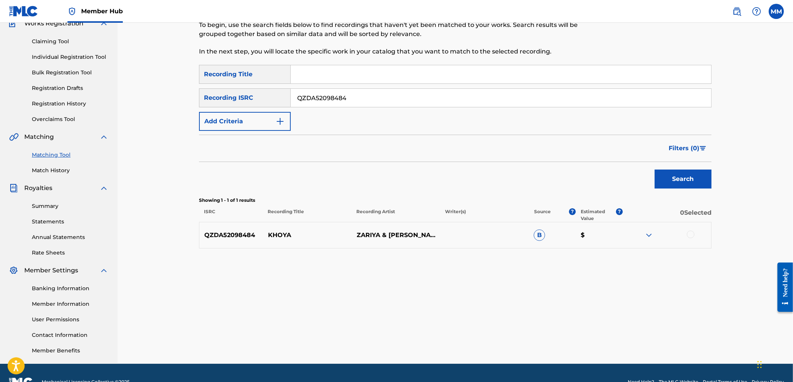
click at [687, 237] on div at bounding box center [691, 234] width 8 height 8
click at [510, 316] on button "Match 1 Group" at bounding box center [533, 319] width 84 height 19
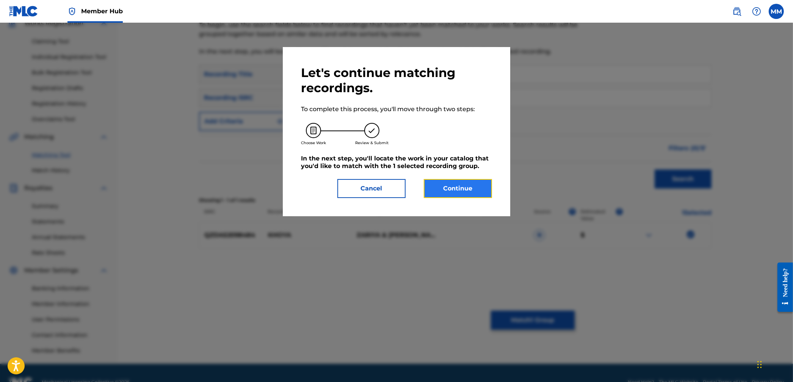
click at [448, 184] on button "Continue" at bounding box center [458, 188] width 68 height 19
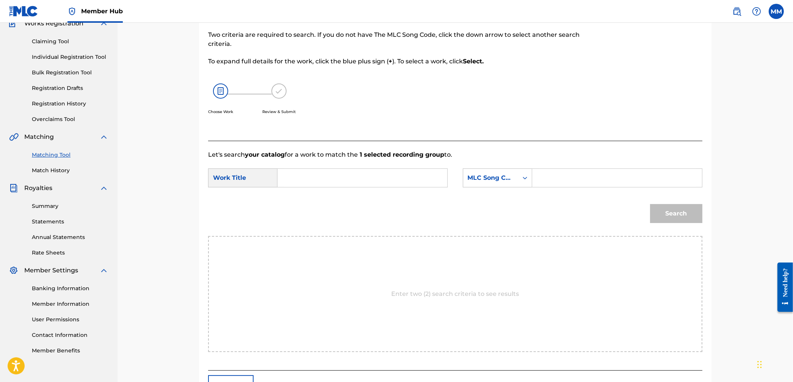
drag, startPoint x: 326, startPoint y: 172, endPoint x: 330, endPoint y: 173, distance: 3.9
click at [327, 172] on input "Search Form" at bounding box center [362, 178] width 157 height 18
paste input "Khoya"
type input "Khoya"
click at [496, 176] on div "MLC Song Code" at bounding box center [491, 177] width 46 height 9
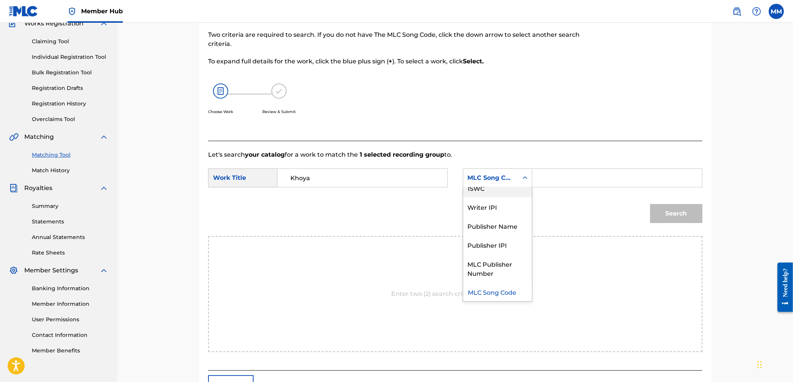
scroll to position [0, 0]
click at [495, 197] on div "Writer Name" at bounding box center [497, 196] width 69 height 19
click at [561, 183] on input "Search Form" at bounding box center [617, 178] width 157 height 18
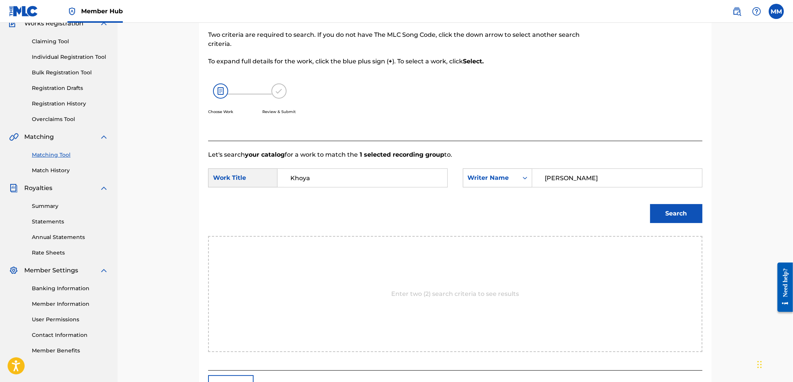
type input "[PERSON_NAME]"
click at [650, 204] on button "Search" at bounding box center [676, 213] width 52 height 19
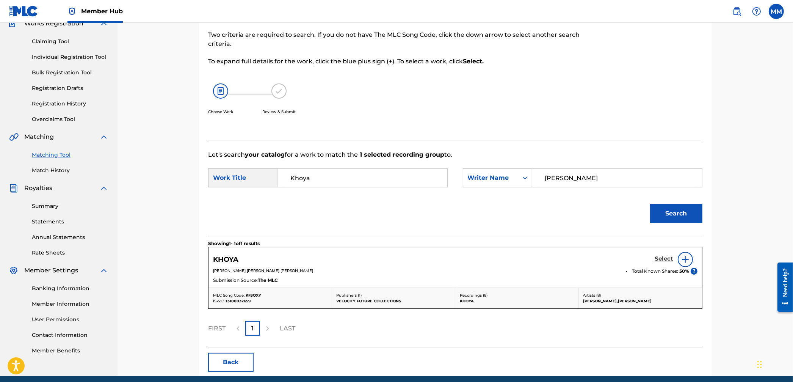
click at [656, 257] on h5 "Select" at bounding box center [664, 258] width 19 height 7
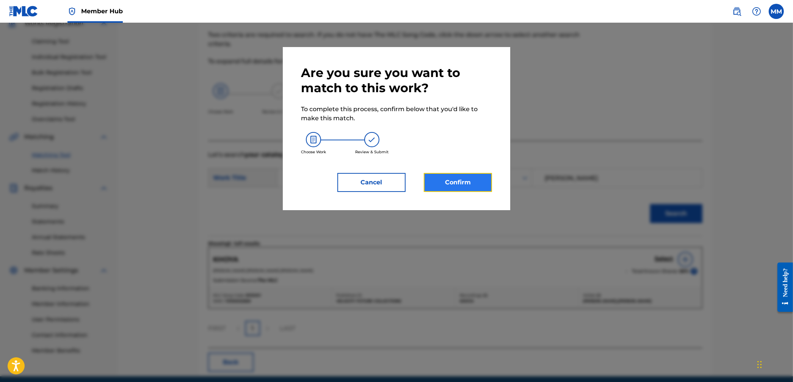
click at [474, 185] on button "Confirm" at bounding box center [458, 182] width 68 height 19
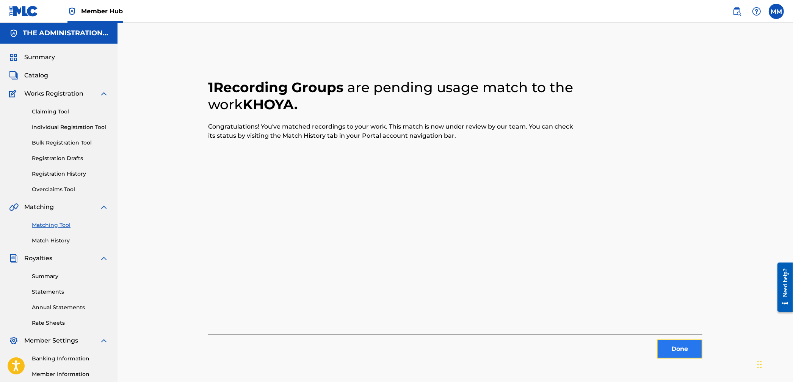
click at [669, 356] on button "Done" at bounding box center [679, 348] width 45 height 19
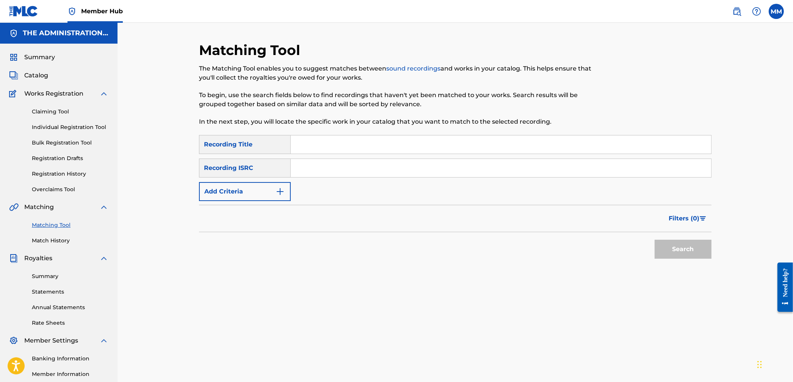
click at [346, 171] on input "Search Form" at bounding box center [501, 168] width 420 height 18
paste input "FRX872049332"
type input "FRX872049332"
click at [671, 258] on button "Search" at bounding box center [683, 249] width 57 height 19
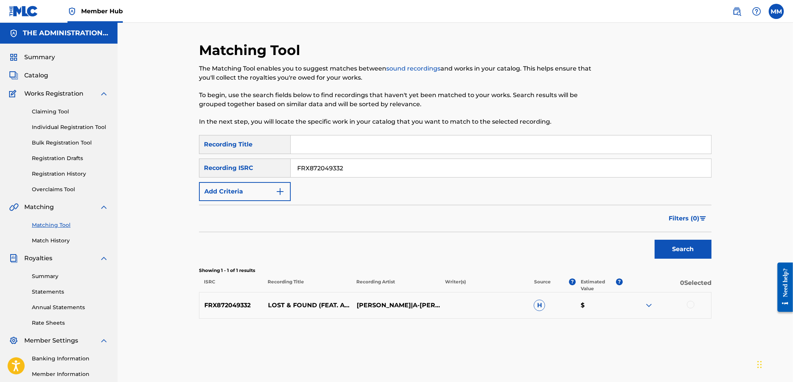
click at [693, 303] on div at bounding box center [691, 305] width 8 height 8
click at [550, 328] on button "Match 1 Group" at bounding box center [533, 319] width 84 height 19
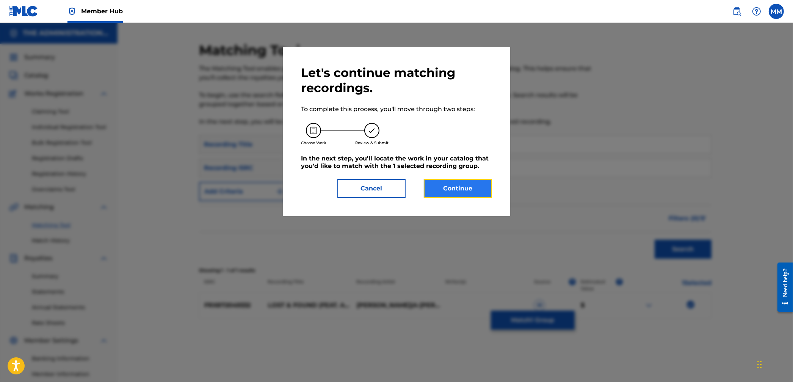
click at [454, 196] on button "Continue" at bounding box center [458, 188] width 68 height 19
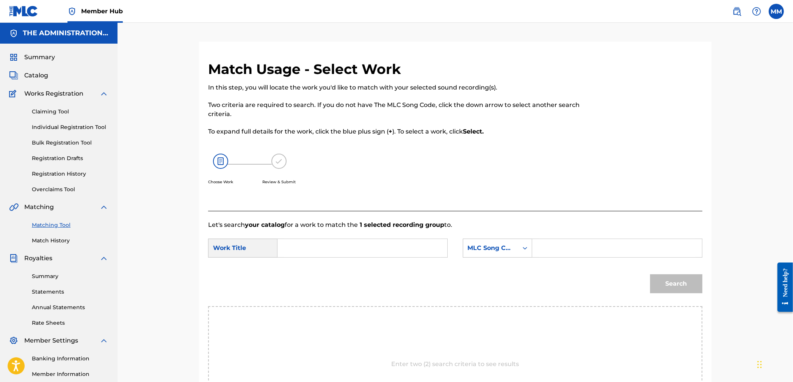
drag, startPoint x: 334, startPoint y: 249, endPoint x: 348, endPoint y: 252, distance: 13.9
click at [334, 249] on input "Search Form" at bounding box center [362, 248] width 157 height 18
paste input "Lost & Found"
type input "Lost & Found"
click at [500, 254] on div "MLC Song Code" at bounding box center [490, 248] width 55 height 14
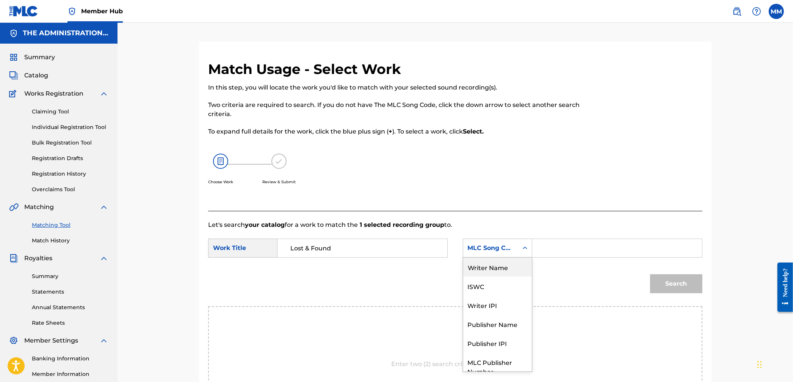
drag, startPoint x: 497, startPoint y: 265, endPoint x: 526, endPoint y: 258, distance: 30.2
click at [497, 265] on div "Writer Name" at bounding box center [497, 266] width 69 height 19
click at [542, 254] on input "Search Form" at bounding box center [617, 248] width 157 height 18
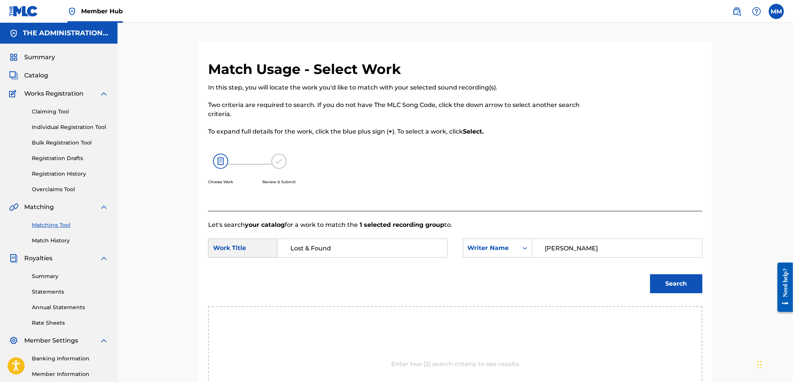
type input "[PERSON_NAME]"
click at [650, 274] on button "Search" at bounding box center [676, 283] width 52 height 19
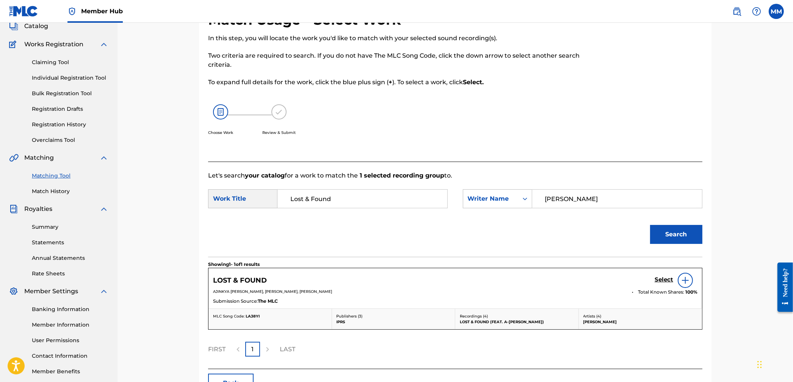
scroll to position [55, 0]
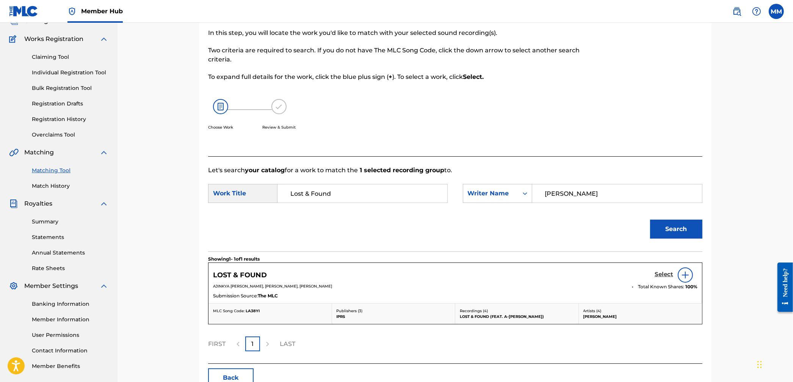
click at [664, 276] on h5 "Select" at bounding box center [664, 274] width 19 height 7
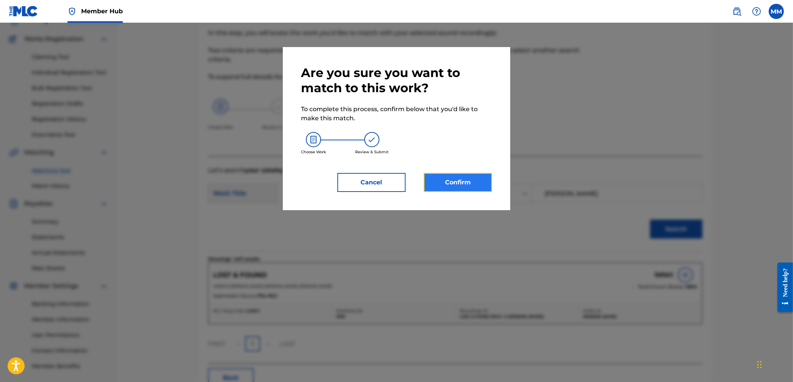
click at [465, 182] on button "Confirm" at bounding box center [458, 182] width 68 height 19
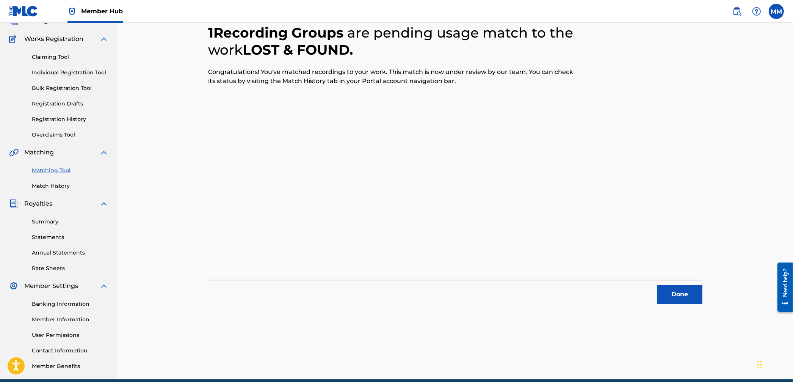
scroll to position [0, 0]
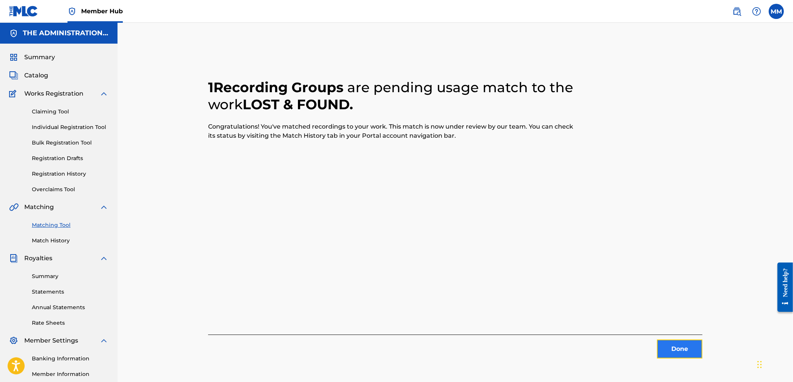
drag, startPoint x: 685, startPoint y: 352, endPoint x: 681, endPoint y: 349, distance: 4.7
click at [681, 349] on button "Done" at bounding box center [679, 348] width 45 height 19
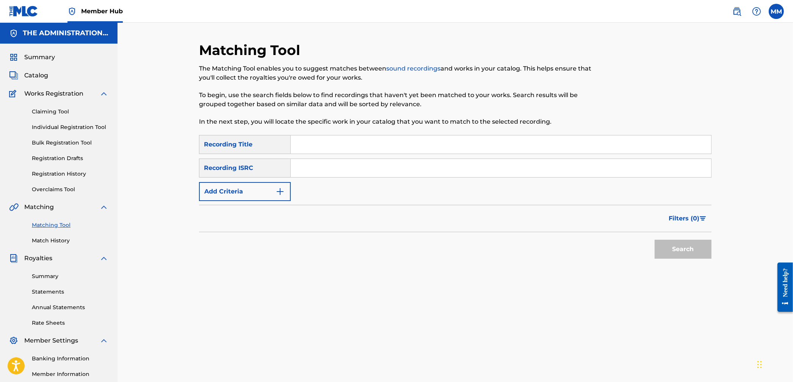
click at [338, 171] on input "Search Form" at bounding box center [501, 168] width 420 height 18
paste input "QZNWW2078207"
type input "QZNWW2078207"
click at [661, 244] on button "Search" at bounding box center [683, 249] width 57 height 19
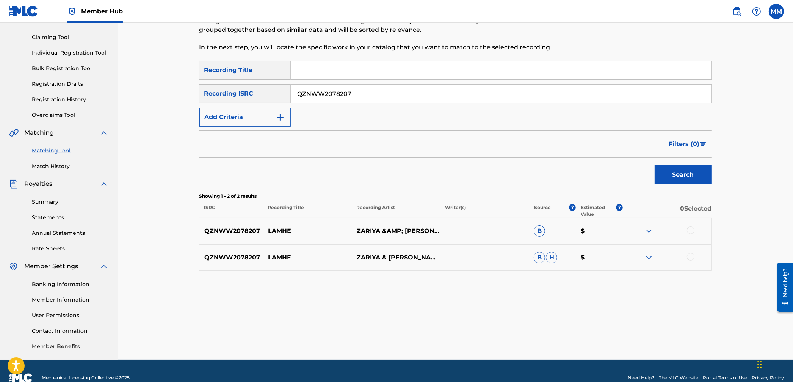
scroll to position [88, 0]
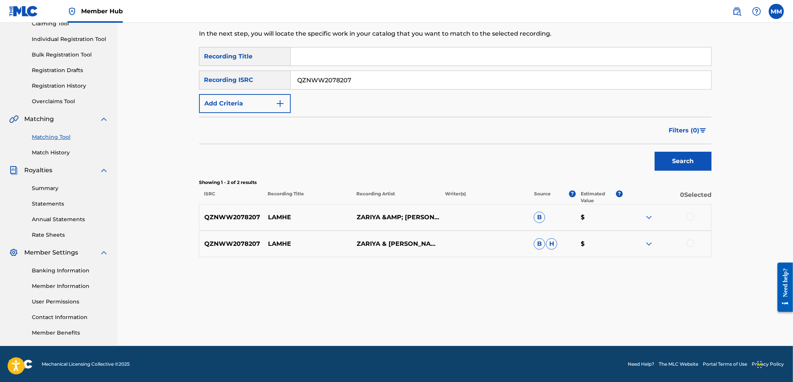
click at [688, 215] on div at bounding box center [691, 217] width 8 height 8
click at [694, 244] on div at bounding box center [691, 243] width 8 height 8
click at [534, 319] on button "Match 2 Groups" at bounding box center [533, 319] width 84 height 19
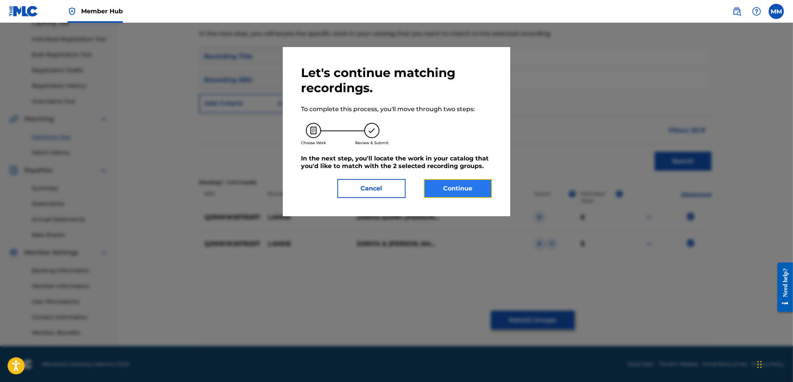
click at [447, 192] on button "Continue" at bounding box center [458, 188] width 68 height 19
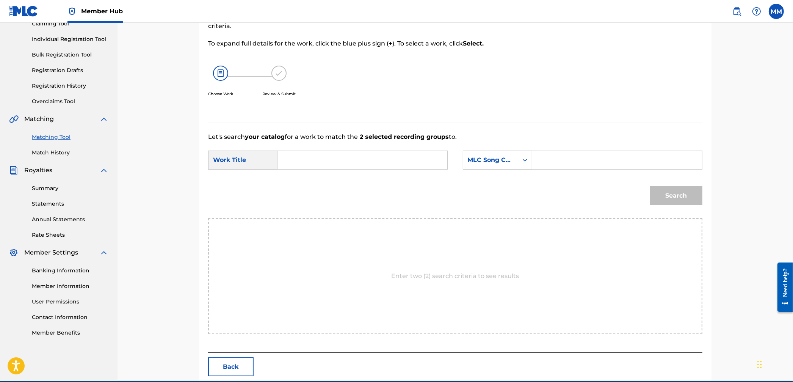
drag, startPoint x: 378, startPoint y: 159, endPoint x: 464, endPoint y: 159, distance: 86.0
click at [378, 159] on input "Search Form" at bounding box center [362, 160] width 157 height 18
paste input "Lamhe"
type input "Lamhe"
click at [510, 159] on div "MLC Song Code" at bounding box center [491, 159] width 46 height 9
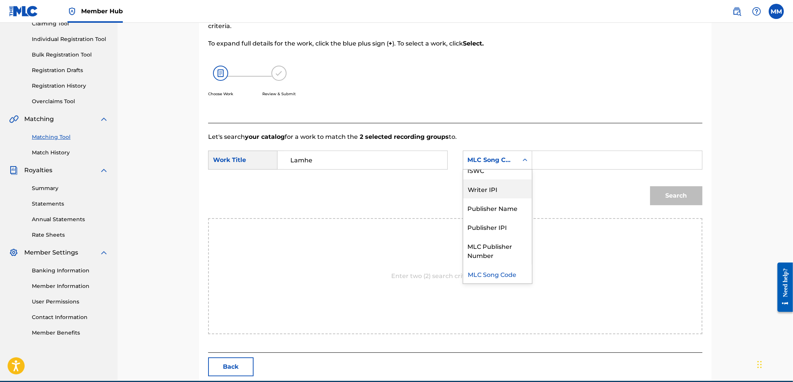
scroll to position [0, 0]
drag, startPoint x: 498, startPoint y: 183, endPoint x: 516, endPoint y: 173, distance: 20.4
click at [500, 181] on div "Writer Name" at bounding box center [497, 178] width 69 height 19
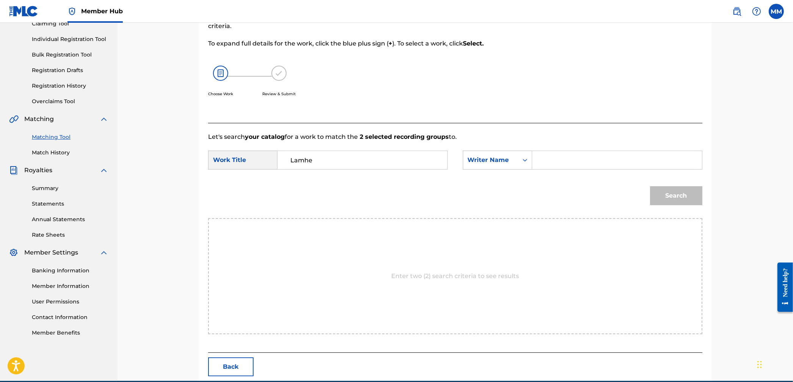
click at [550, 158] on input "Search Form" at bounding box center [617, 160] width 157 height 18
type input "[PERSON_NAME]"
click at [650, 186] on button "Search" at bounding box center [676, 195] width 52 height 19
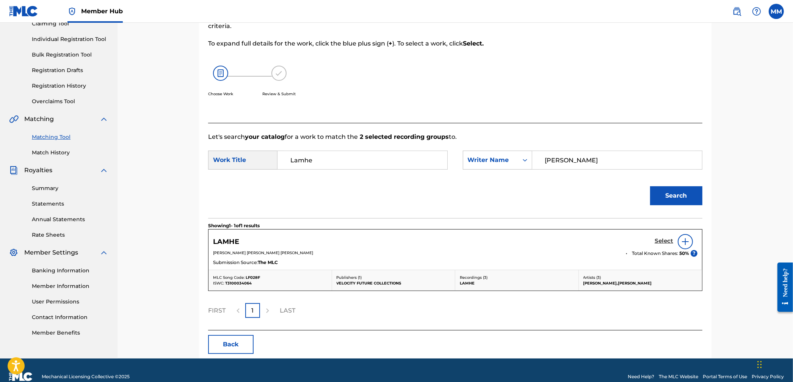
click at [668, 241] on h5 "Select" at bounding box center [664, 240] width 19 height 7
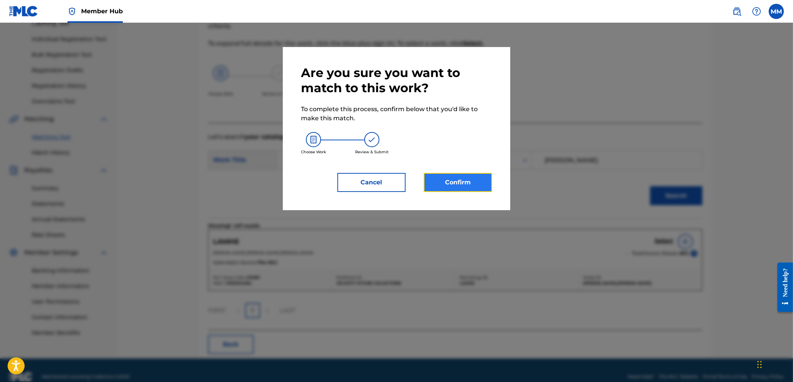
click at [456, 185] on button "Confirm" at bounding box center [458, 182] width 68 height 19
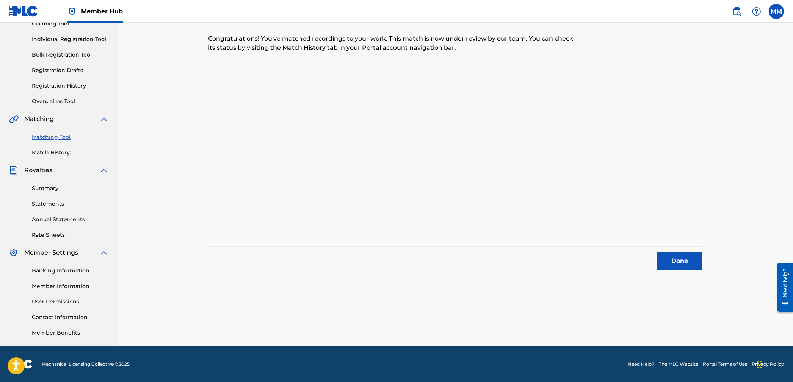
scroll to position [13, 0]
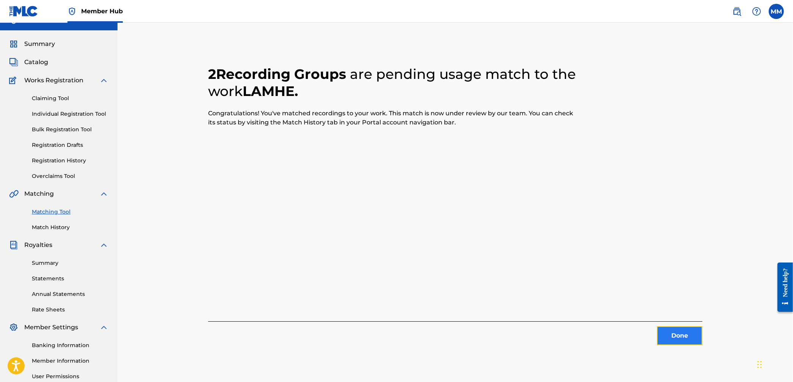
click at [673, 329] on button "Done" at bounding box center [679, 335] width 45 height 19
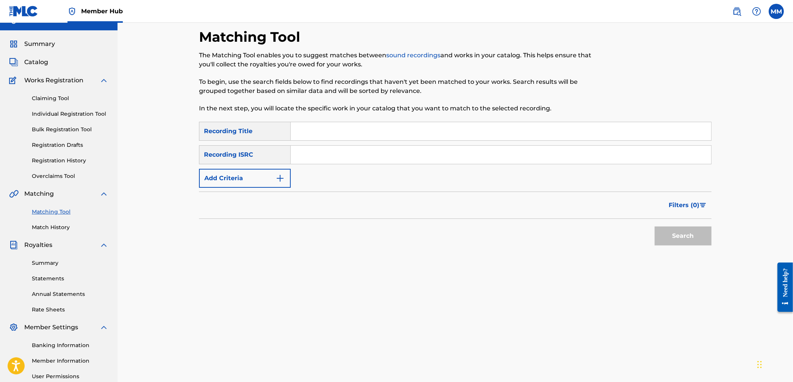
drag, startPoint x: 322, startPoint y: 170, endPoint x: 317, endPoint y: 159, distance: 12.0
click at [322, 170] on div "SearchWithCriteria16adee32-7646-4e88-9df5-01fba6b87e71 Recording Title SearchWi…" at bounding box center [455, 155] width 512 height 66
click at [317, 159] on input "Search Form" at bounding box center [501, 155] width 420 height 18
paste input "QZDA62058287"
click at [657, 236] on button "Search" at bounding box center [683, 235] width 57 height 19
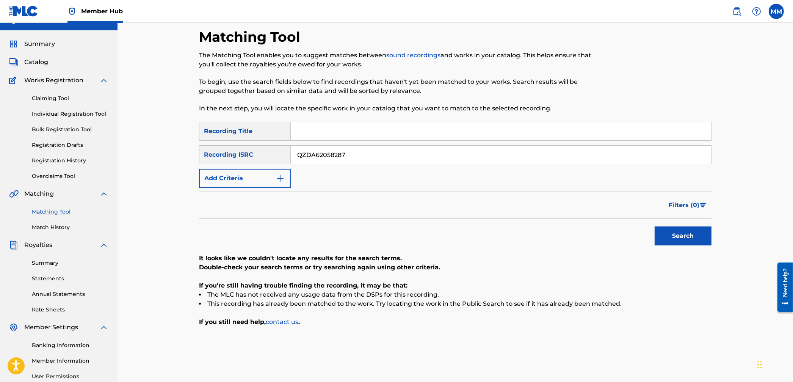
drag, startPoint x: 381, startPoint y: 161, endPoint x: 218, endPoint y: 138, distance: 164.2
click at [226, 138] on div "SearchWithCriteria16adee32-7646-4e88-9df5-01fba6b87e71 Recording Title SearchWi…" at bounding box center [455, 155] width 512 height 66
paste input "GBLLT2239130"
click at [658, 230] on button "Search" at bounding box center [683, 235] width 57 height 19
drag, startPoint x: 461, startPoint y: 160, endPoint x: 245, endPoint y: 138, distance: 217.2
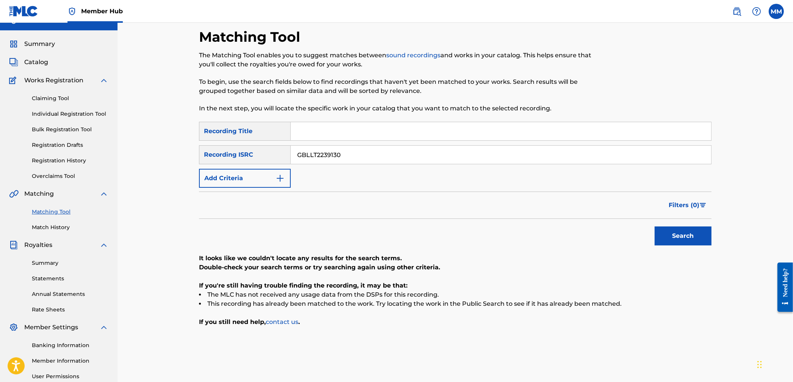
click at [247, 137] on div "SearchWithCriteria16adee32-7646-4e88-9df5-01fba6b87e71 Recording Title SearchWi…" at bounding box center [455, 155] width 512 height 66
paste input "28"
click at [722, 237] on div "Matching Tool The Matching Tool enables you to suggest matches between sound re…" at bounding box center [455, 214] width 675 height 411
click at [675, 234] on button "Search" at bounding box center [683, 235] width 57 height 19
drag, startPoint x: 386, startPoint y: 172, endPoint x: 374, endPoint y: 161, distance: 16.6
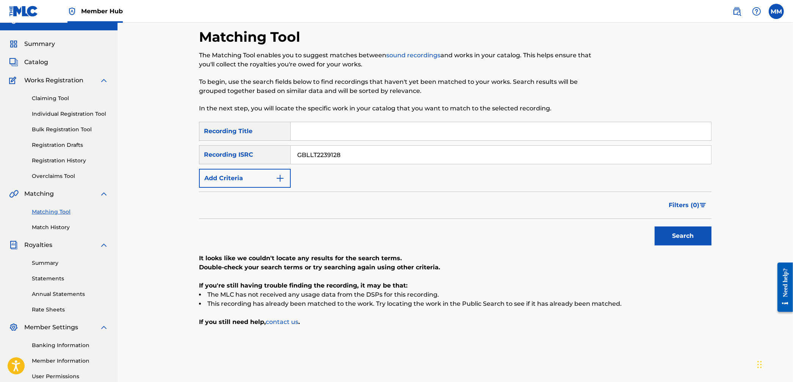
click at [385, 172] on div "SearchWithCriteria16adee32-7646-4e88-9df5-01fba6b87e71 Recording Title SearchWi…" at bounding box center [455, 155] width 512 height 66
drag, startPoint x: 372, startPoint y: 160, endPoint x: 246, endPoint y: 149, distance: 126.3
click at [246, 149] on div "SearchWithCriteriaf605a84e-3efa-45f3-be2c-806ebbaf7ecb Recording ISRC GBLLT2239…" at bounding box center [455, 154] width 512 height 19
paste input "37"
click at [671, 237] on button "Search" at bounding box center [683, 235] width 57 height 19
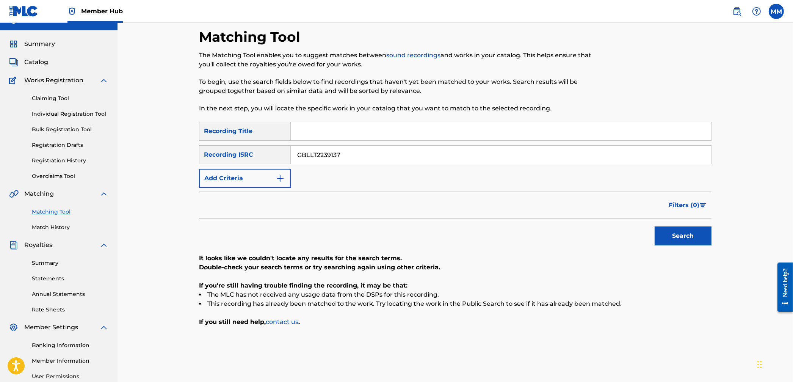
drag, startPoint x: 422, startPoint y: 155, endPoint x: 191, endPoint y: 132, distance: 231.6
click at [193, 132] on div "Matching Tool The Matching Tool enables you to suggest matches between sound re…" at bounding box center [455, 224] width 531 height 392
paste input "INZ031412495"
type input "INZ031412495"
click at [703, 233] on button "Search" at bounding box center [683, 235] width 57 height 19
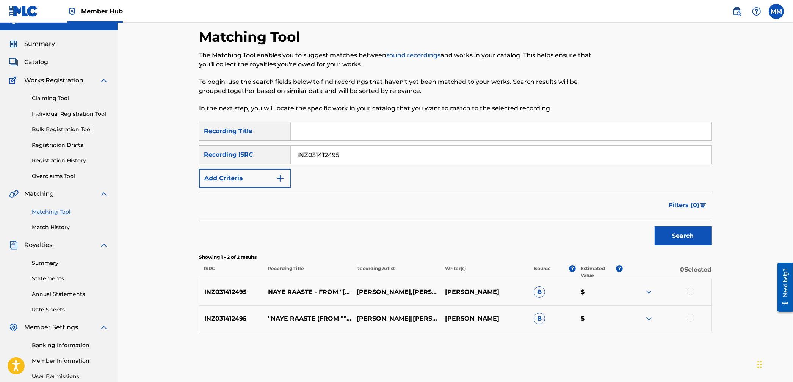
click at [46, 94] on link "Claiming Tool" at bounding box center [70, 98] width 77 height 8
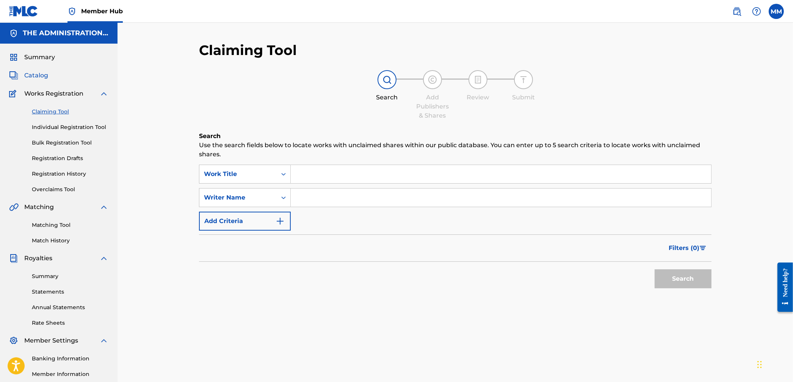
click at [35, 72] on span "Catalog" at bounding box center [36, 75] width 24 height 9
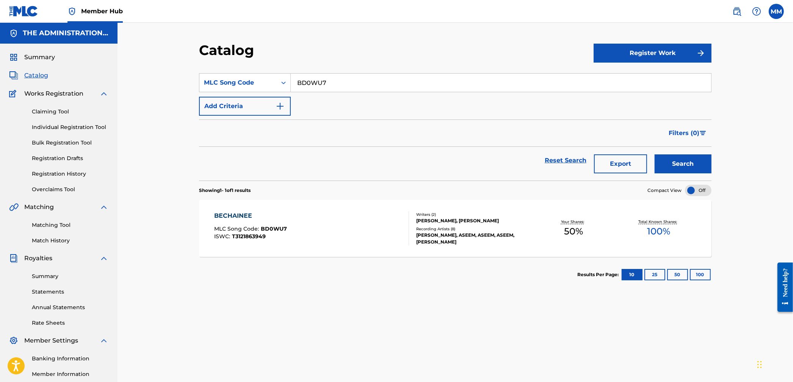
drag, startPoint x: 342, startPoint y: 82, endPoint x: 386, endPoint y: 144, distance: 75.6
click at [224, 72] on section "SearchWithCriteria63a13d40-6148-49fb-b209-384bda1bbf4a MLC Song Code BD0WU7 Add…" at bounding box center [455, 122] width 512 height 116
paste input "DC9DPT"
type input "DC9DPT"
click at [663, 162] on button "Search" at bounding box center [683, 163] width 57 height 19
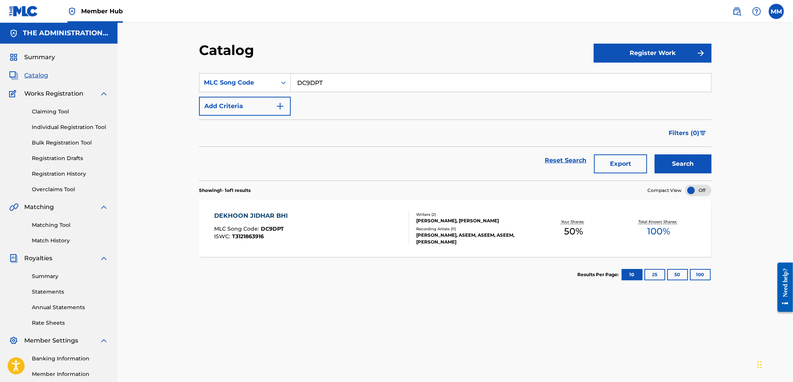
drag, startPoint x: 367, startPoint y: 229, endPoint x: 356, endPoint y: 230, distance: 10.3
click at [367, 229] on div "DEKHOON JIDHAR BHI MLC Song Code : DC9DPT ISWC : T3121863916" at bounding box center [312, 228] width 195 height 34
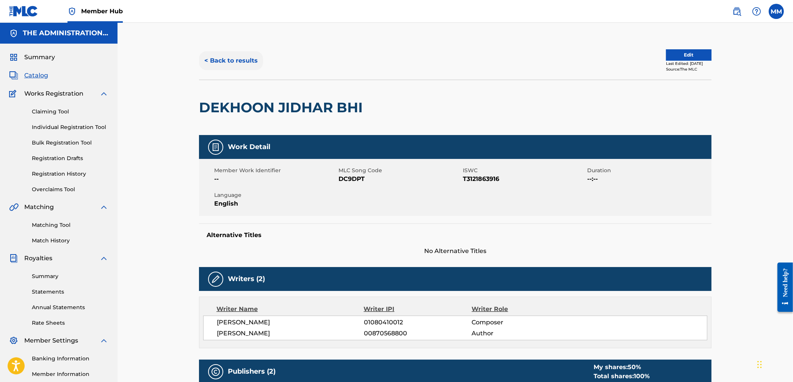
click at [231, 61] on button "< Back to results" at bounding box center [231, 60] width 64 height 19
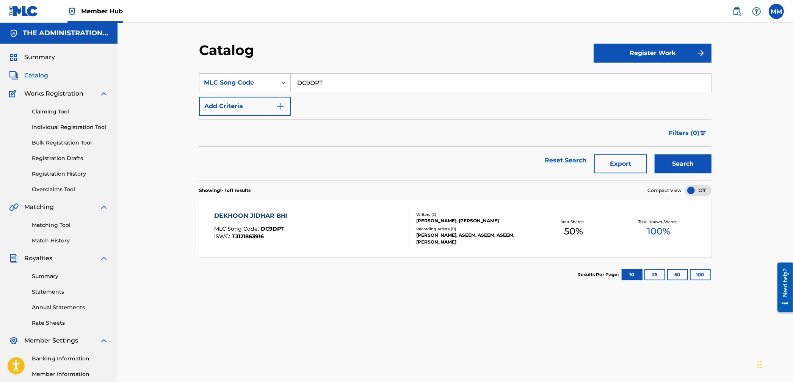
drag, startPoint x: 325, startPoint y: 88, endPoint x: 256, endPoint y: 84, distance: 69.5
click at [262, 81] on div "SearchWithCriteria63a13d40-6148-49fb-b209-384bda1bbf4a MLC Song Code DC9DPT" at bounding box center [455, 82] width 512 height 19
paste input "S0"
click at [681, 159] on button "Search" at bounding box center [683, 163] width 57 height 19
drag, startPoint x: 346, startPoint y: 83, endPoint x: 221, endPoint y: 74, distance: 125.8
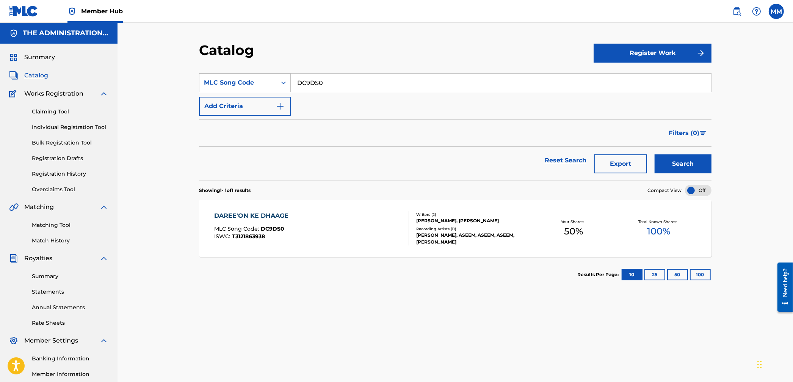
click at [224, 74] on div "SearchWithCriteria63a13d40-6148-49fb-b209-384bda1bbf4a MLC Song Code DC9DS0" at bounding box center [455, 82] width 512 height 19
paste input "Q7Y3C"
type input "DQ7Y3C"
click at [686, 158] on button "Search" at bounding box center [683, 163] width 57 height 19
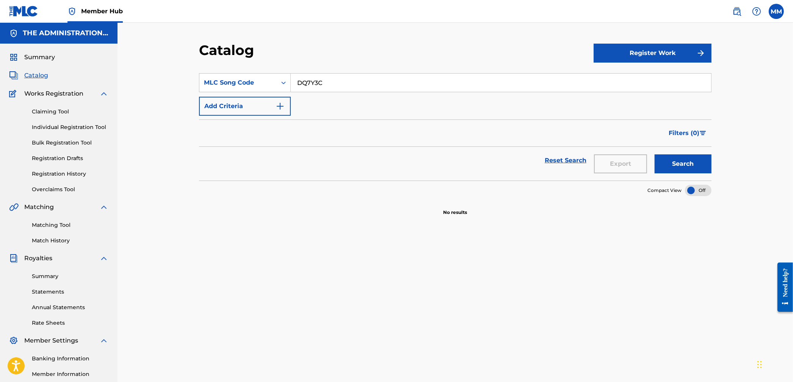
drag, startPoint x: 336, startPoint y: 80, endPoint x: 309, endPoint y: 81, distance: 26.9
click at [309, 81] on input "DQ7Y3C" at bounding box center [501, 83] width 420 height 18
click at [738, 8] on img at bounding box center [736, 11] width 9 height 9
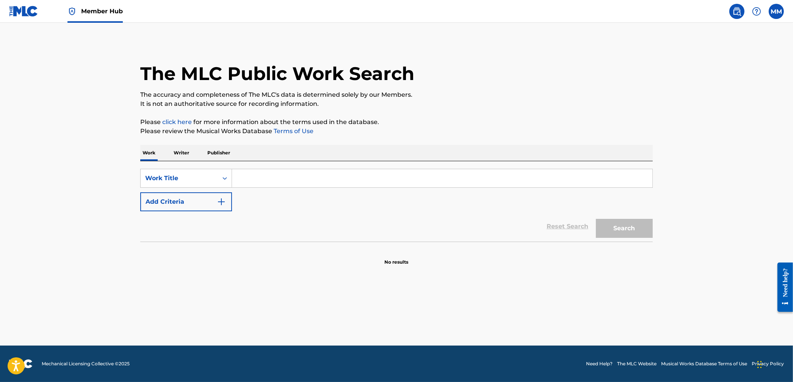
click at [350, 176] on input "Search Form" at bounding box center [442, 178] width 420 height 18
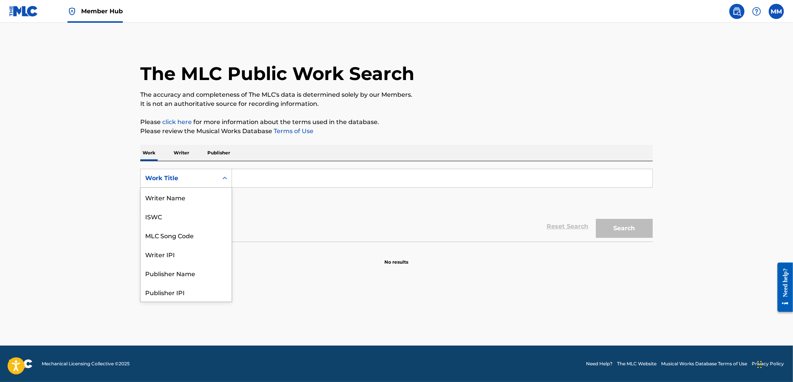
drag, startPoint x: 217, startPoint y: 178, endPoint x: 208, endPoint y: 188, distance: 14.0
click at [214, 178] on div "Work Title" at bounding box center [179, 178] width 77 height 14
click at [210, 231] on div "MLC Song Code" at bounding box center [186, 235] width 91 height 19
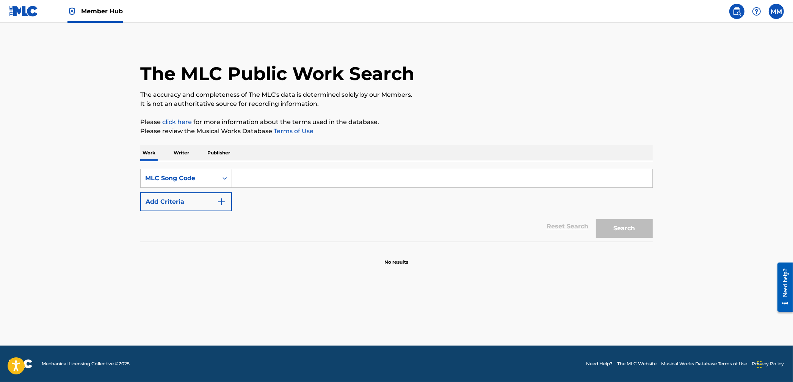
click at [255, 179] on input "Search Form" at bounding box center [442, 178] width 420 height 18
paste input "DQ7Y3C"
type input "DQ7Y3C"
click at [620, 226] on button "Search" at bounding box center [624, 228] width 57 height 19
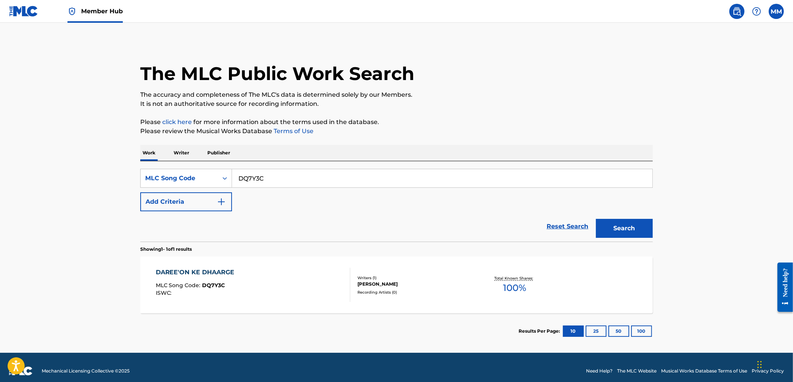
click at [318, 281] on div "DAREE'ON KE DHAARGE MLC Song Code : DQ7Y3C ISWC :" at bounding box center [253, 285] width 195 height 34
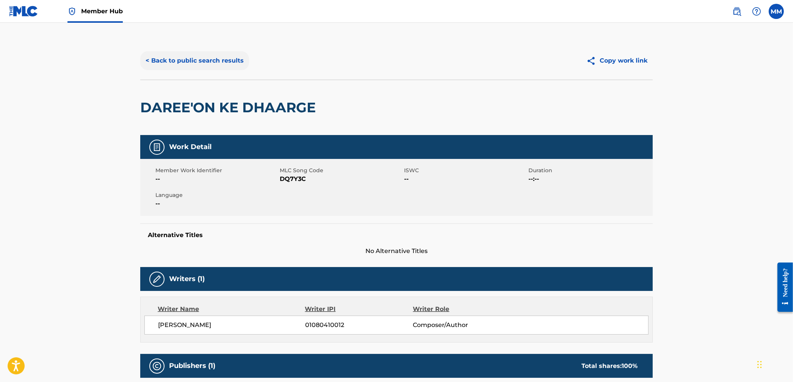
click at [176, 67] on button "< Back to public search results" at bounding box center [194, 60] width 109 height 19
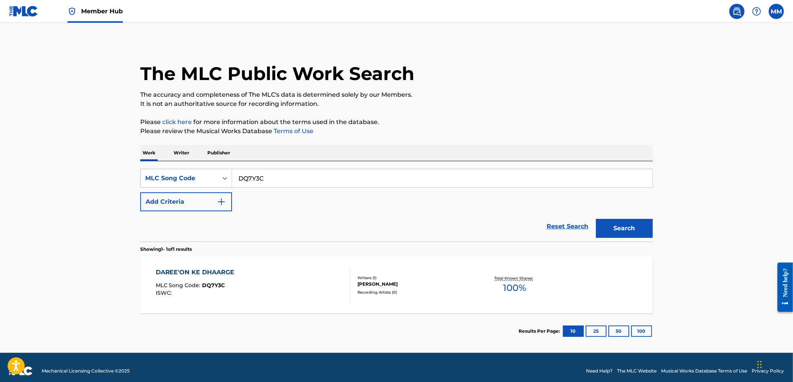
drag, startPoint x: 274, startPoint y: 186, endPoint x: 137, endPoint y: 161, distance: 139.8
click at [120, 158] on main "The MLC Public Work Search The accuracy and completeness of The MLC's data is d…" at bounding box center [396, 188] width 793 height 330
paste input "GD9ETZ"
type input "GD9ETZ"
click at [612, 229] on button "Search" at bounding box center [624, 228] width 57 height 19
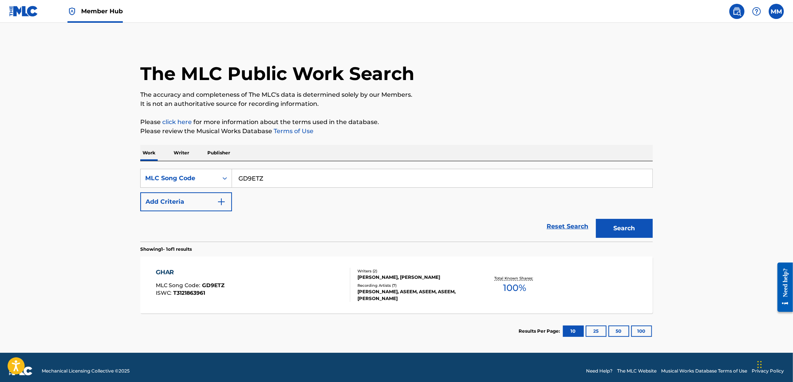
click at [259, 278] on div "GHAR MLC Song Code : GD9ETZ ISWC : T3121863961" at bounding box center [253, 285] width 195 height 34
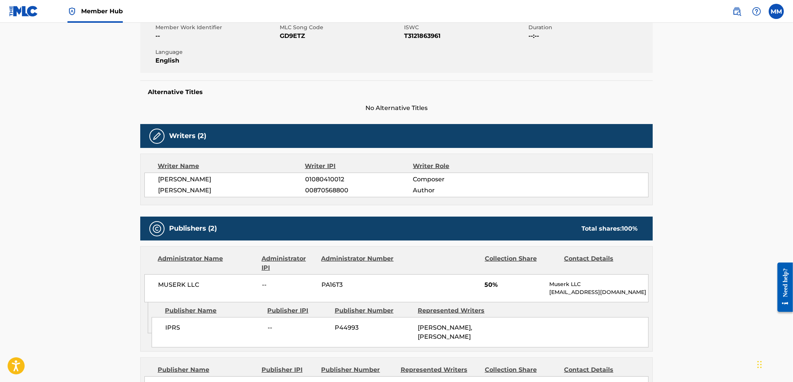
scroll to position [222, 0]
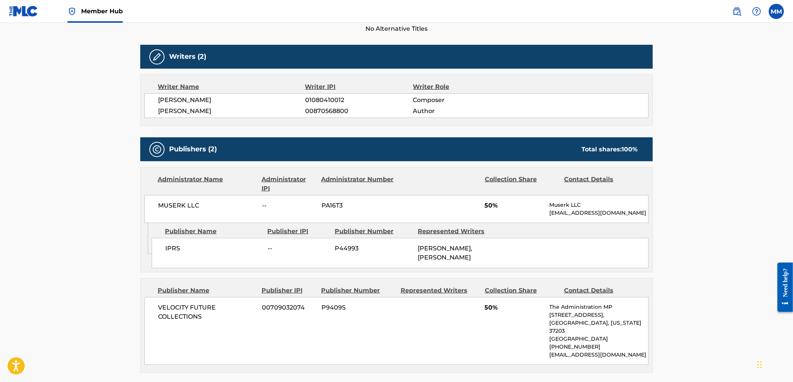
click at [26, 8] on img at bounding box center [23, 11] width 29 height 11
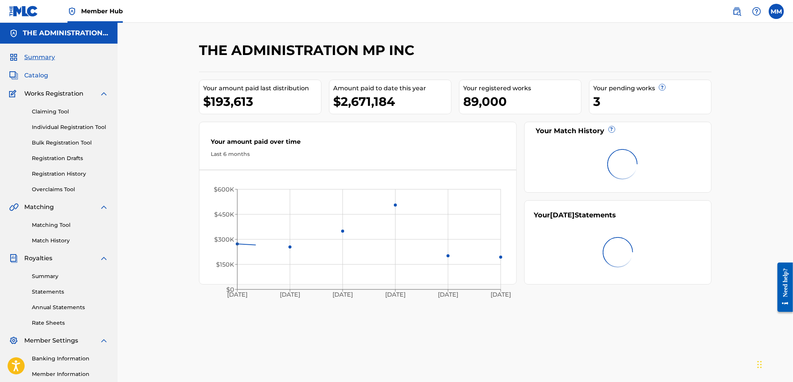
click at [34, 75] on span "Catalog" at bounding box center [36, 75] width 24 height 9
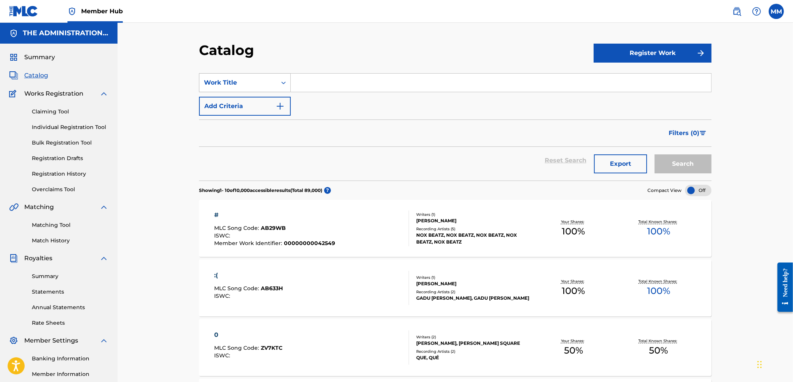
click at [250, 78] on div "Work Title" at bounding box center [238, 82] width 68 height 9
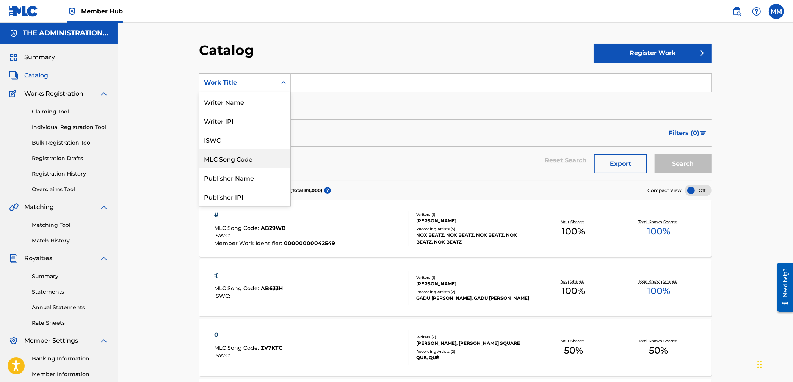
click at [239, 154] on div "MLC Song Code" at bounding box center [244, 158] width 91 height 19
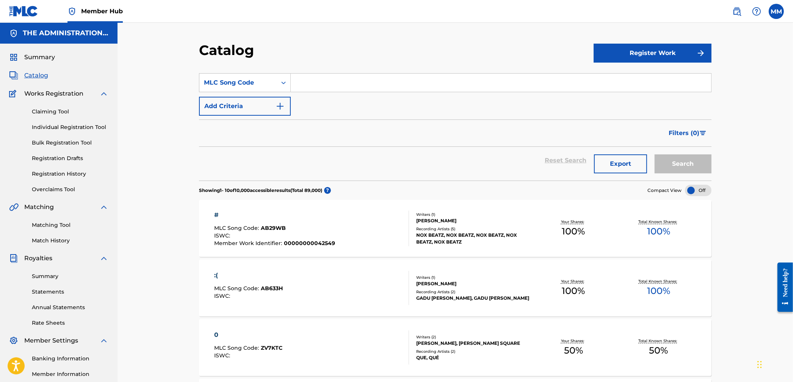
click at [344, 81] on input "Search Form" at bounding box center [501, 83] width 420 height 18
paste input "GD9ETZ"
type input "GD9ETZ"
click at [665, 163] on button "Search" at bounding box center [683, 163] width 57 height 19
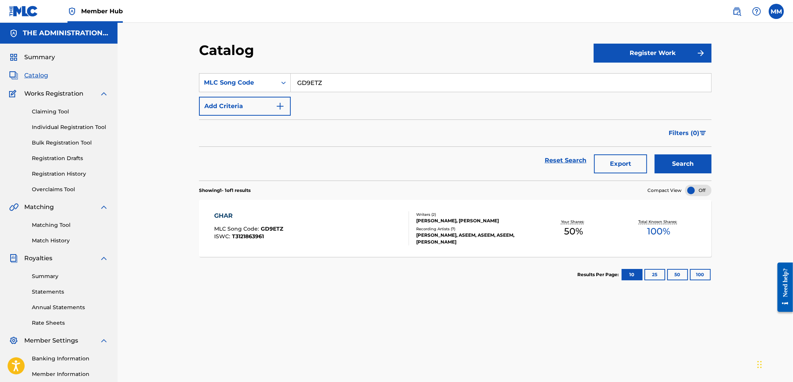
click at [308, 207] on div "GHAR MLC Song Code : GD9ETZ ISWC : T3121863961 Writers ( 2 ) [PERSON_NAME], [PE…" at bounding box center [455, 228] width 512 height 57
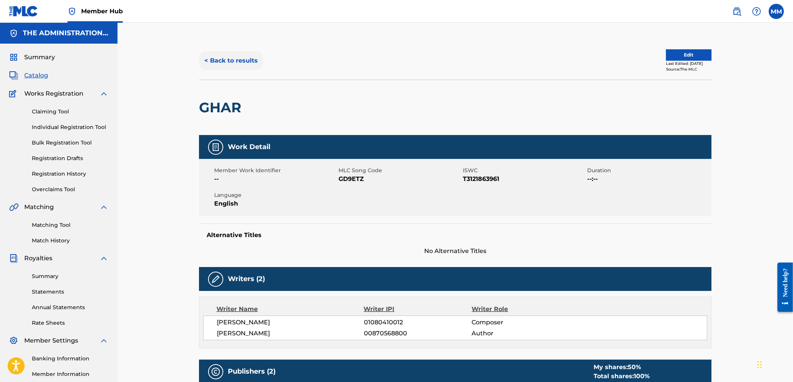
drag, startPoint x: 247, startPoint y: 78, endPoint x: 237, endPoint y: 62, distance: 18.7
click at [245, 74] on div "< Back to results Edit Last Edited: [DATE] Source: The MLC" at bounding box center [455, 61] width 512 height 38
click at [237, 62] on button "< Back to results" at bounding box center [231, 60] width 64 height 19
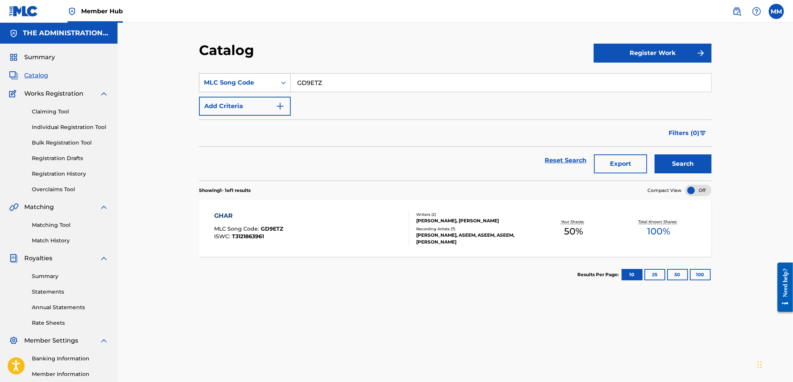
drag, startPoint x: 355, startPoint y: 89, endPoint x: 237, endPoint y: 82, distance: 118.1
click at [237, 82] on div "SearchWithCriteria0332b599-574b-4c7b-a806-ba9c1e6a9c4f MLC Song Code GD9ETZ" at bounding box center [455, 82] width 512 height 19
paste input "HP9MQD"
type input "HP9MQD"
click at [690, 166] on button "Search" at bounding box center [683, 163] width 57 height 19
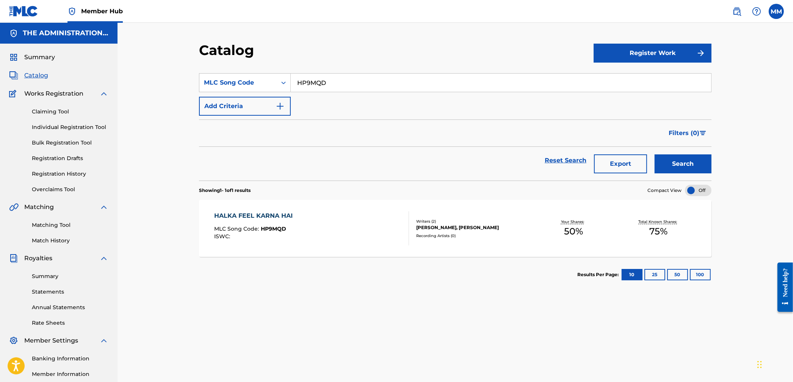
click at [340, 241] on div "HALKA FEEL KARNA HAI MLC Song Code : HP9MQD ISWC :" at bounding box center [312, 228] width 195 height 34
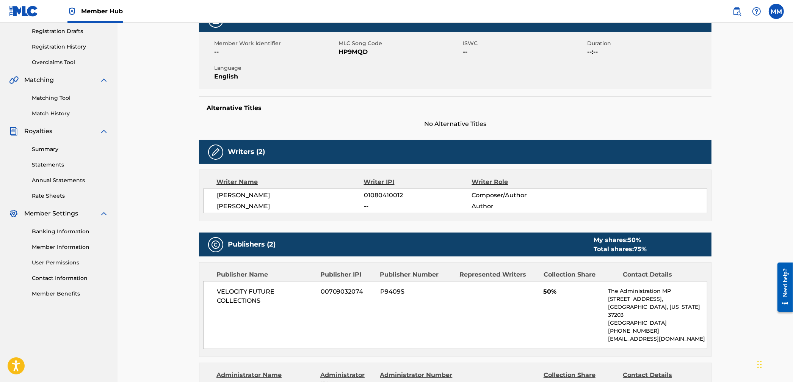
scroll to position [23, 0]
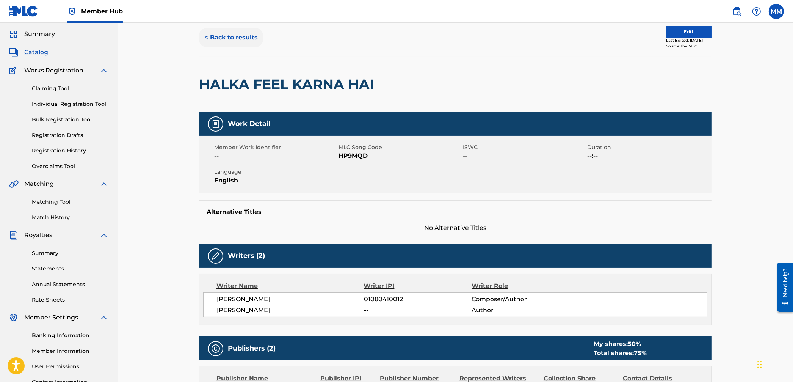
click at [232, 35] on button "< Back to results" at bounding box center [231, 37] width 64 height 19
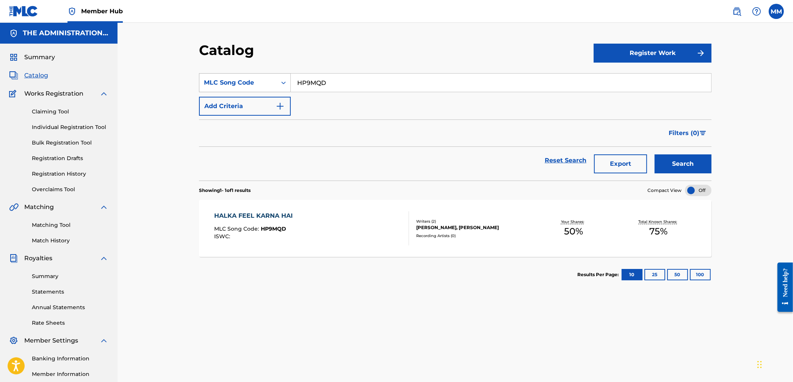
drag, startPoint x: 328, startPoint y: 83, endPoint x: 247, endPoint y: 75, distance: 81.1
click at [247, 75] on div "SearchWithCriteria0332b599-574b-4c7b-a806-ba9c1e6a9c4f MLC Song Code HP9MQD" at bounding box center [455, 82] width 512 height 19
paste input "KF3OXY"
type input "KF3OXY"
click at [700, 165] on button "Search" at bounding box center [683, 163] width 57 height 19
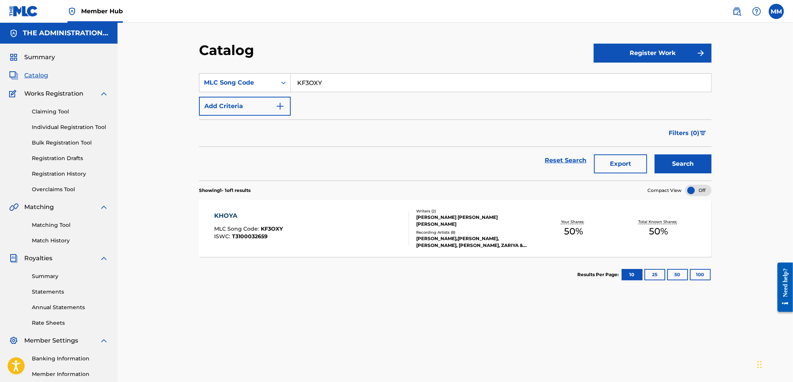
click at [360, 237] on div "KHOYA MLC Song Code : KF3OXY ISWC : T3100032659" at bounding box center [312, 228] width 195 height 34
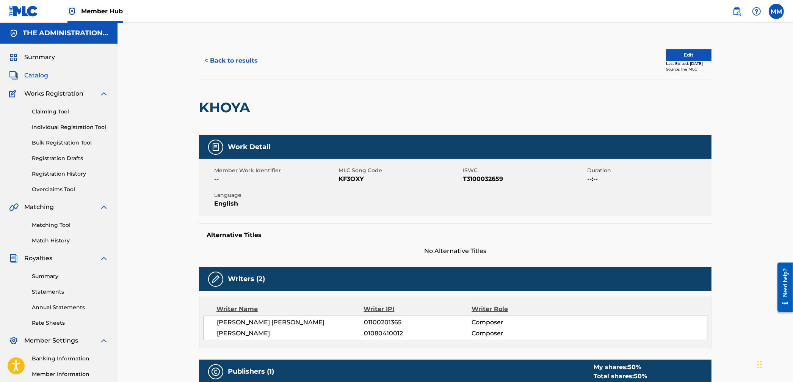
click at [194, 49] on div "< Back to results Edit Last Edited: [DATE] Source: The MLC KHOYA Work Detail Me…" at bounding box center [455, 386] width 531 height 689
click at [235, 71] on div "< Back to results Edit Last Edited: [DATE] Source: The MLC" at bounding box center [455, 61] width 512 height 38
click at [234, 67] on button "< Back to results" at bounding box center [231, 60] width 64 height 19
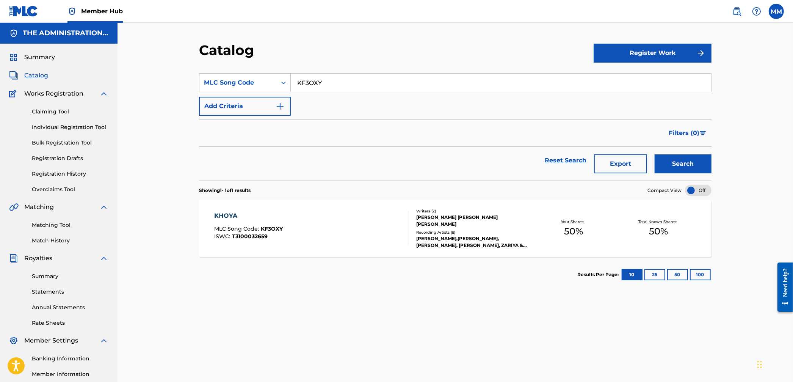
drag, startPoint x: 277, startPoint y: 77, endPoint x: 238, endPoint y: 77, distance: 38.3
click at [247, 77] on div "SearchWithCriteria0332b599-574b-4c7b-a806-ba9c1e6a9c4f MLC Song Code KF3OXY" at bounding box center [455, 82] width 512 height 19
paste input "LA38YI"
type input "LA38YI"
click at [655, 158] on div "Search" at bounding box center [681, 160] width 61 height 27
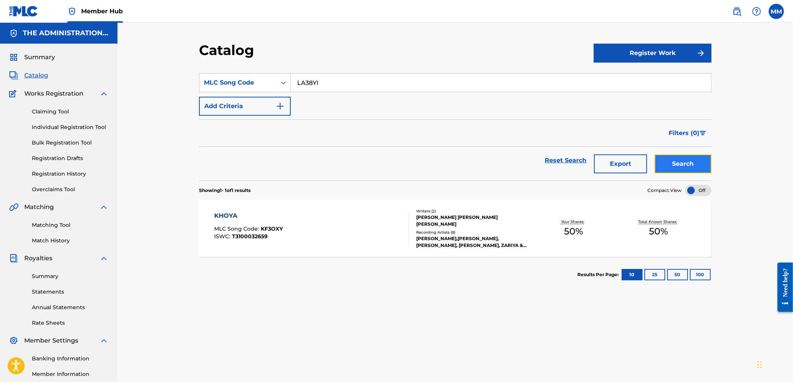
click at [666, 168] on button "Search" at bounding box center [683, 163] width 57 height 19
click at [353, 249] on div "LOST & FOUND MLC Song Code : LA38YI ISWC : Writers ( 3 ) [PERSON_NAME] [PERSON_…" at bounding box center [455, 228] width 512 height 57
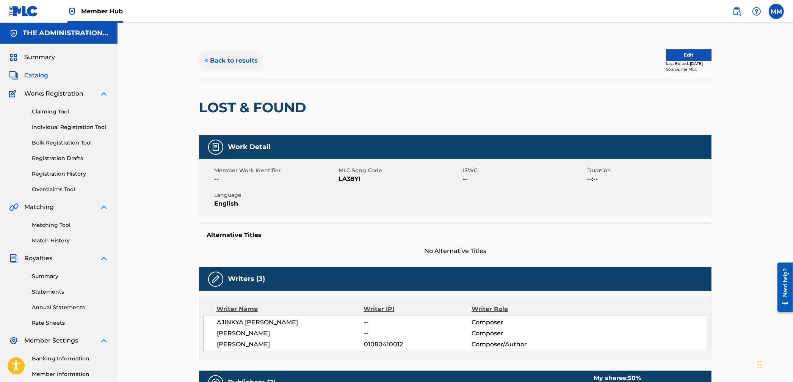
click at [237, 68] on button "< Back to results" at bounding box center [231, 60] width 64 height 19
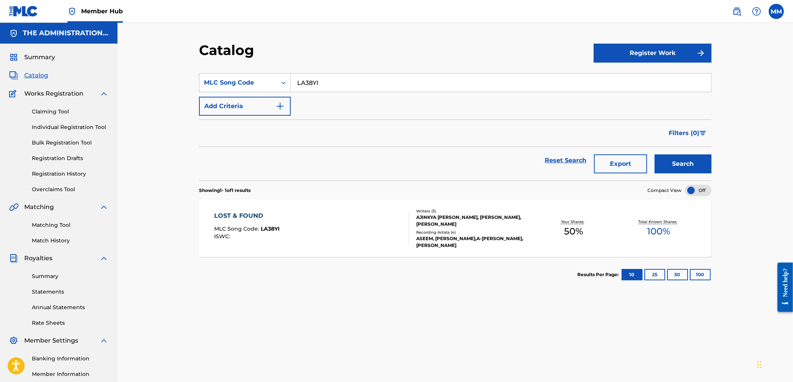
drag, startPoint x: 341, startPoint y: 89, endPoint x: 249, endPoint y: 95, distance: 91.9
click at [228, 71] on section "SearchWithCriteria0332b599-574b-4c7b-a806-ba9c1e6a9c4f MLC Song Code LA38YI Add…" at bounding box center [455, 122] width 512 height 116
paste input "F028F"
type input "LF028F"
click at [702, 165] on button "Search" at bounding box center [683, 163] width 57 height 19
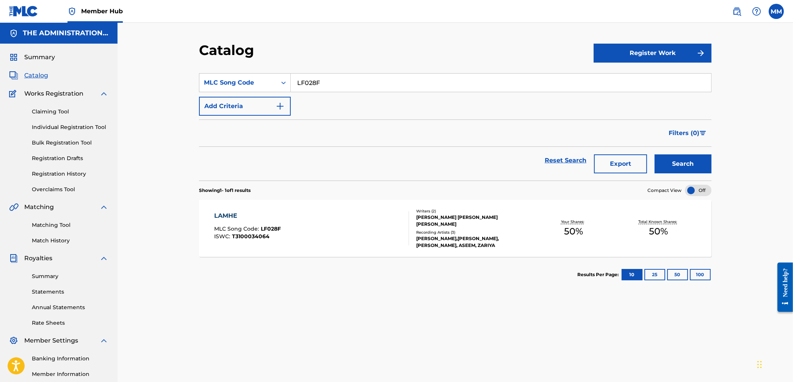
click at [331, 228] on div "LAMHE MLC Song Code : LF028F ISWC : T3100034064" at bounding box center [312, 228] width 195 height 34
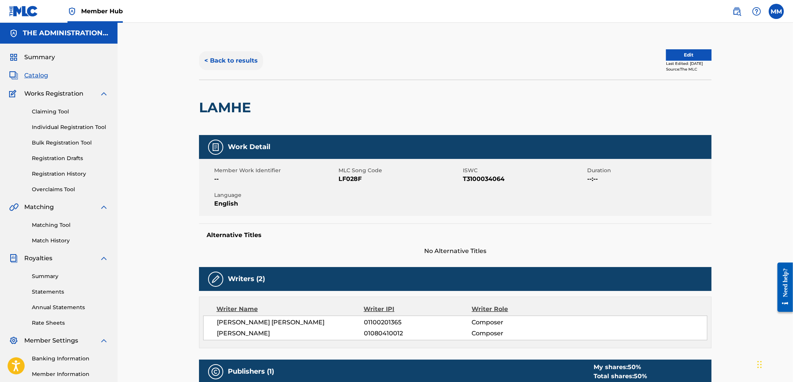
click at [240, 60] on button "< Back to results" at bounding box center [231, 60] width 64 height 19
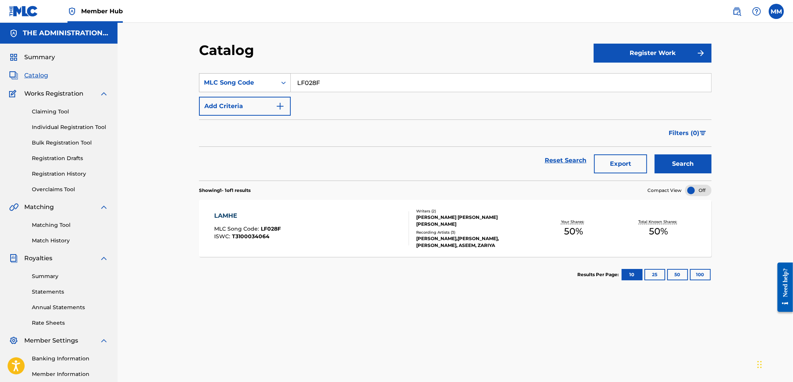
drag, startPoint x: 305, startPoint y: 81, endPoint x: 249, endPoint y: 83, distance: 56.5
click at [252, 82] on div "SearchWithCriteria0332b599-574b-4c7b-a806-ba9c1e6a9c4f MLC Song Code LF028F" at bounding box center [455, 82] width 512 height 19
paste input "PF2Y57"
click at [673, 159] on button "Search" at bounding box center [683, 163] width 57 height 19
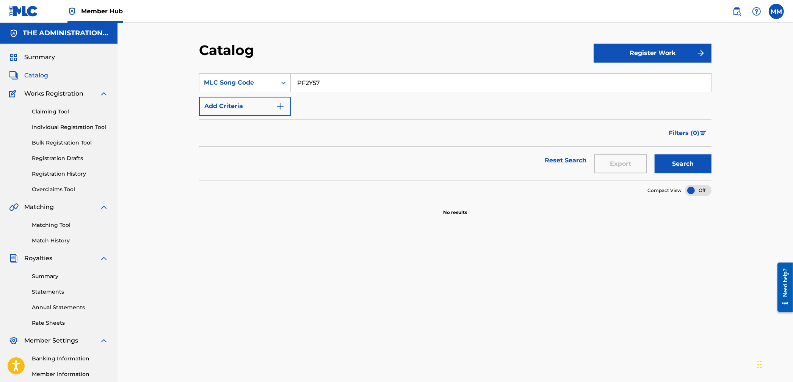
drag, startPoint x: 353, startPoint y: 83, endPoint x: 223, endPoint y: 65, distance: 131.6
click at [223, 65] on section "SearchWithCriteria0332b599-574b-4c7b-a806-ba9c1e6a9c4f MLC Song Code PF2Y57 Add…" at bounding box center [455, 122] width 512 height 116
paste input "J5HS3"
type input "PJ5HS3"
click at [693, 168] on button "Search" at bounding box center [683, 163] width 57 height 19
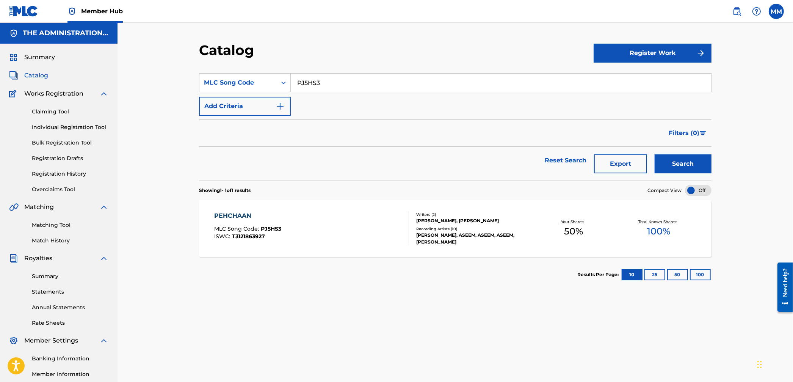
click at [339, 219] on div "PEHCHAAN MLC Song Code : PJ5HS3 ISWC : T3121863927" at bounding box center [312, 228] width 195 height 34
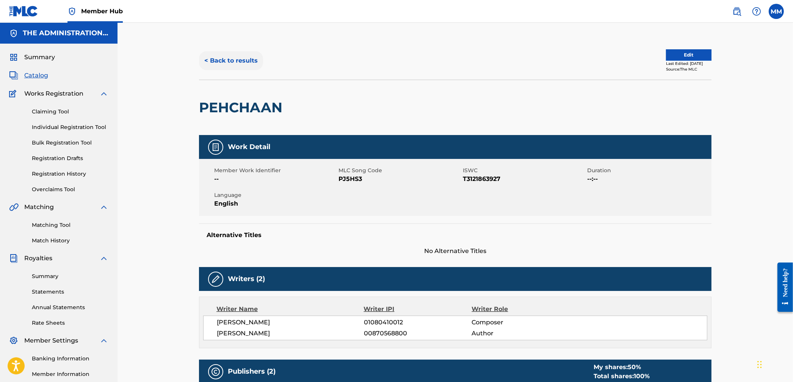
click at [232, 63] on button "< Back to results" at bounding box center [231, 60] width 64 height 19
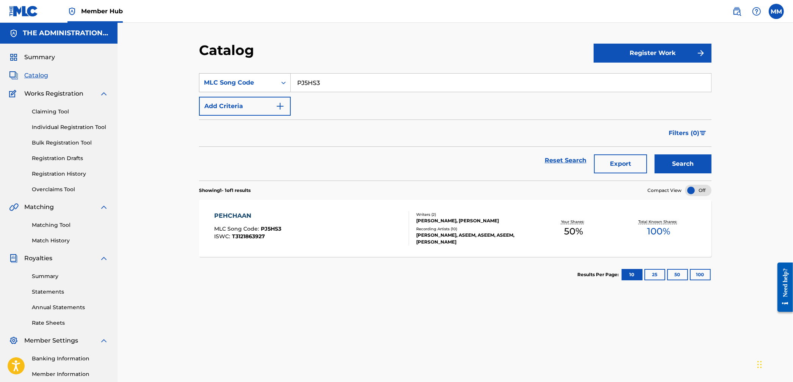
drag, startPoint x: 339, startPoint y: 85, endPoint x: 247, endPoint y: 77, distance: 92.8
click at [248, 77] on div "SearchWithCriteria0332b599-574b-4c7b-a806-ba9c1e6a9c4f MLC Song Code PJ5HS3" at bounding box center [455, 82] width 512 height 19
paste input "TA8I9J"
type input "TA8I9J"
click at [699, 170] on button "Search" at bounding box center [683, 163] width 57 height 19
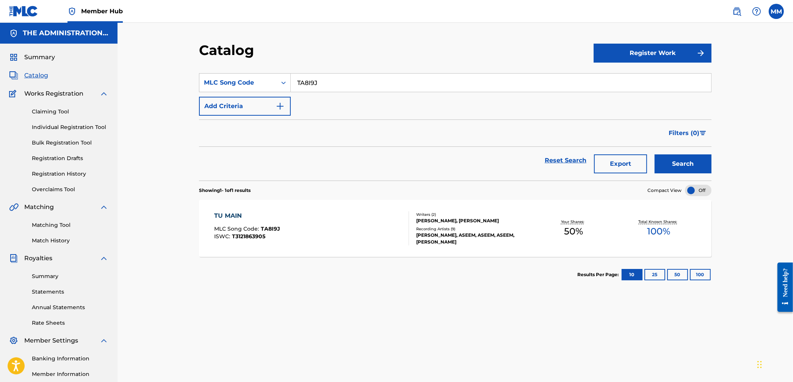
click at [320, 224] on div "TU MAIN MLC Song Code : TA8I9J ISWC : T3121863905" at bounding box center [312, 228] width 195 height 34
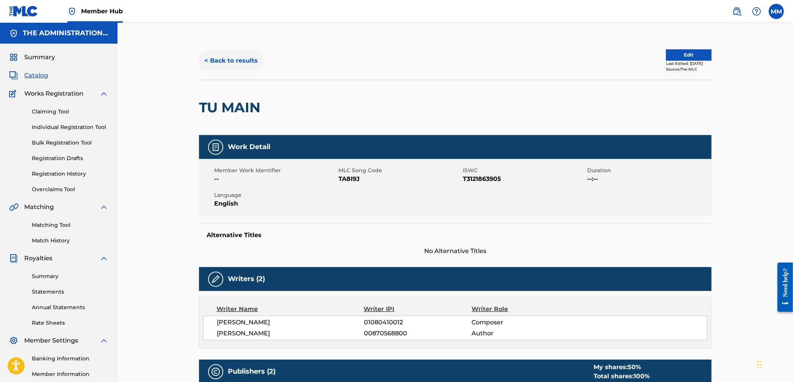
click at [225, 60] on button "< Back to results" at bounding box center [231, 60] width 64 height 19
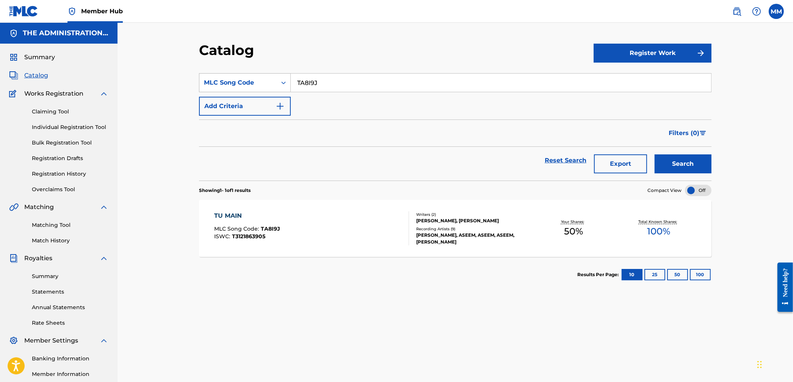
drag, startPoint x: 347, startPoint y: 80, endPoint x: 252, endPoint y: 73, distance: 95.8
click at [252, 73] on div "SearchWithCriteria0332b599-574b-4c7b-a806-ba9c1e6a9c4f MLC Song Code TA8I9J" at bounding box center [455, 82] width 512 height 19
paste input "PO0"
type input "TA8PO0"
click at [683, 162] on button "Search" at bounding box center [683, 163] width 57 height 19
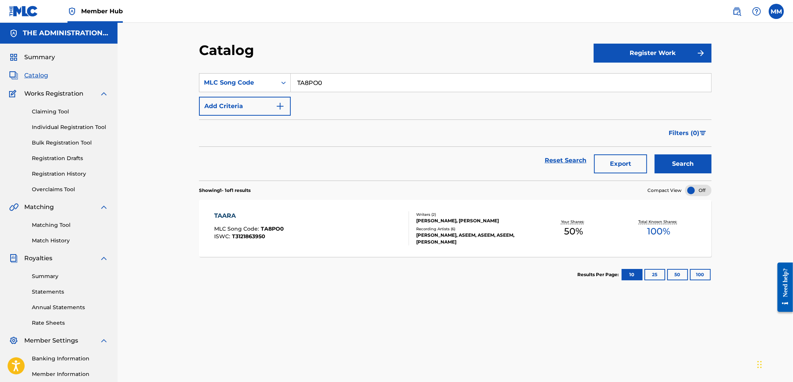
click at [367, 223] on div "TAARA MLC Song Code : TA8PO0 ISWC : T3121863950" at bounding box center [312, 228] width 195 height 34
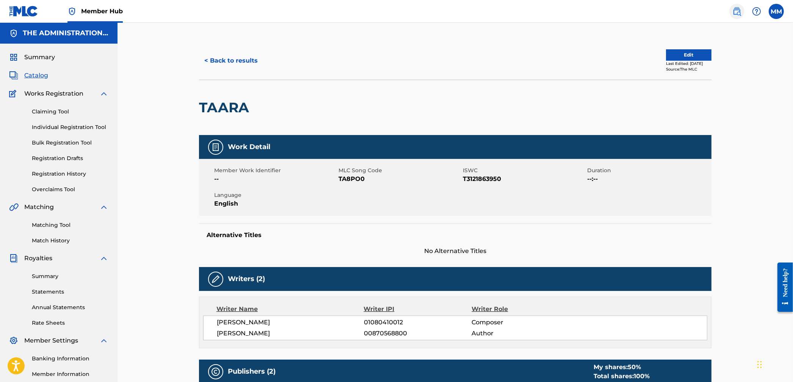
click at [733, 8] on img at bounding box center [736, 11] width 9 height 9
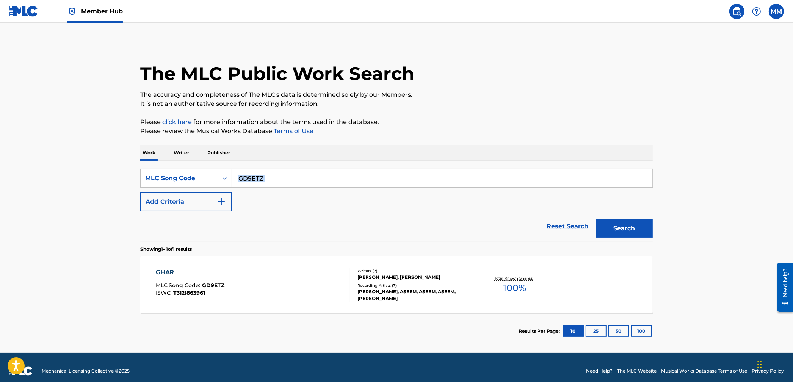
drag, startPoint x: 285, startPoint y: 186, endPoint x: 177, endPoint y: 168, distance: 110.1
click at [177, 168] on div "SearchWithCriteria03cc8eb6-b45c-47d4-876e-c47ba3a36f1a MLC Song Code GD9ETZ Add…" at bounding box center [396, 201] width 512 height 80
click at [307, 179] on input "GD9ETZ" at bounding box center [442, 178] width 420 height 18
drag, startPoint x: 296, startPoint y: 179, endPoint x: 187, endPoint y: 168, distance: 109.8
click at [188, 168] on div "SearchWithCriteria03cc8eb6-b45c-47d4-876e-c47ba3a36f1a MLC Song Code GD9ETZ Add…" at bounding box center [396, 201] width 512 height 80
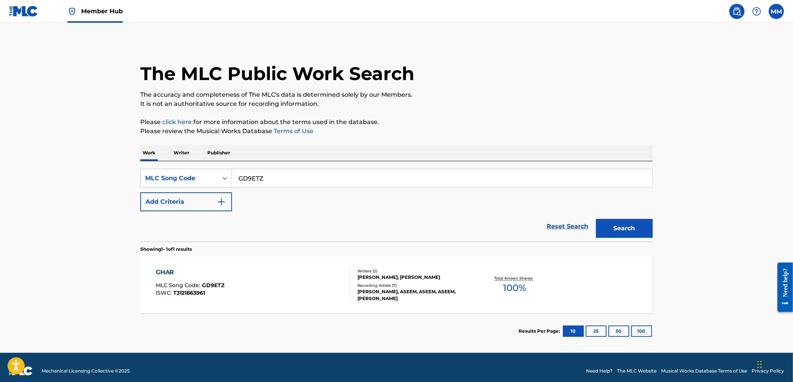
paste input "BB6IT4"
type input "BB6IT4"
drag, startPoint x: 704, startPoint y: 231, endPoint x: 670, endPoint y: 229, distance: 34.1
click at [702, 230] on main "The MLC Public Work Search The accuracy and completeness of The MLC's data is d…" at bounding box center [396, 188] width 793 height 330
click at [650, 230] on button "Search" at bounding box center [624, 228] width 57 height 19
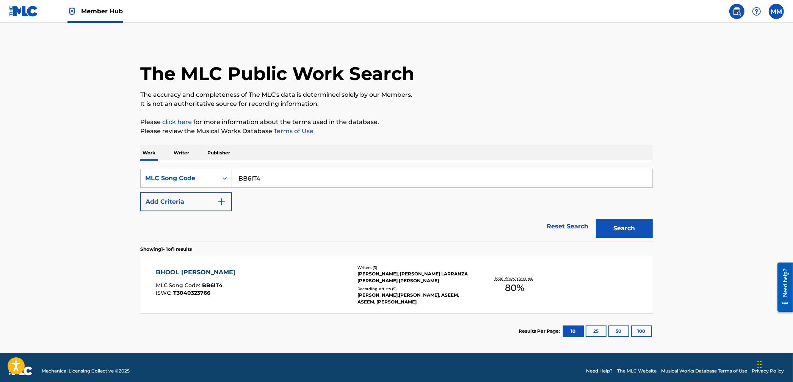
click at [280, 288] on div "BHOOL [PERSON_NAME] MLC Song Code : BB6IT4 ISWC : T3040323766" at bounding box center [253, 285] width 195 height 34
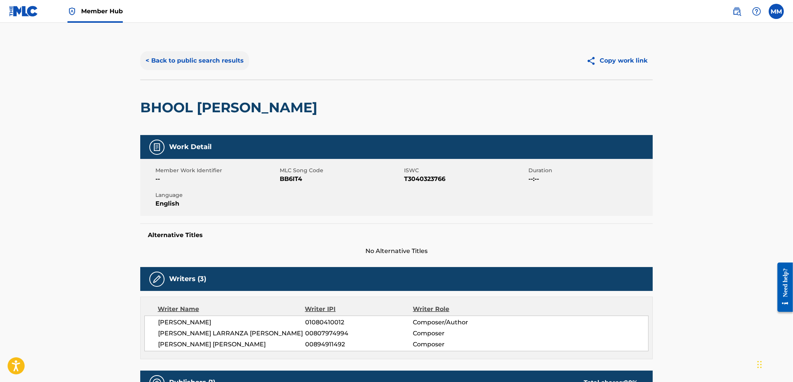
click at [206, 61] on button "< Back to public search results" at bounding box center [194, 60] width 109 height 19
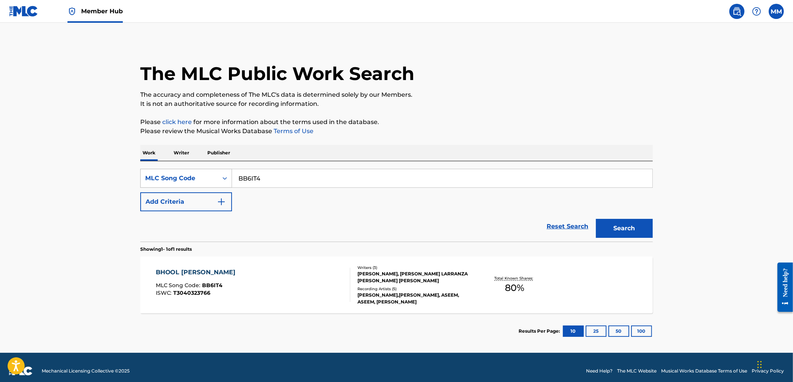
drag, startPoint x: 293, startPoint y: 175, endPoint x: 180, endPoint y: 172, distance: 113.0
click at [180, 172] on div "SearchWithCriteria03cc8eb6-b45c-47d4-876e-c47ba3a36f1a MLC Song Code BB6IT4" at bounding box center [396, 178] width 512 height 19
paste input "CB9D42"
type input "CB9D42"
click at [641, 234] on button "Search" at bounding box center [624, 228] width 57 height 19
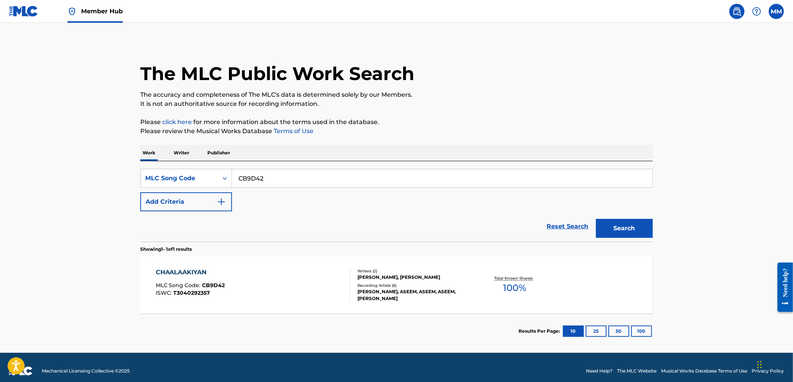
click at [319, 278] on div "CHAALAAKIYAN MLC Song Code : CB9D42 ISWC : T3040292357" at bounding box center [253, 285] width 195 height 34
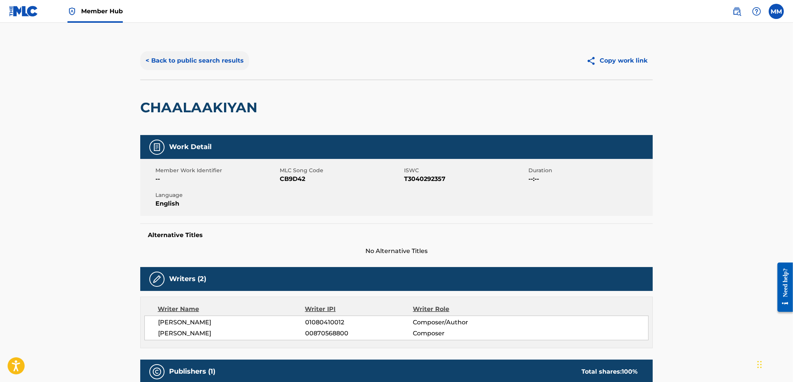
click at [204, 70] on button "< Back to public search results" at bounding box center [194, 60] width 109 height 19
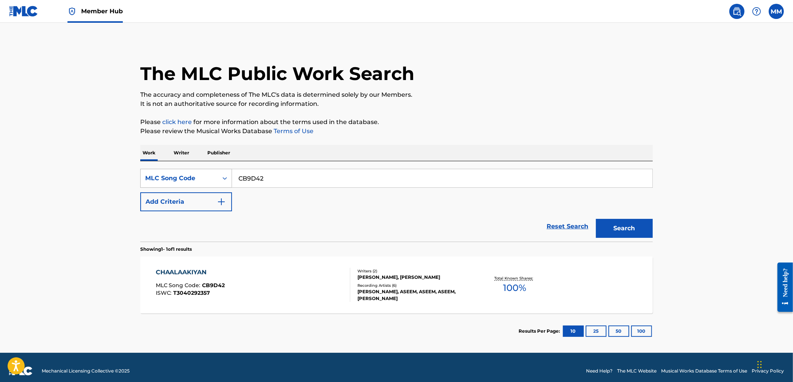
drag, startPoint x: 282, startPoint y: 177, endPoint x: 194, endPoint y: 170, distance: 87.8
click at [194, 170] on div "SearchWithCriteria03cc8eb6-b45c-47d4-876e-c47ba3a36f1a MLC Song Code CB9D42" at bounding box center [396, 178] width 512 height 19
paste input "DA6KRR"
type input "DA6KRR"
click at [636, 228] on button "Search" at bounding box center [624, 228] width 57 height 19
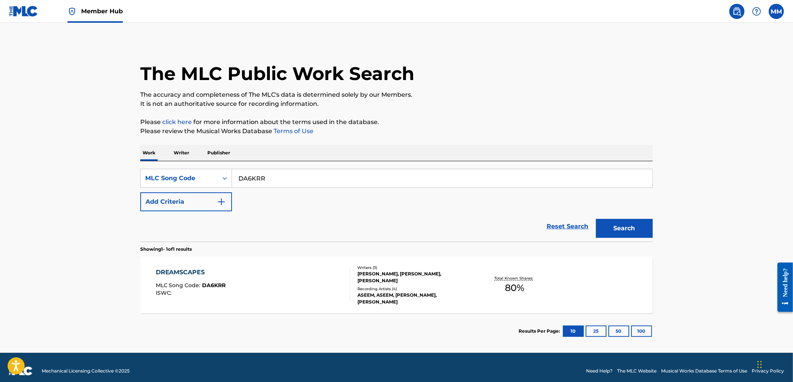
scroll to position [7, 0]
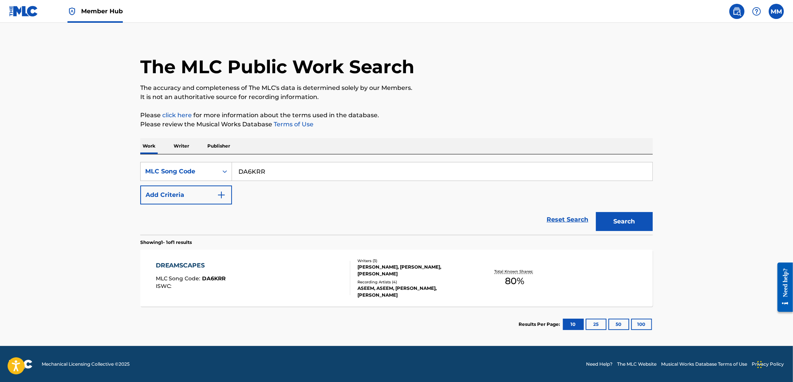
click at [291, 262] on div "DREAMSCAPES MLC Song Code : DA6KRR ISWC :" at bounding box center [253, 278] width 195 height 34
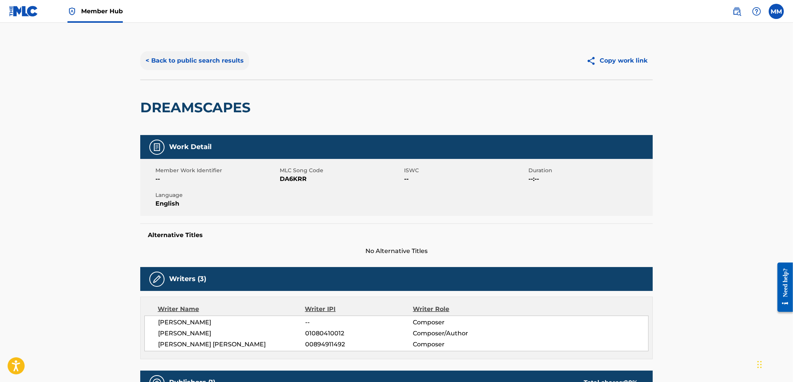
click at [182, 60] on button "< Back to public search results" at bounding box center [194, 60] width 109 height 19
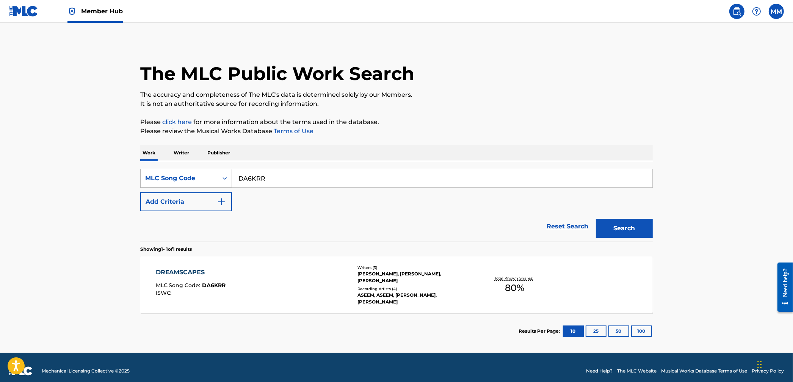
drag, startPoint x: 290, startPoint y: 184, endPoint x: 177, endPoint y: 170, distance: 114.2
click at [184, 170] on div "SearchWithCriteria03cc8eb6-b45c-47d4-876e-c47ba3a36f1a MLC Song Code DA6KRR" at bounding box center [396, 178] width 512 height 19
paste input "IC9ZJ"
type input "IC9ZJR"
click at [648, 227] on button "Search" at bounding box center [624, 228] width 57 height 19
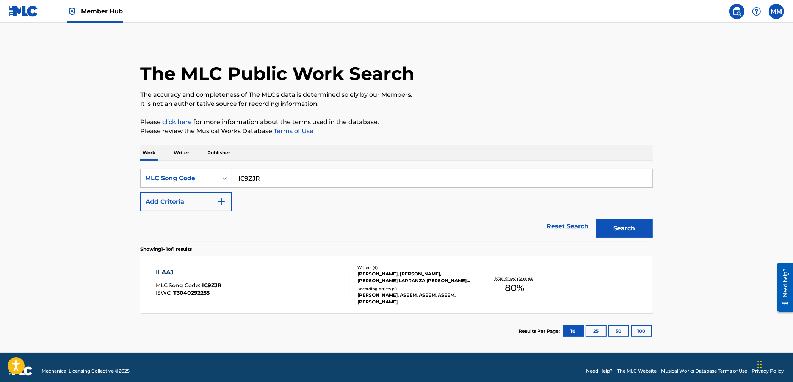
scroll to position [7, 0]
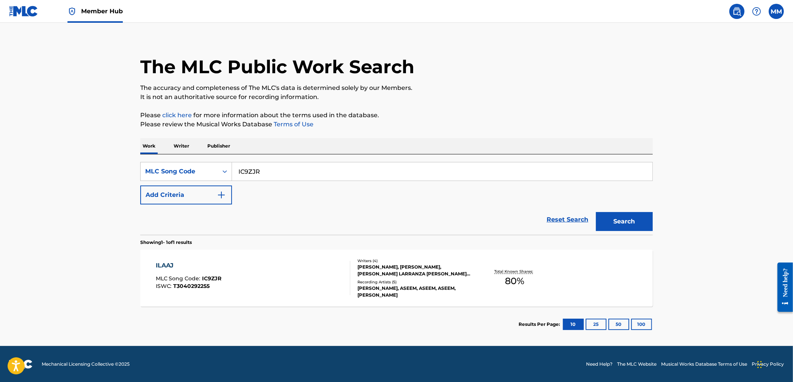
click at [304, 249] on link "ILAAJ MLC Song Code : IC9ZJR ISWC : T3040292255 Writers ( 4 ) [PERSON_NAME], [P…" at bounding box center [396, 277] width 512 height 57
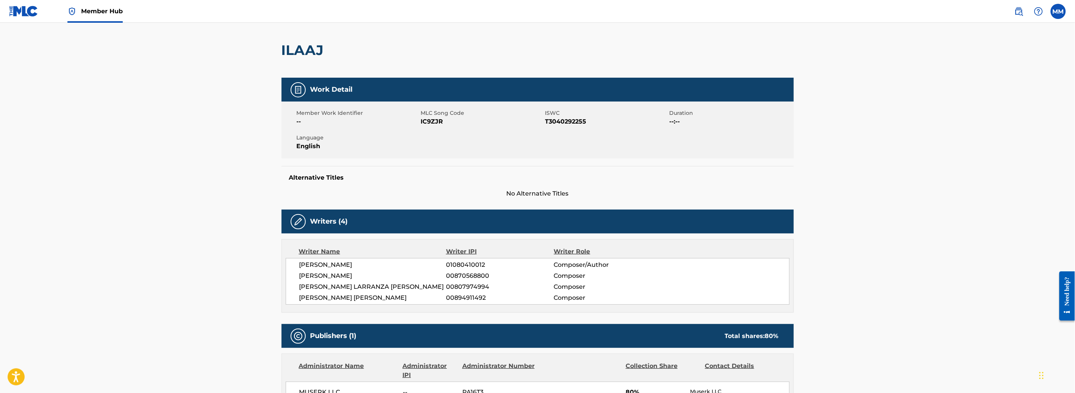
scroll to position [39, 0]
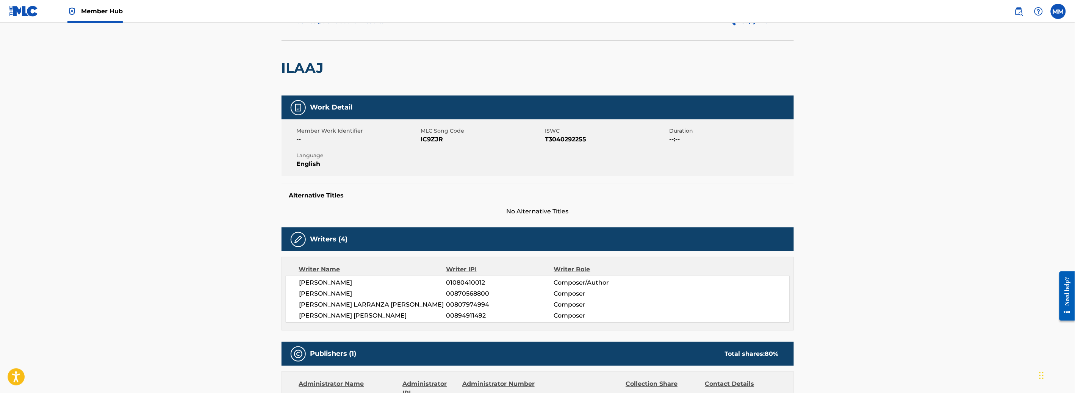
click at [91, 13] on span "Member Hub" at bounding box center [102, 11] width 42 height 9
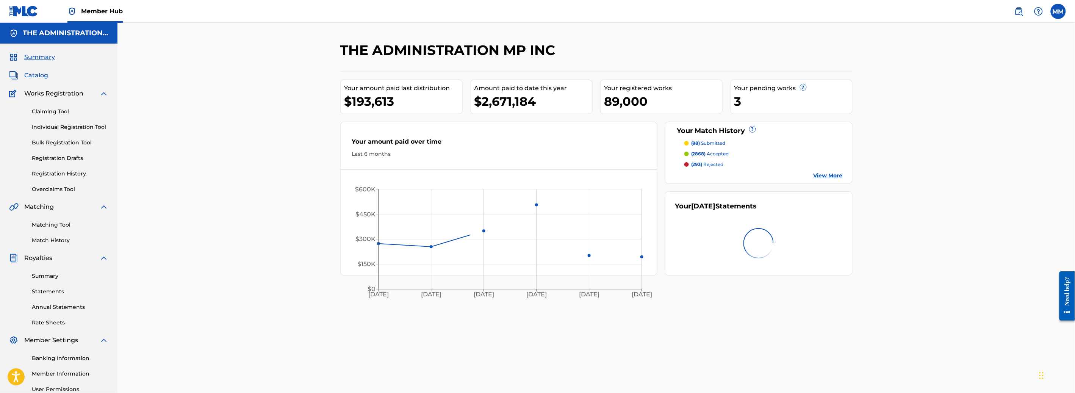
click at [38, 78] on span "Catalog" at bounding box center [36, 75] width 24 height 9
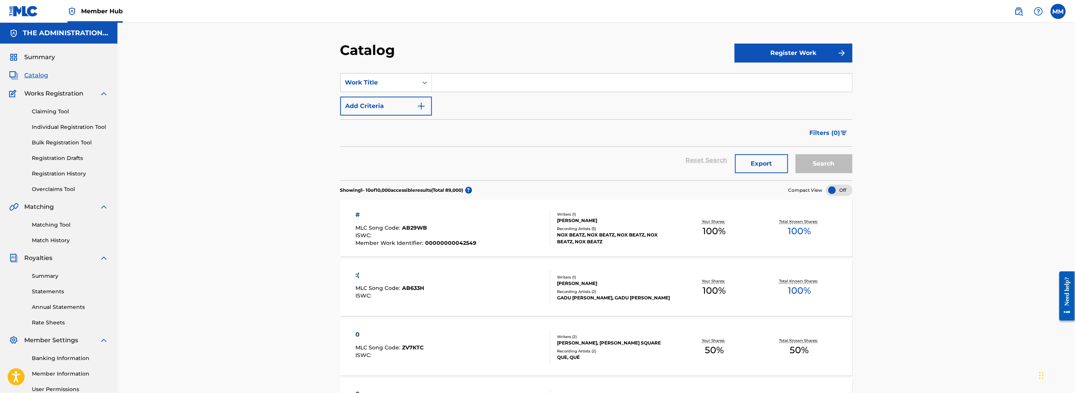
click at [456, 79] on input "Search Form" at bounding box center [642, 83] width 420 height 18
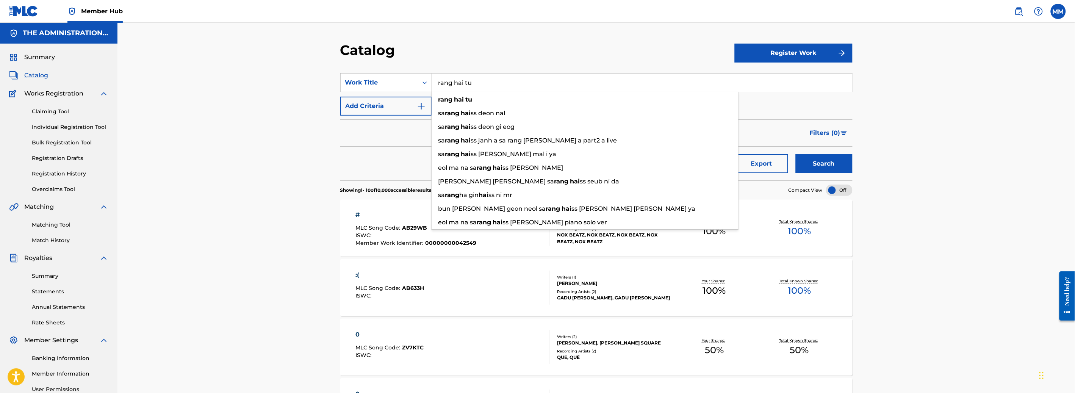
type input "rang hai tu"
click at [796, 154] on button "Search" at bounding box center [824, 163] width 57 height 19
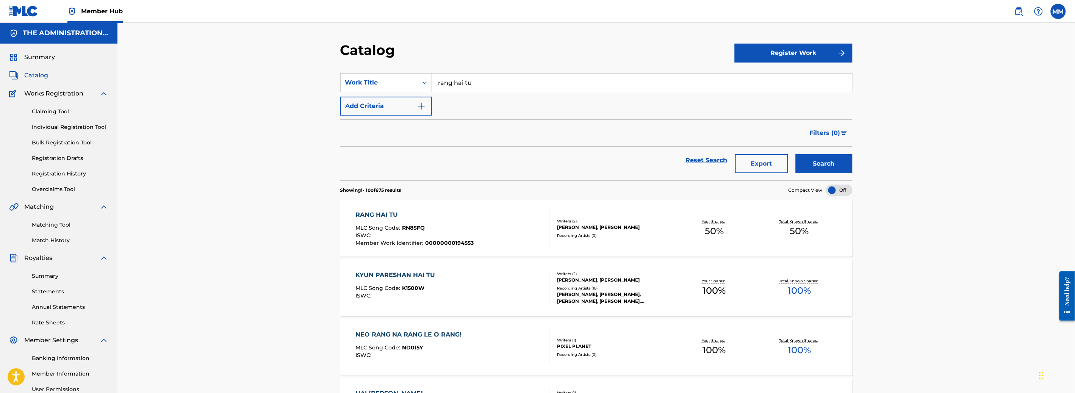
click at [496, 214] on div "RANG HAI TU MLC Song Code : RN8SFQ ISWC : Member Work Identifier : 000000001945…" at bounding box center [453, 228] width 195 height 36
